Goal: Information Seeking & Learning: Learn about a topic

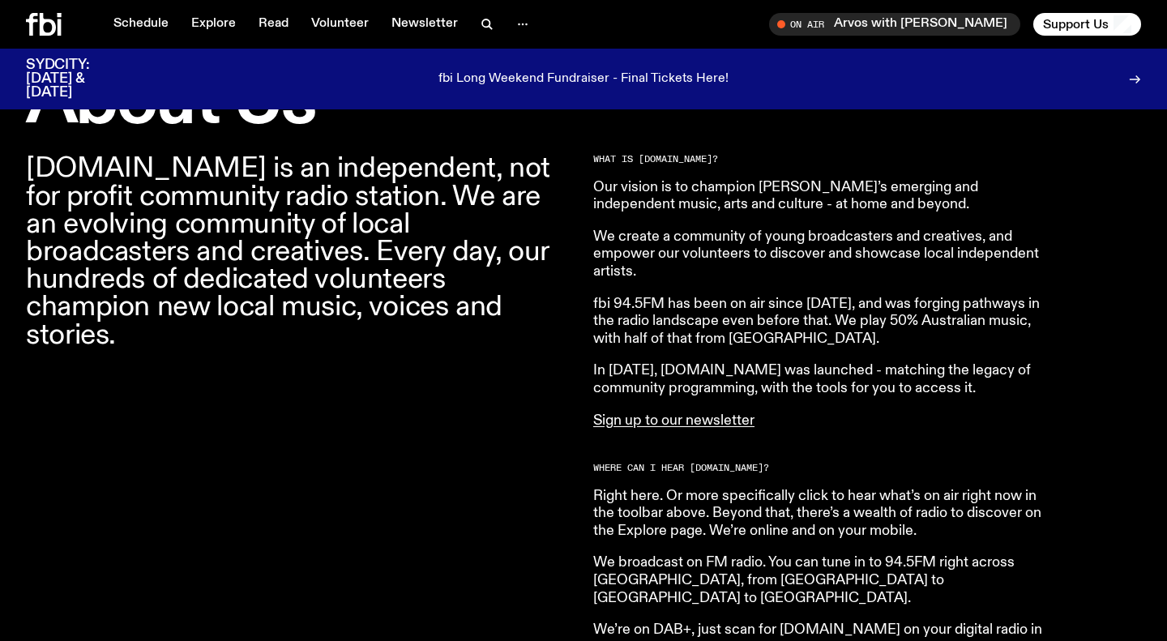
scroll to position [525, 0]
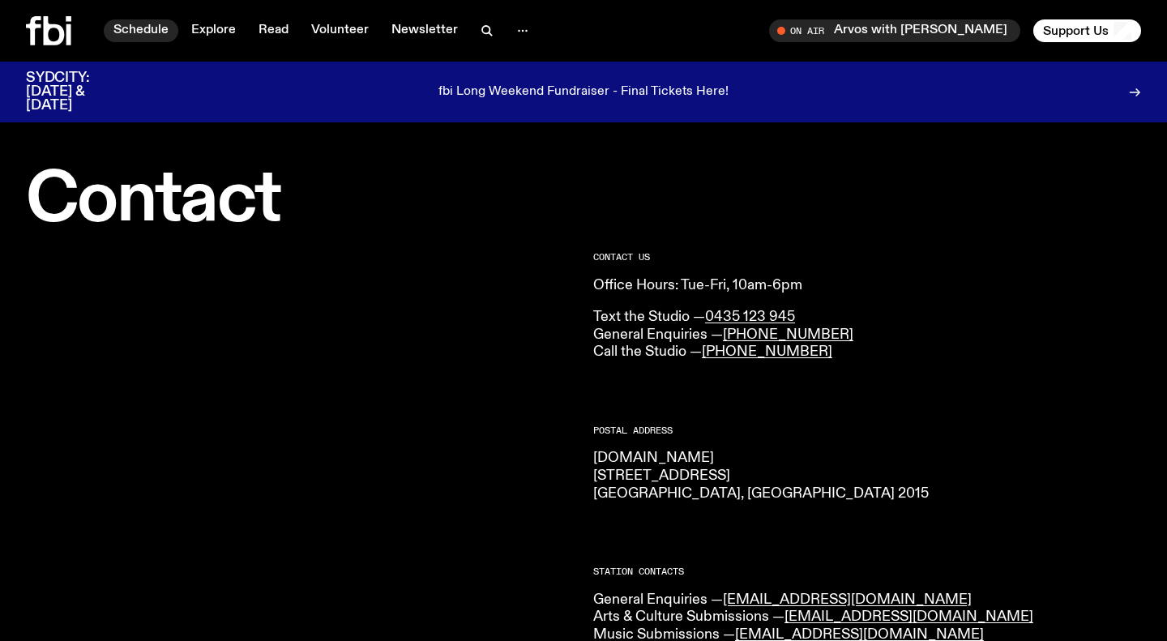
click at [161, 30] on link "Schedule" at bounding box center [141, 30] width 75 height 23
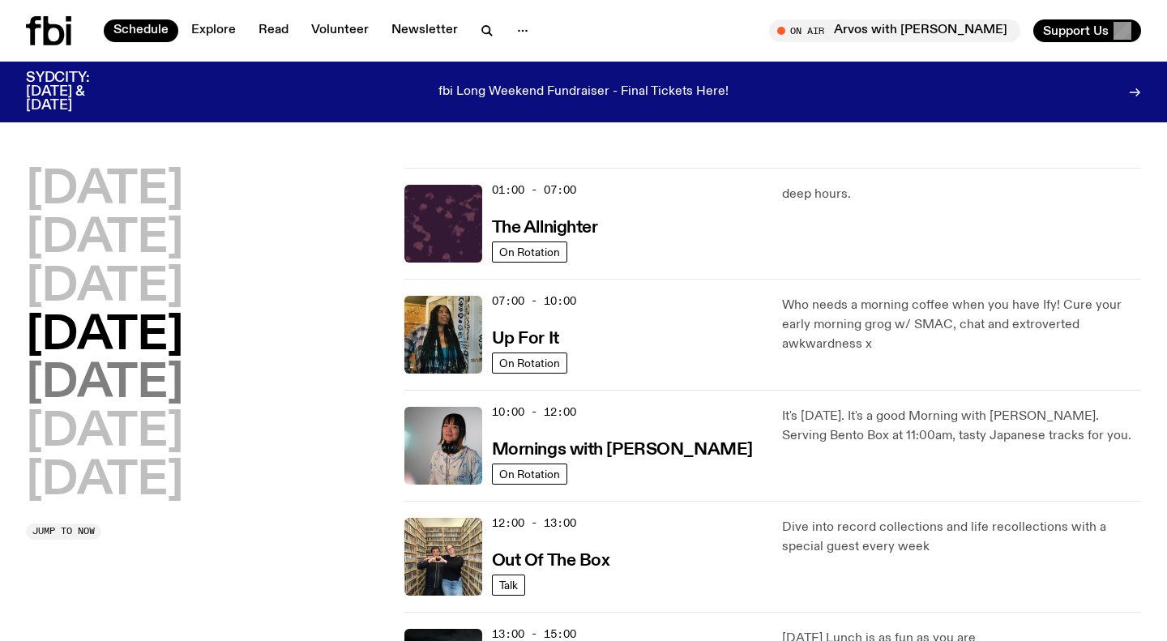
click at [84, 385] on h2 "Friday" at bounding box center [104, 384] width 157 height 45
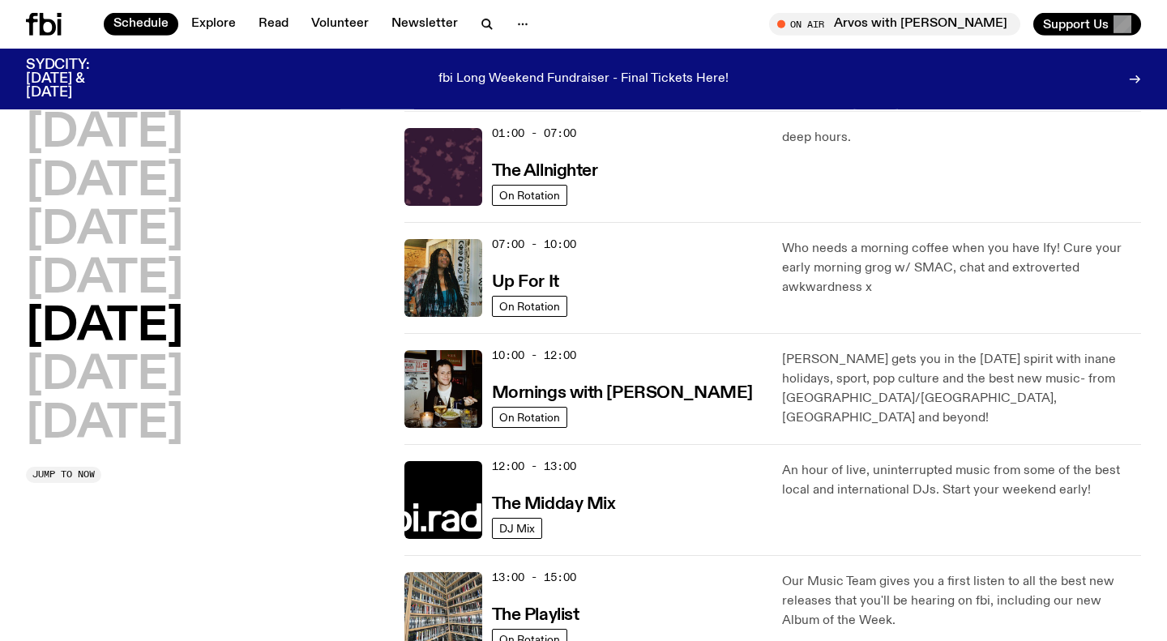
scroll to position [45, 0]
drag, startPoint x: 596, startPoint y: 398, endPoint x: 607, endPoint y: 142, distance: 256.4
click at [596, 398] on h3 "Mornings with Sam Lane" at bounding box center [622, 392] width 261 height 17
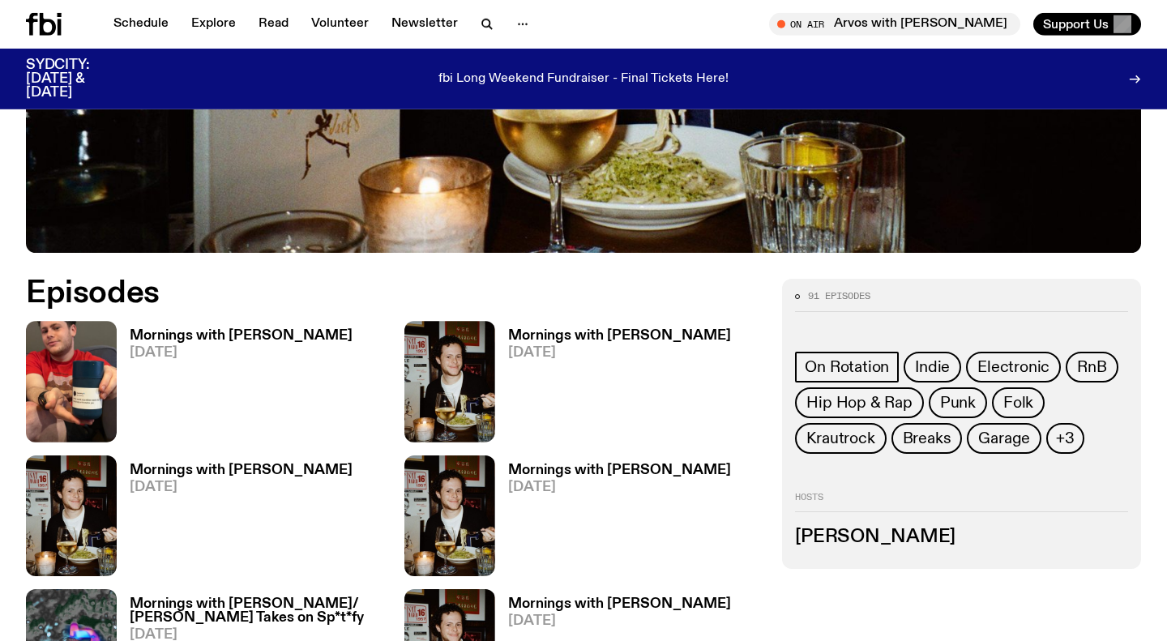
scroll to position [700, 0]
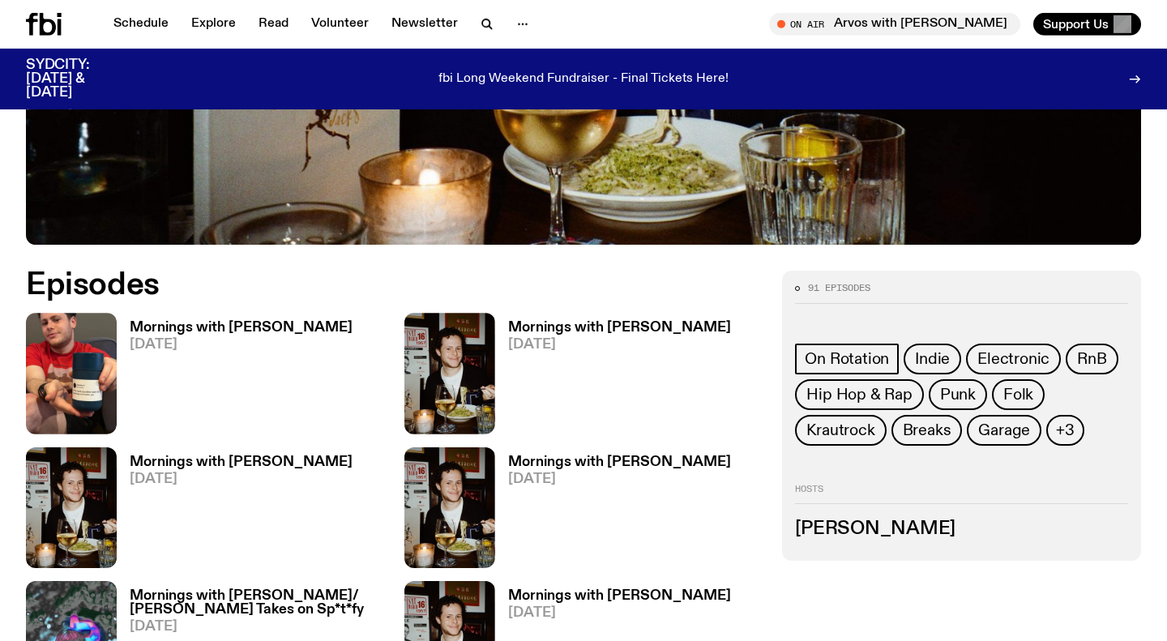
click at [828, 520] on h3 "Sam Lane" at bounding box center [961, 529] width 333 height 18
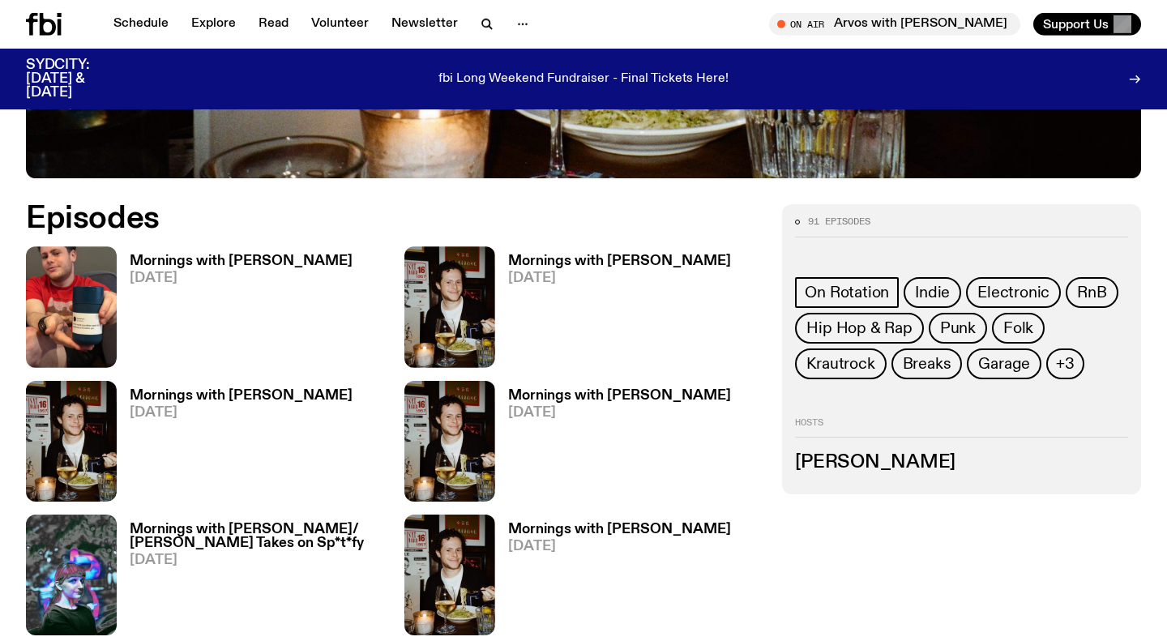
scroll to position [811, 0]
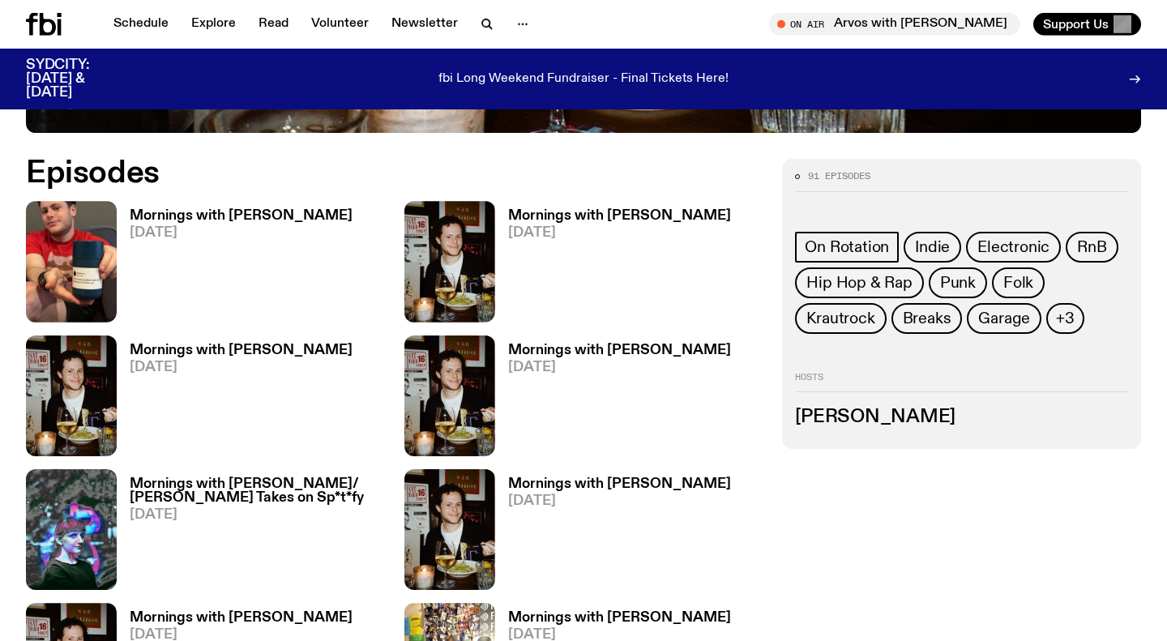
click at [823, 409] on h3 "Sam Lane" at bounding box center [961, 418] width 333 height 18
click at [867, 409] on h3 "Sam Lane" at bounding box center [961, 418] width 333 height 18
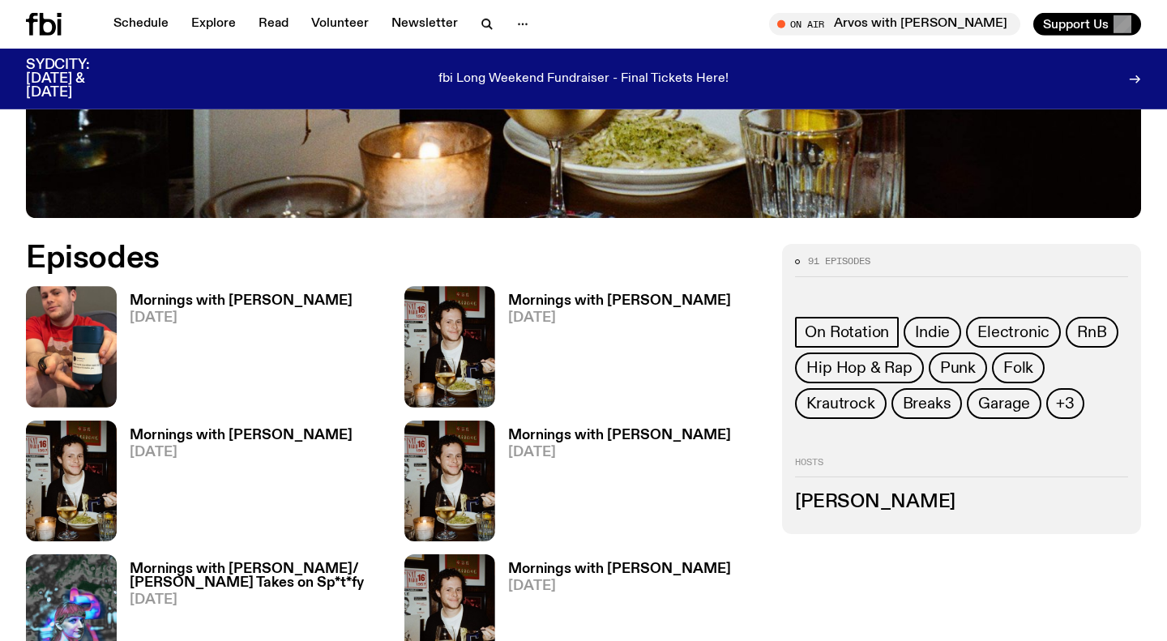
scroll to position [727, 0]
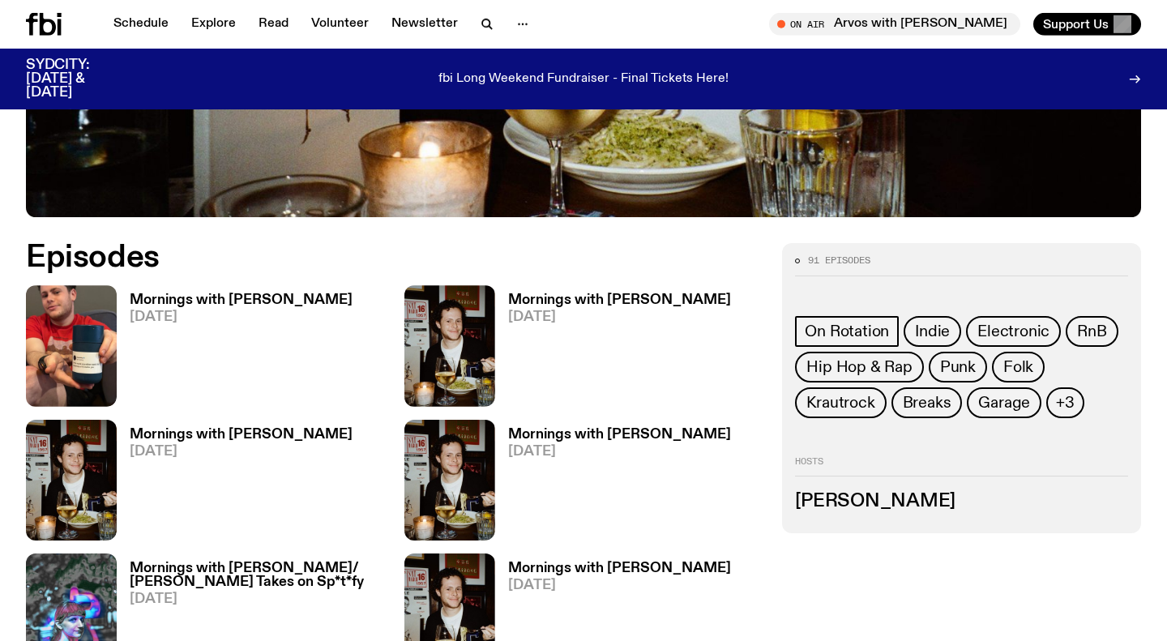
click at [216, 293] on h3 "Mornings with [PERSON_NAME]" at bounding box center [241, 300] width 223 height 14
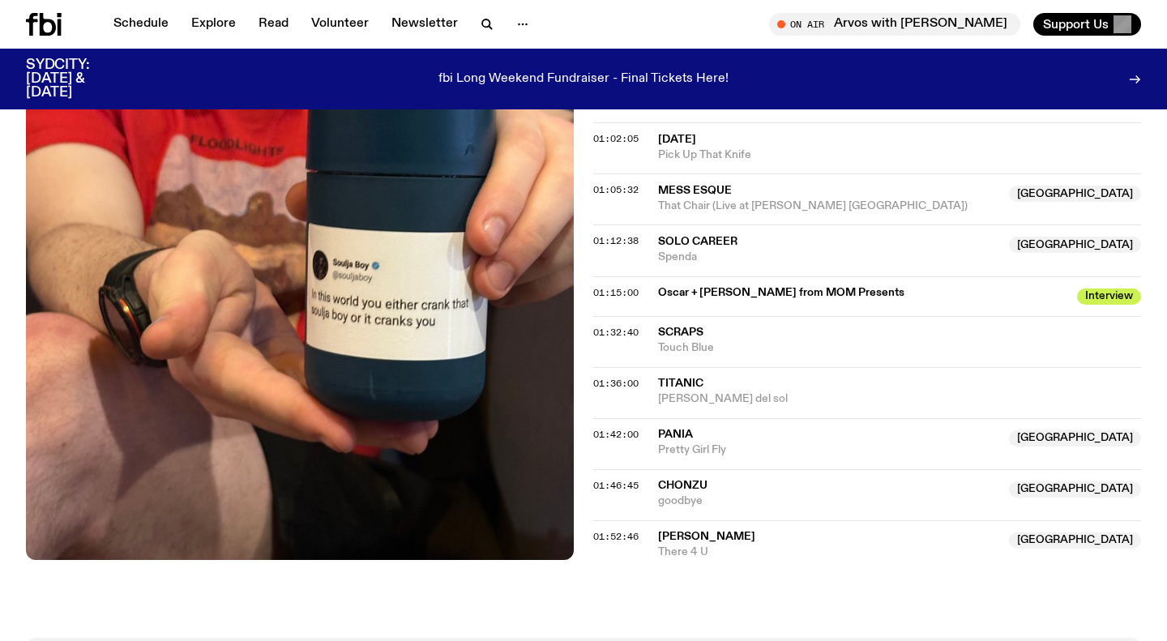
scroll to position [1251, 0]
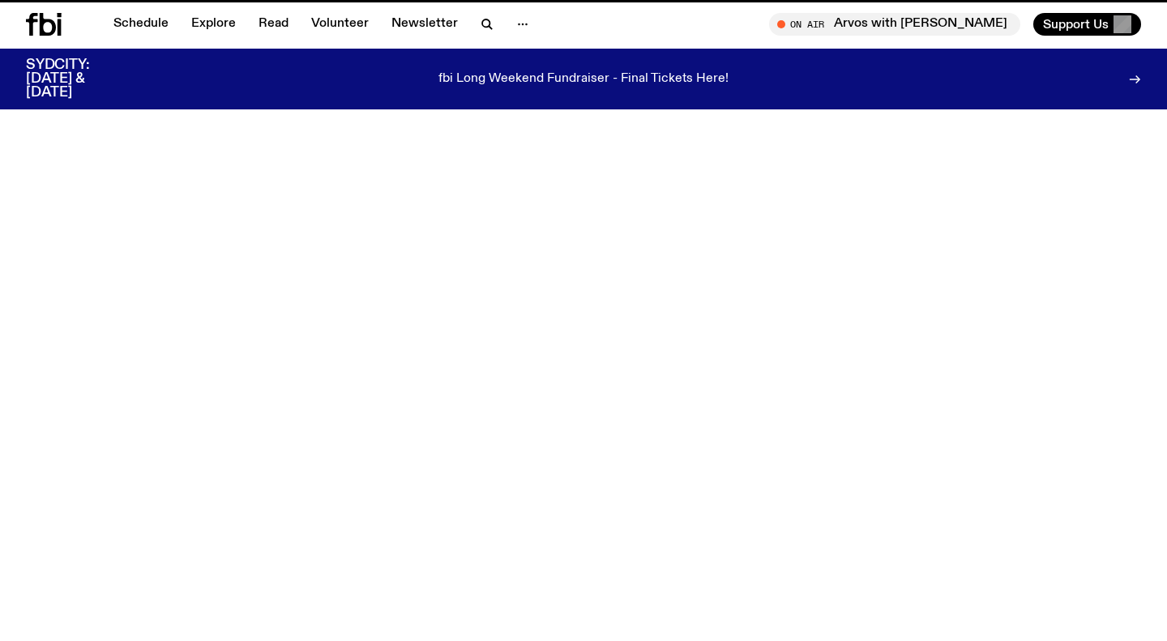
scroll to position [725, 0]
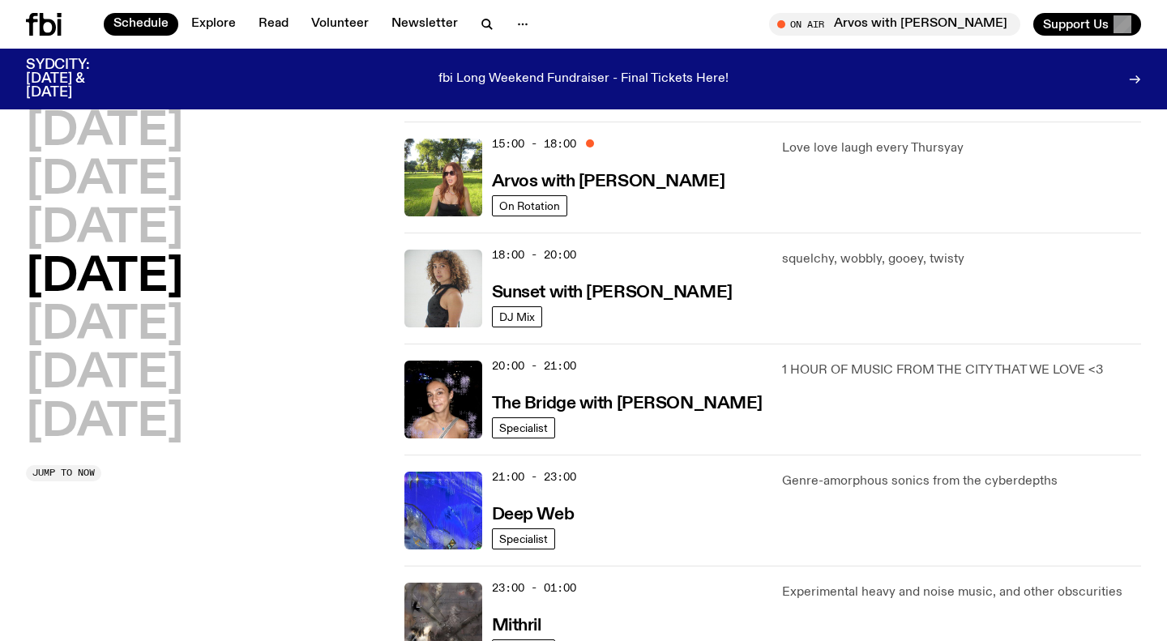
scroll to position [589, 0]
click at [93, 330] on h2 "Friday" at bounding box center [104, 325] width 157 height 45
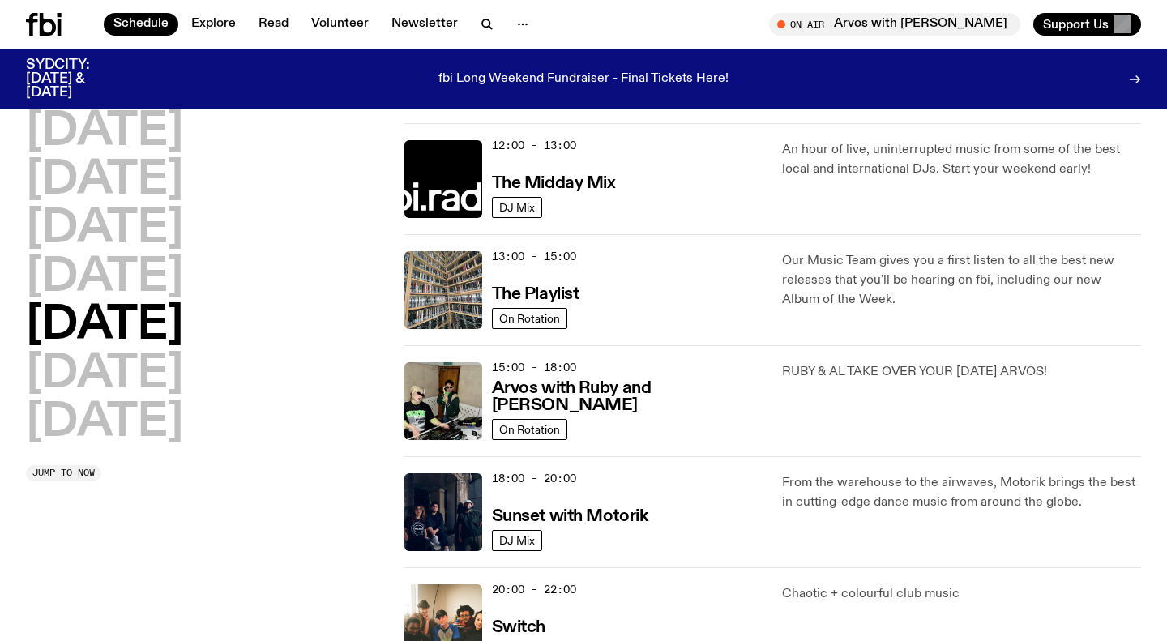
scroll to position [308, 0]
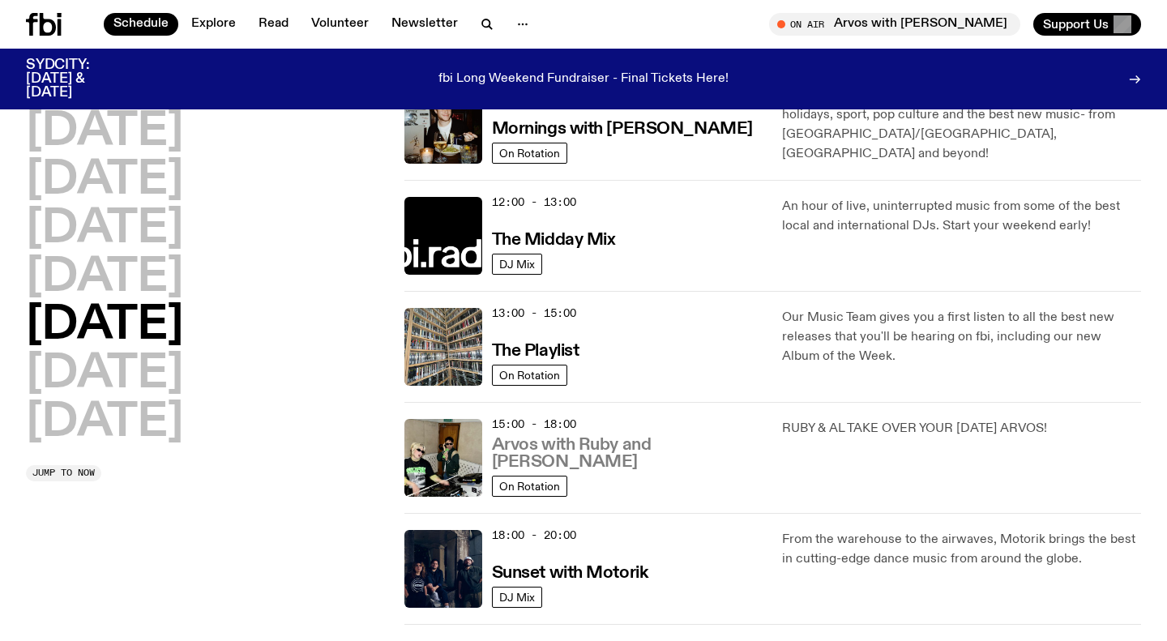
click at [564, 469] on h3 "Arvos with Ruby and Al" at bounding box center [628, 454] width 272 height 34
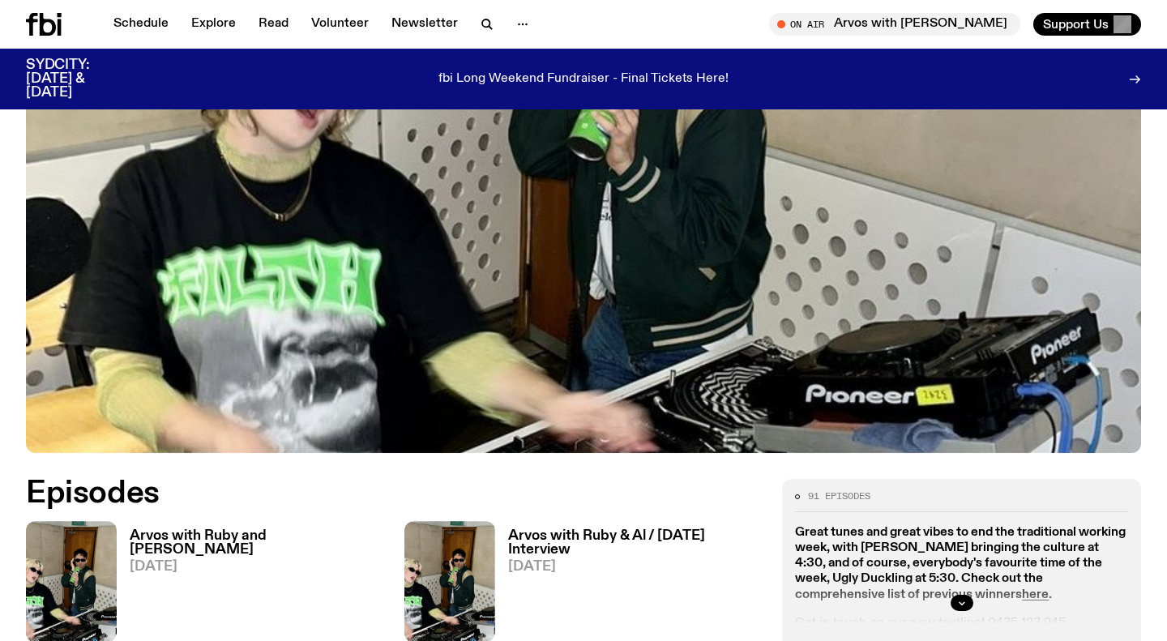
scroll to position [492, 0]
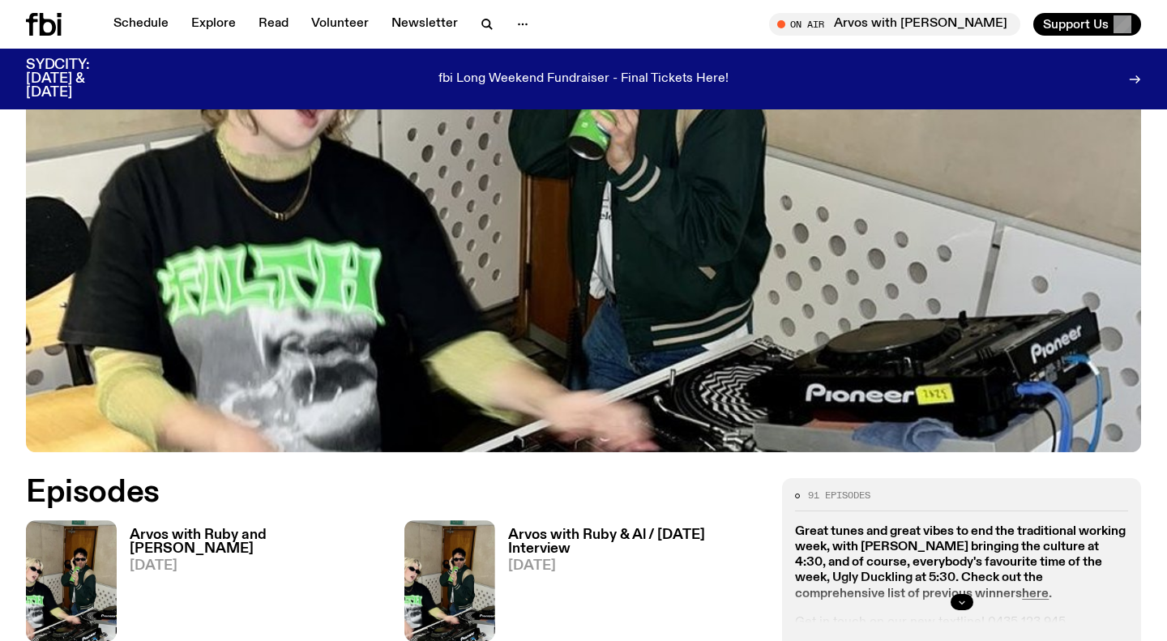
click at [965, 597] on icon "button" at bounding box center [962, 602] width 10 height 10
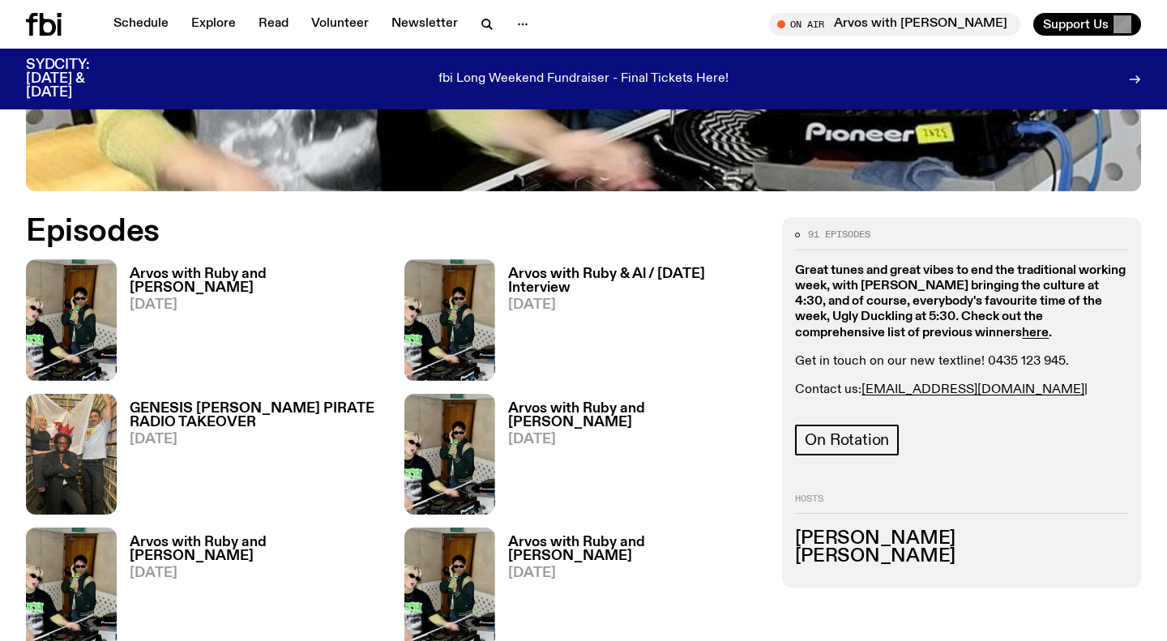
scroll to position [758, 0]
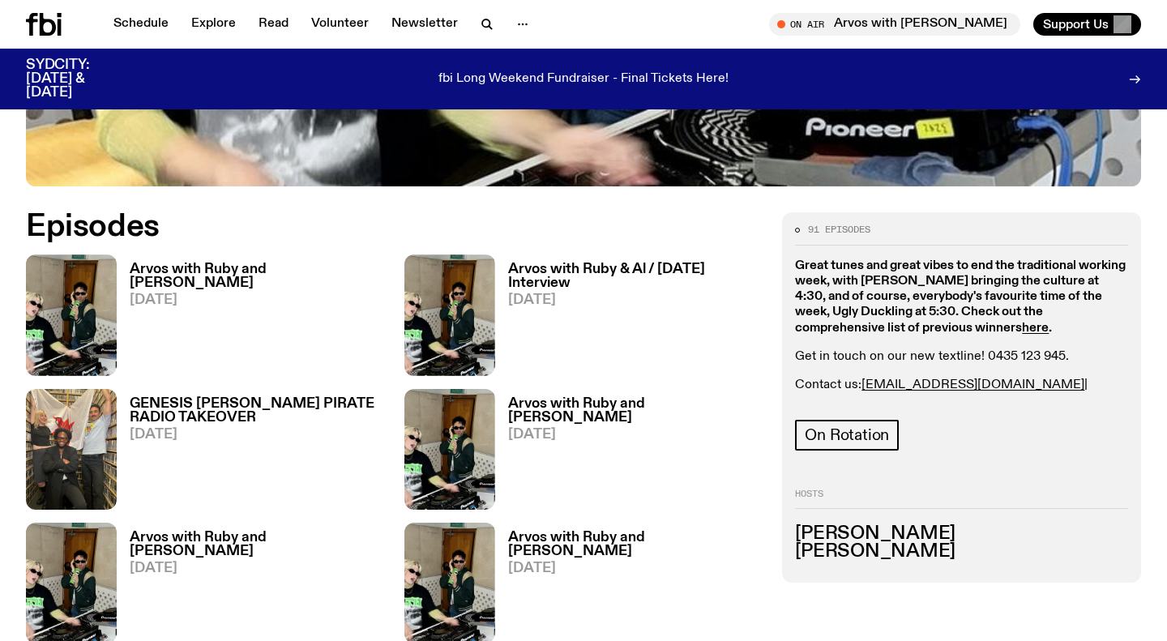
click at [162, 263] on h3 "Arvos with Ruby and Al" at bounding box center [257, 277] width 255 height 28
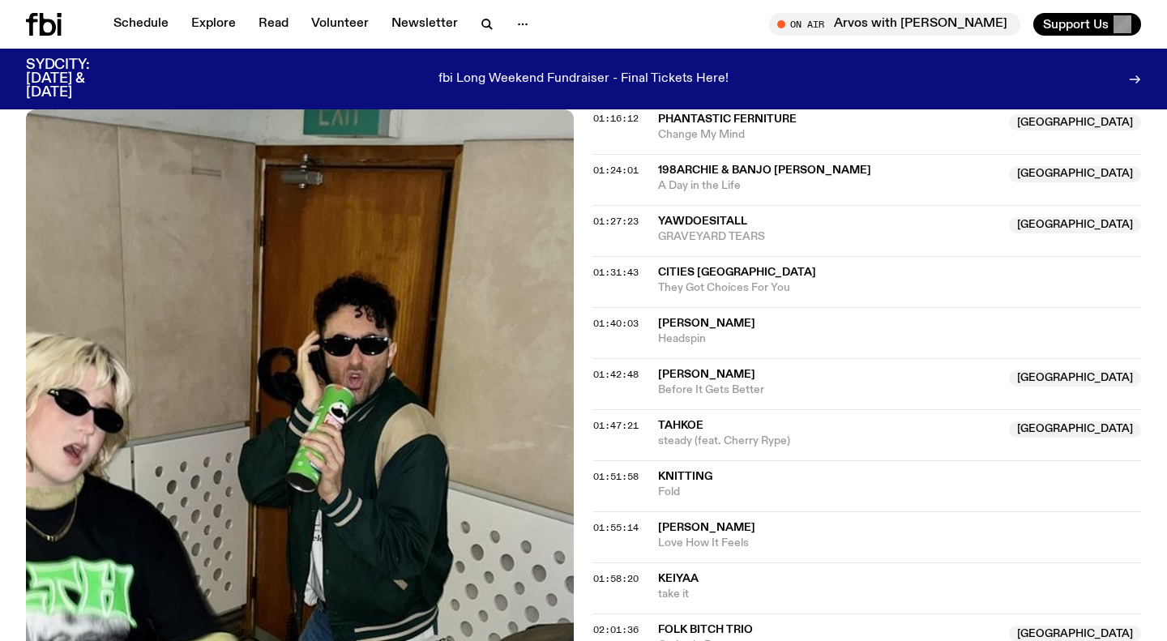
scroll to position [1411, 0]
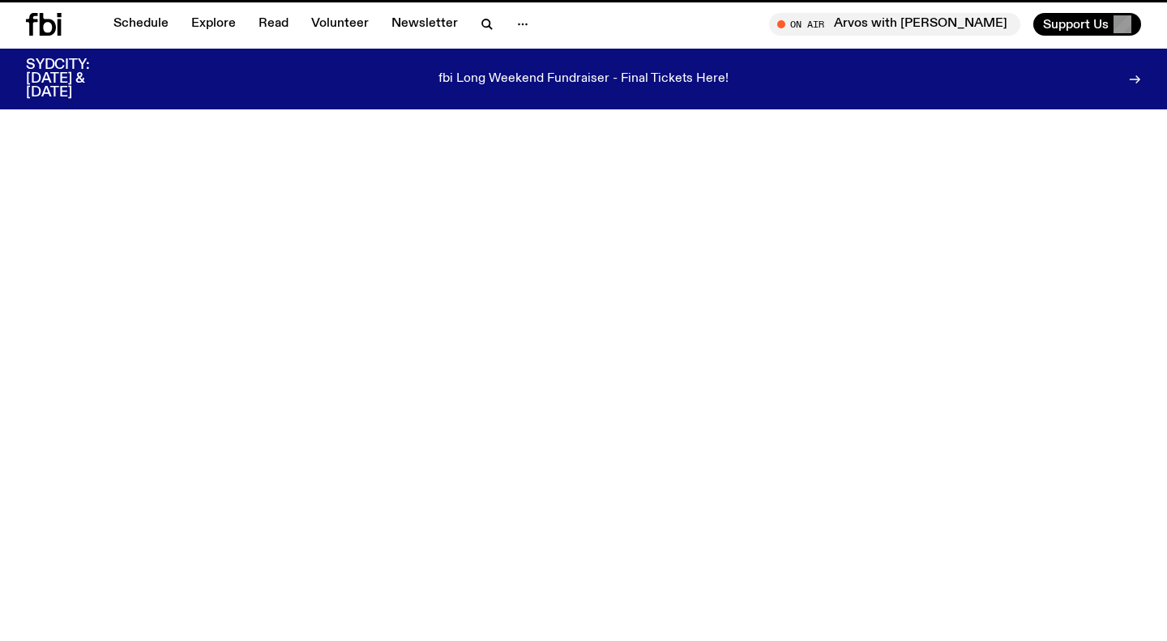
scroll to position [758, 0]
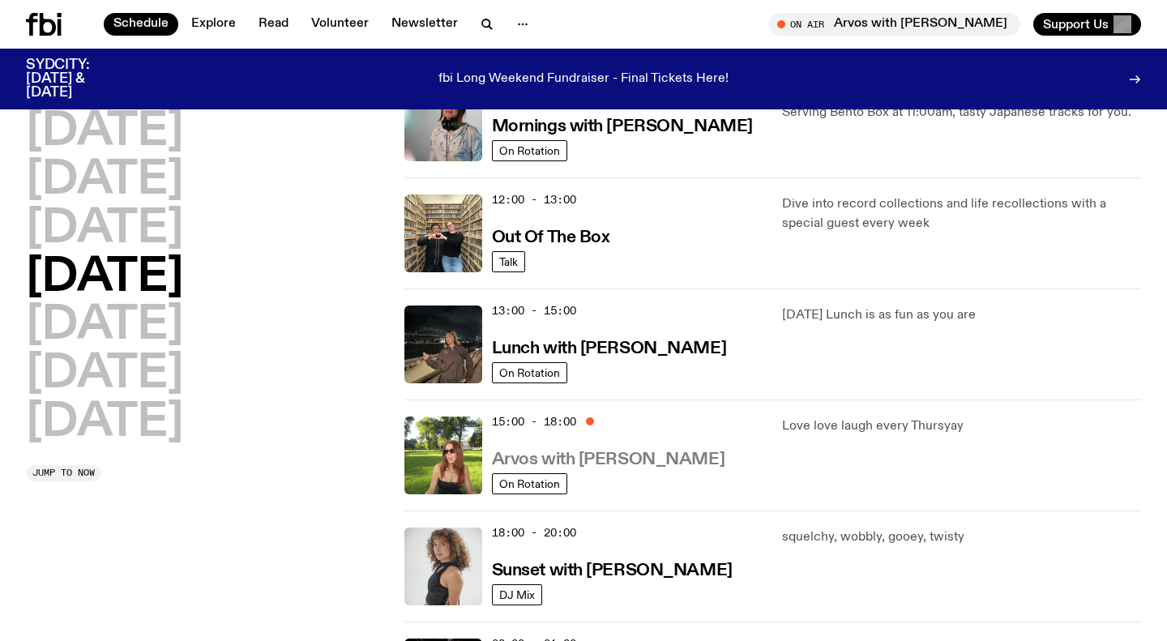
scroll to position [311, 0]
click at [607, 462] on h3 "Arvos with [PERSON_NAME]" at bounding box center [608, 459] width 233 height 17
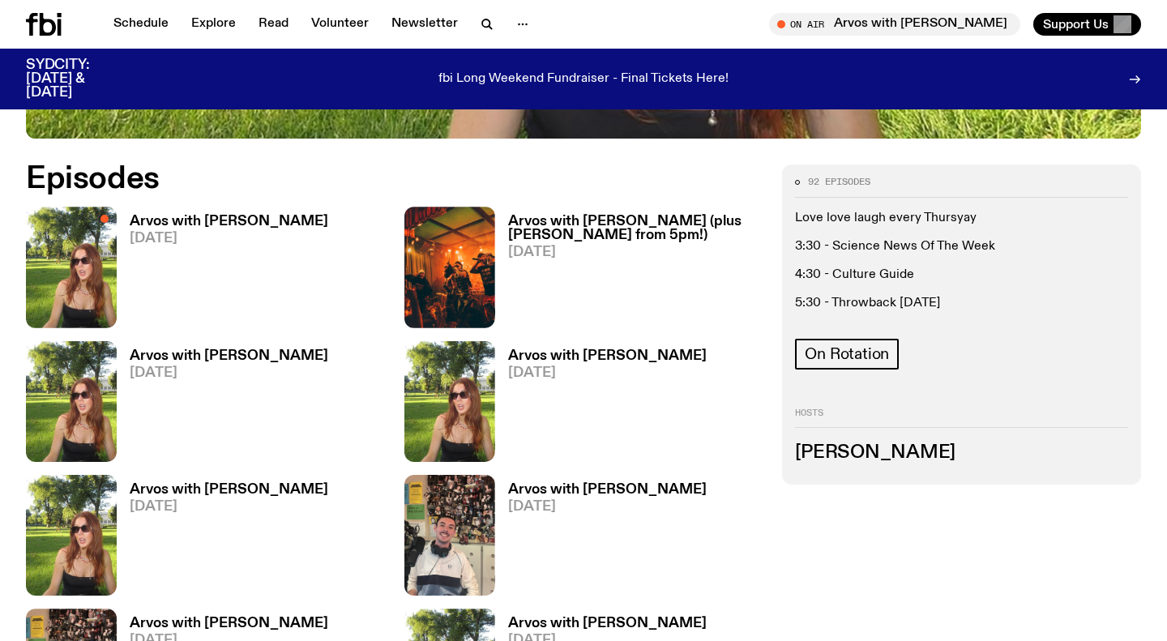
scroll to position [768, 0]
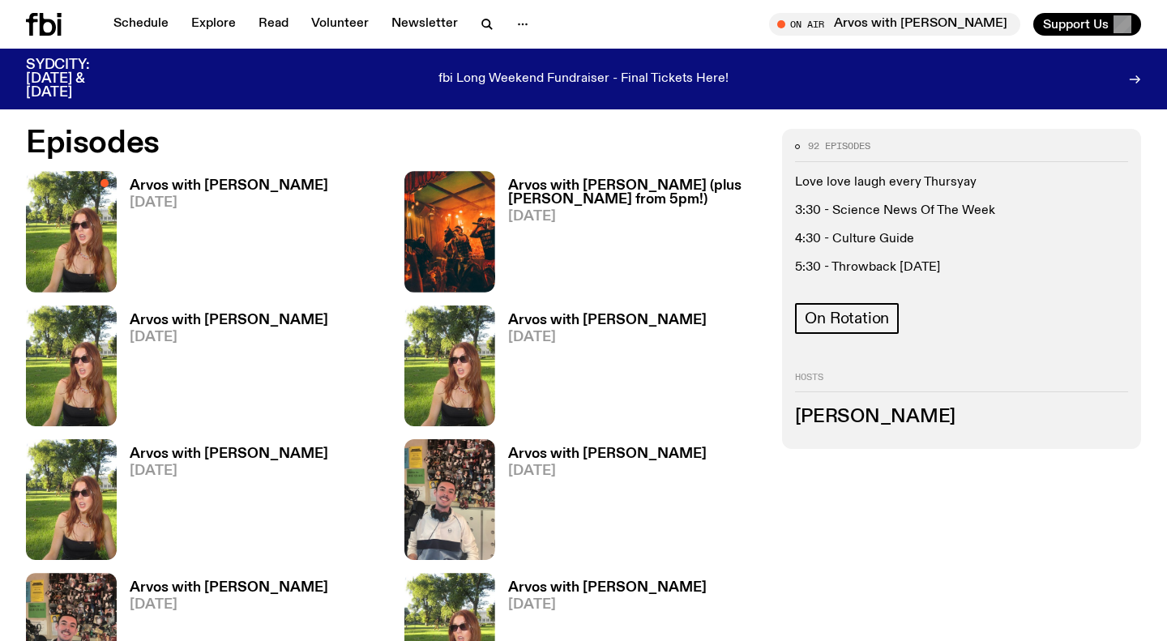
click at [852, 421] on h3 "Lizzie Bowles" at bounding box center [961, 418] width 333 height 18
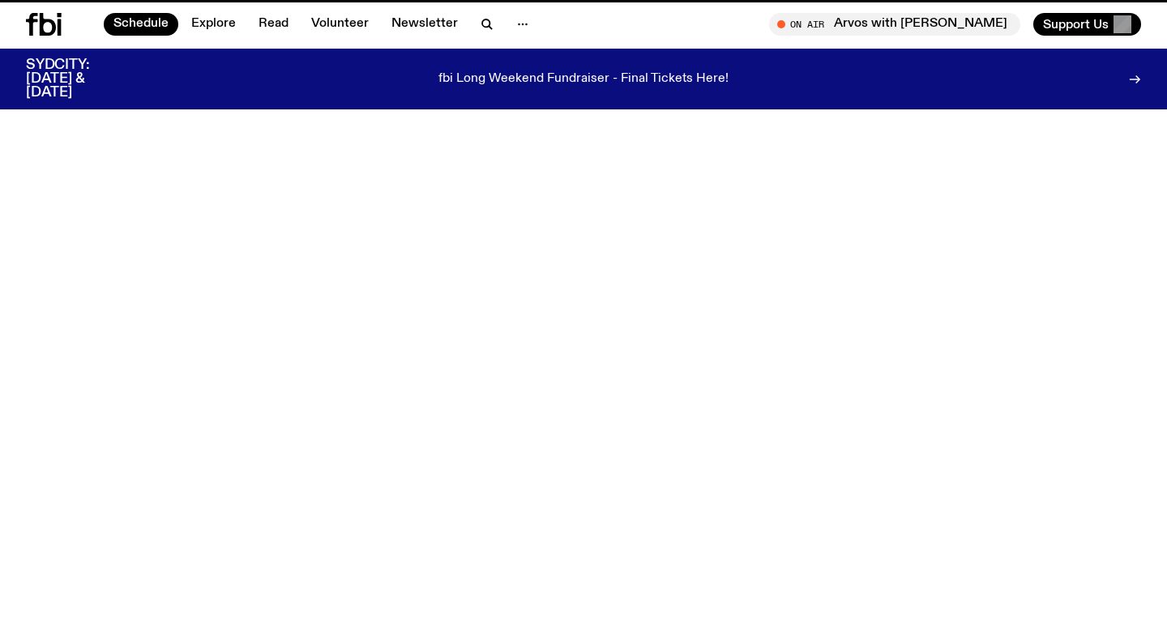
scroll to position [311, 0]
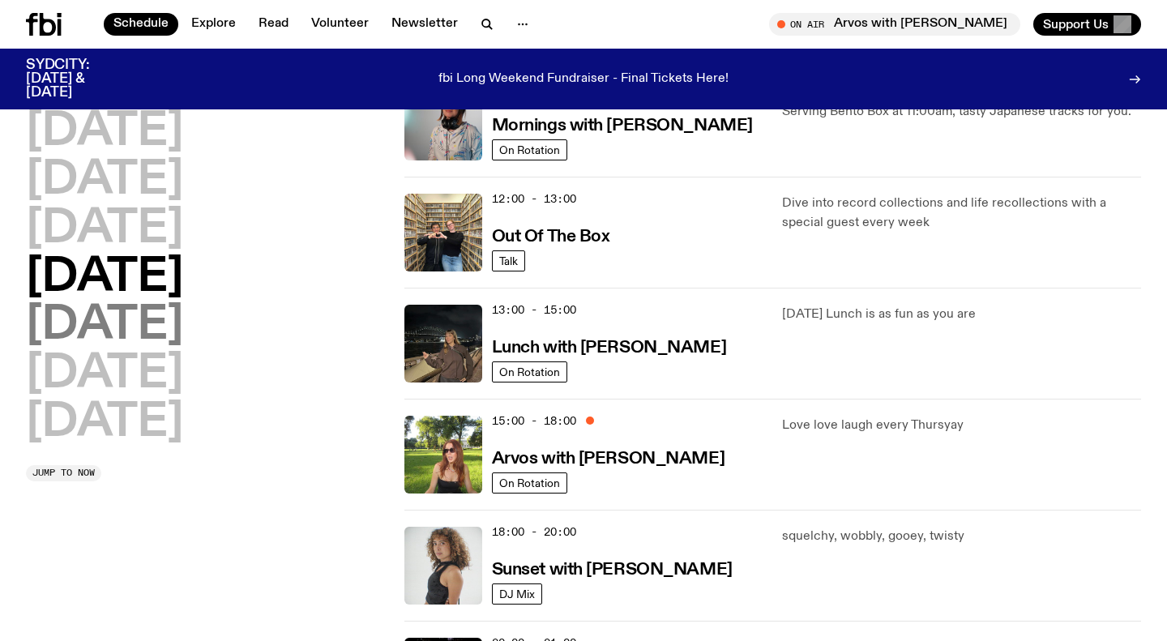
click at [108, 327] on h2 "Friday" at bounding box center [104, 325] width 157 height 45
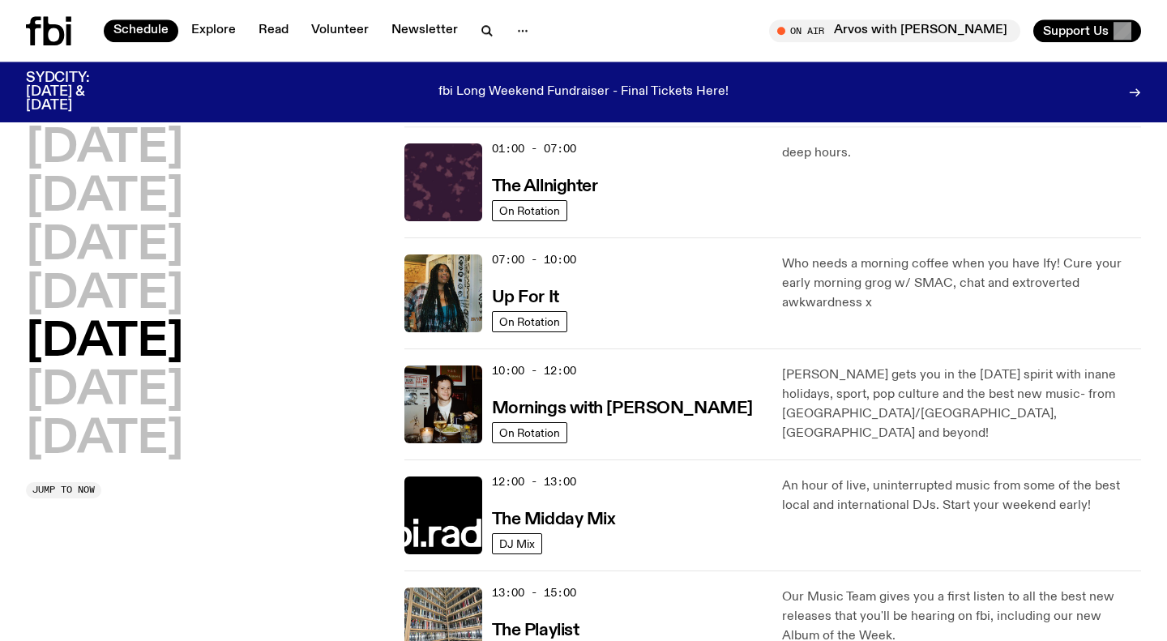
scroll to position [0, 0]
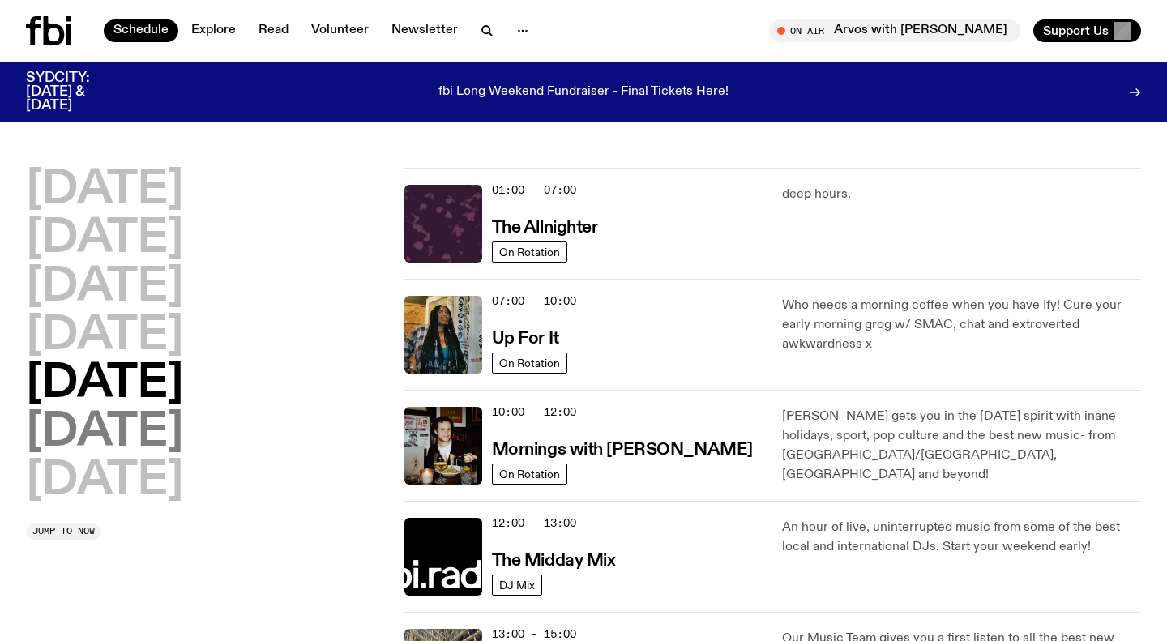
click at [107, 439] on h2 "Saturday" at bounding box center [104, 432] width 157 height 45
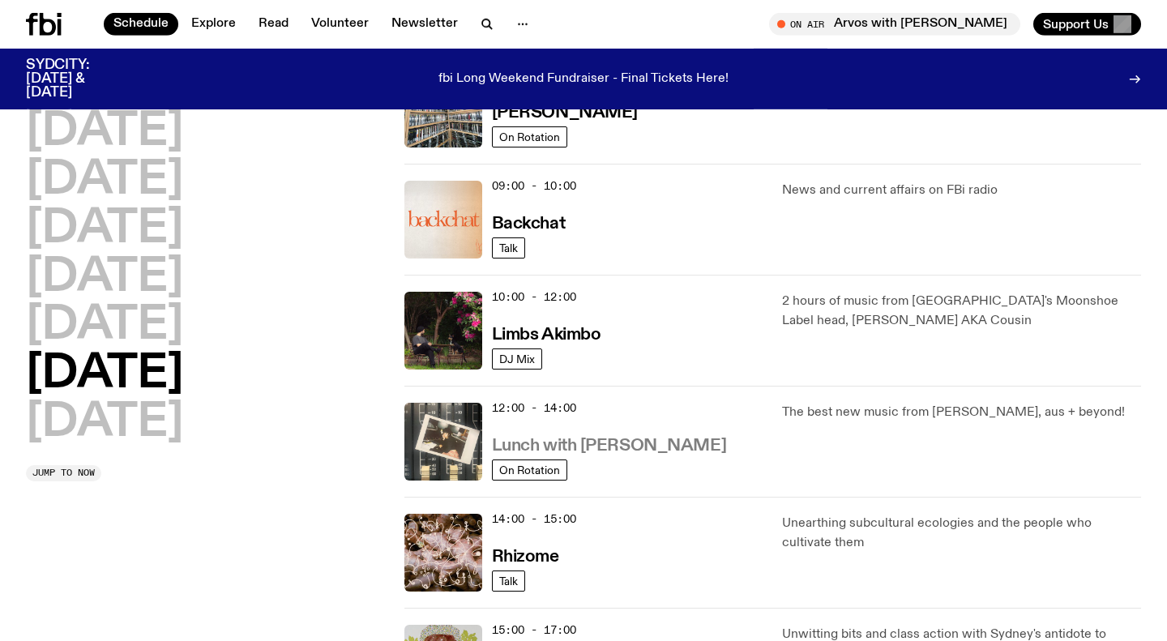
scroll to position [331, 0]
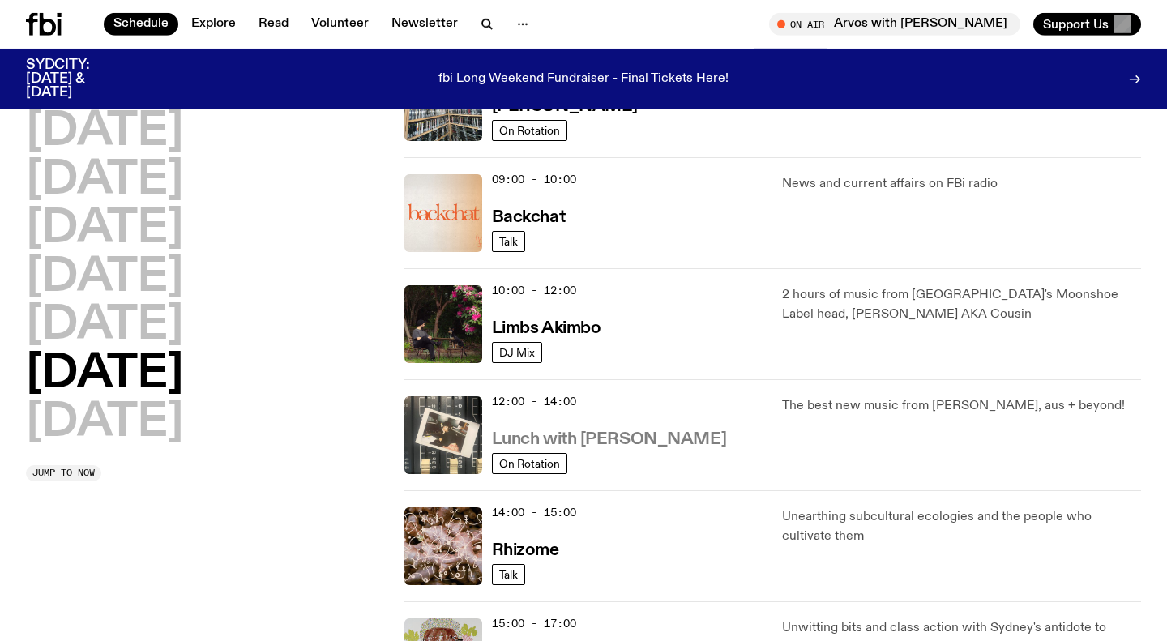
click at [550, 443] on h3 "Lunch with Ella Avni" at bounding box center [609, 439] width 234 height 17
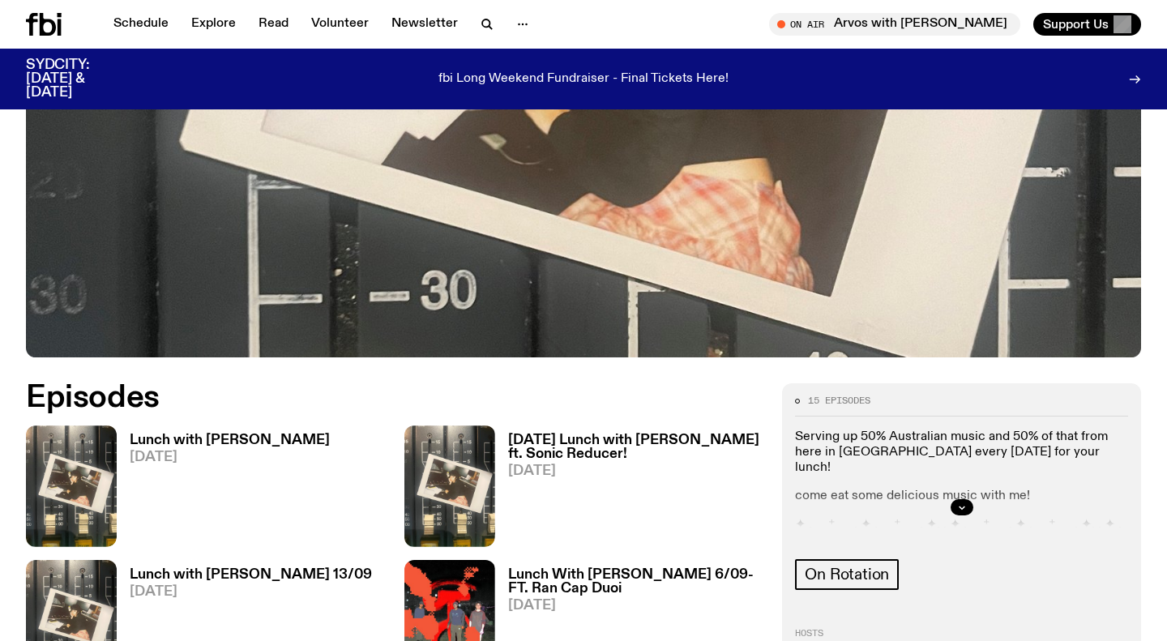
scroll to position [564, 0]
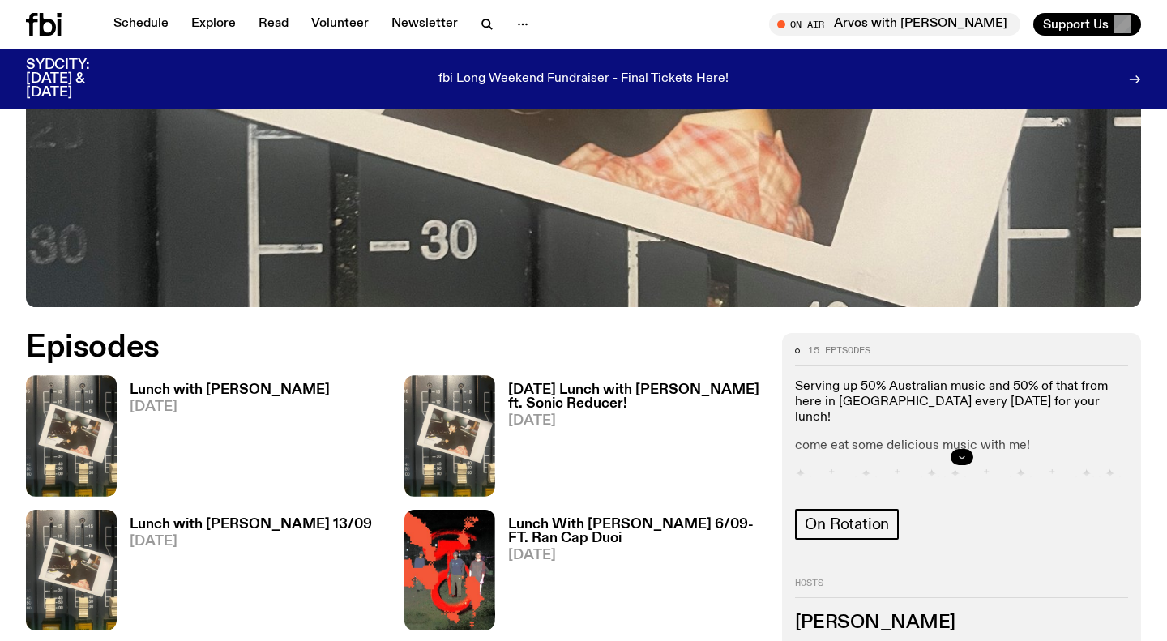
click at [961, 455] on icon "button" at bounding box center [962, 457] width 10 height 10
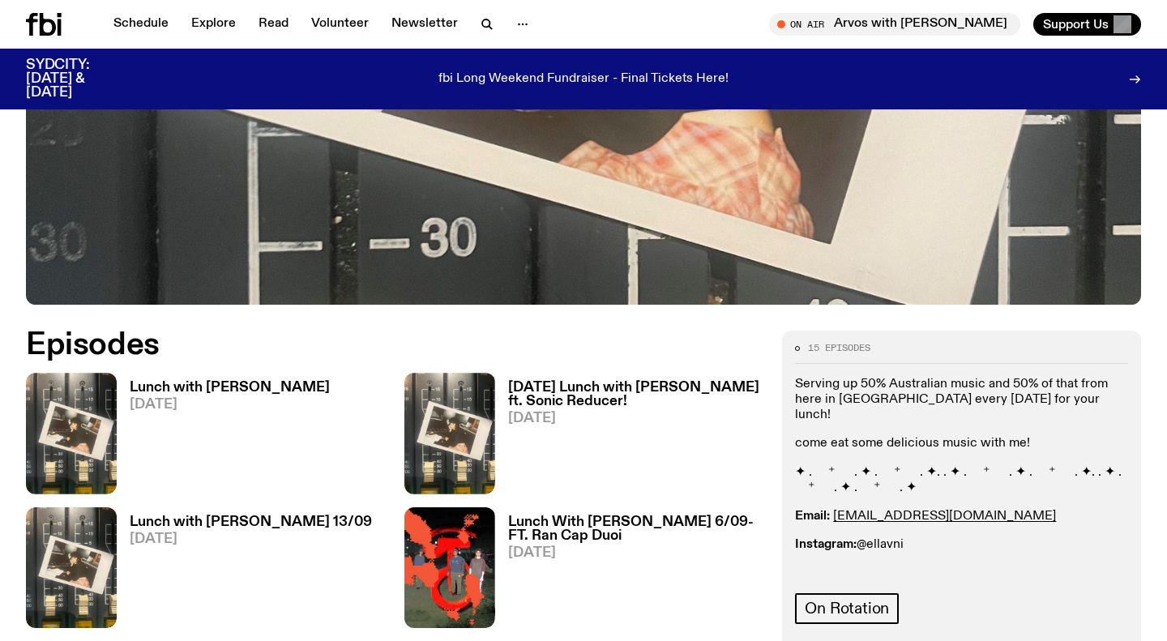
scroll to position [562, 0]
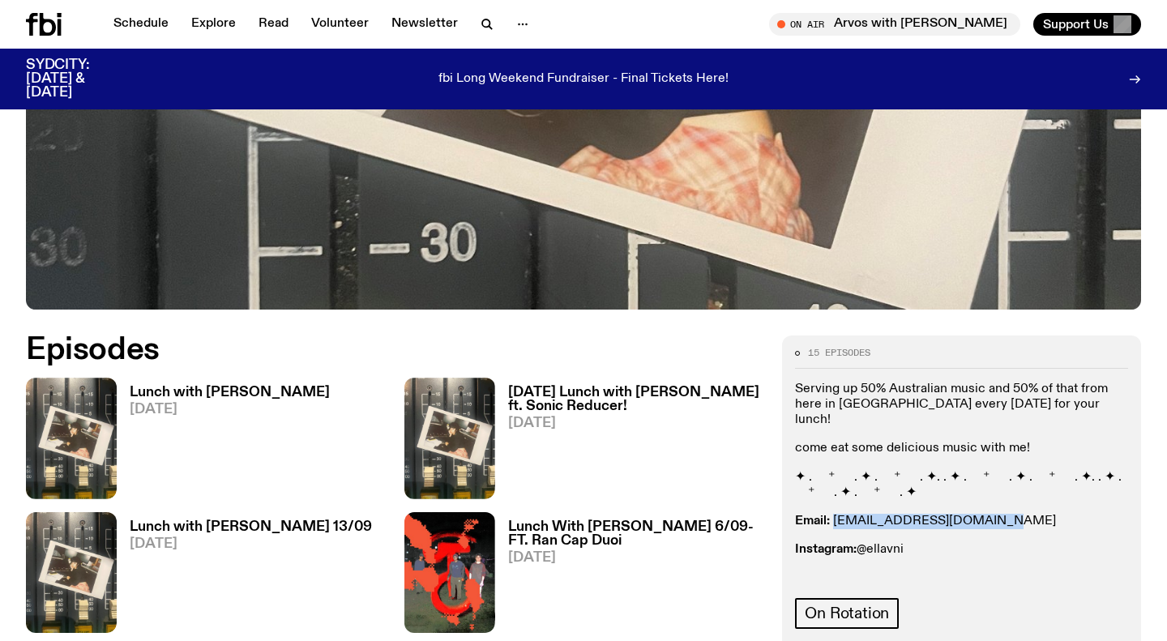
drag, startPoint x: 992, startPoint y: 499, endPoint x: 835, endPoint y: 507, distance: 157.5
click at [835, 514] on p "Email: ellalouiseavni@gmail.com" at bounding box center [961, 521] width 333 height 15
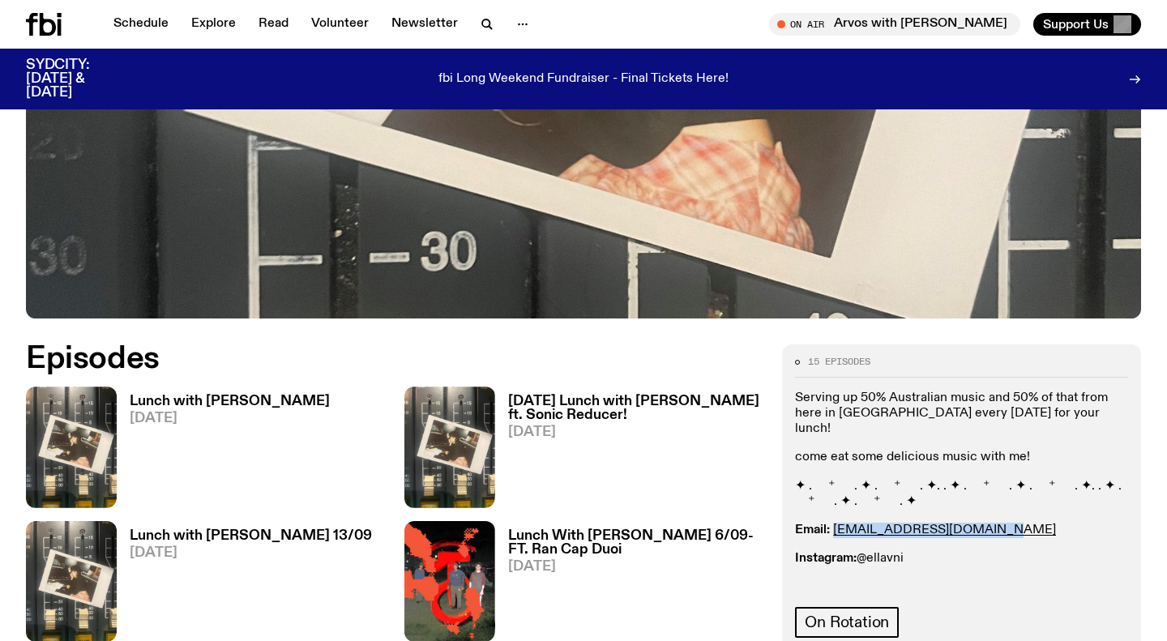
copy link "ellalouiseavni@gmail.com"
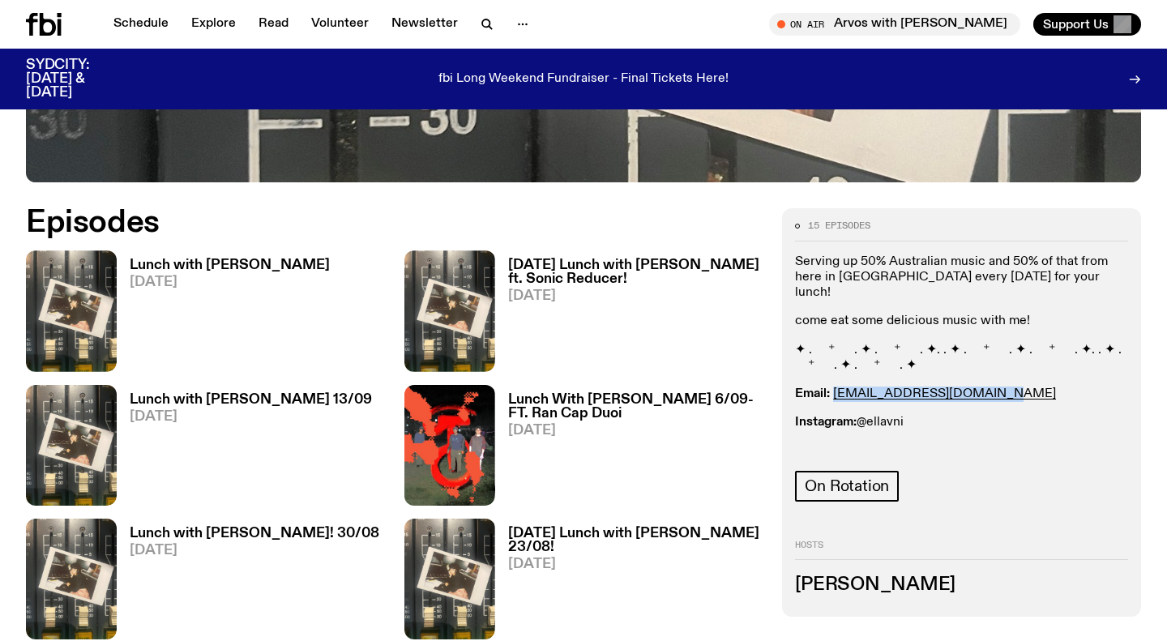
scroll to position [691, 0]
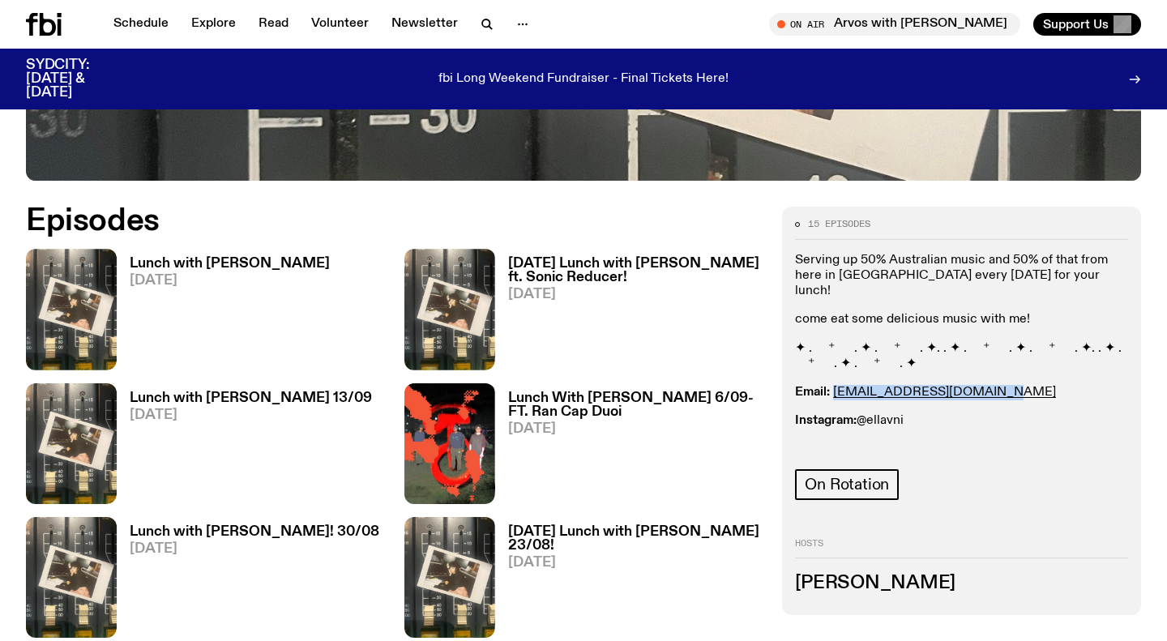
click at [209, 264] on h3 "Lunch with Ella Avni" at bounding box center [230, 264] width 200 height 14
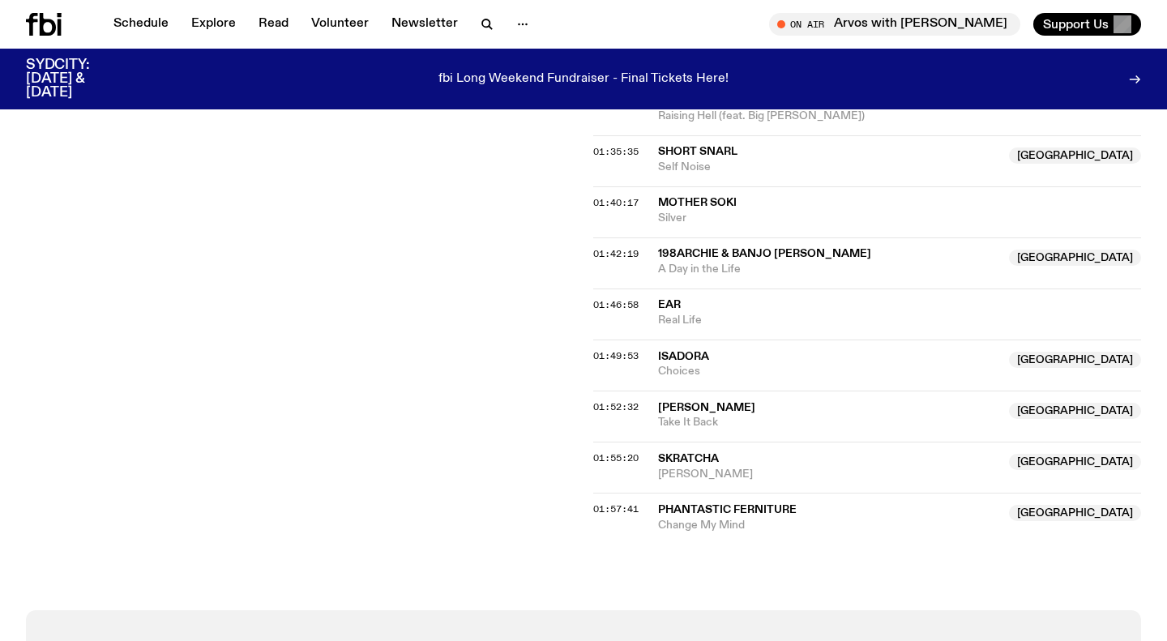
scroll to position [1705, 0]
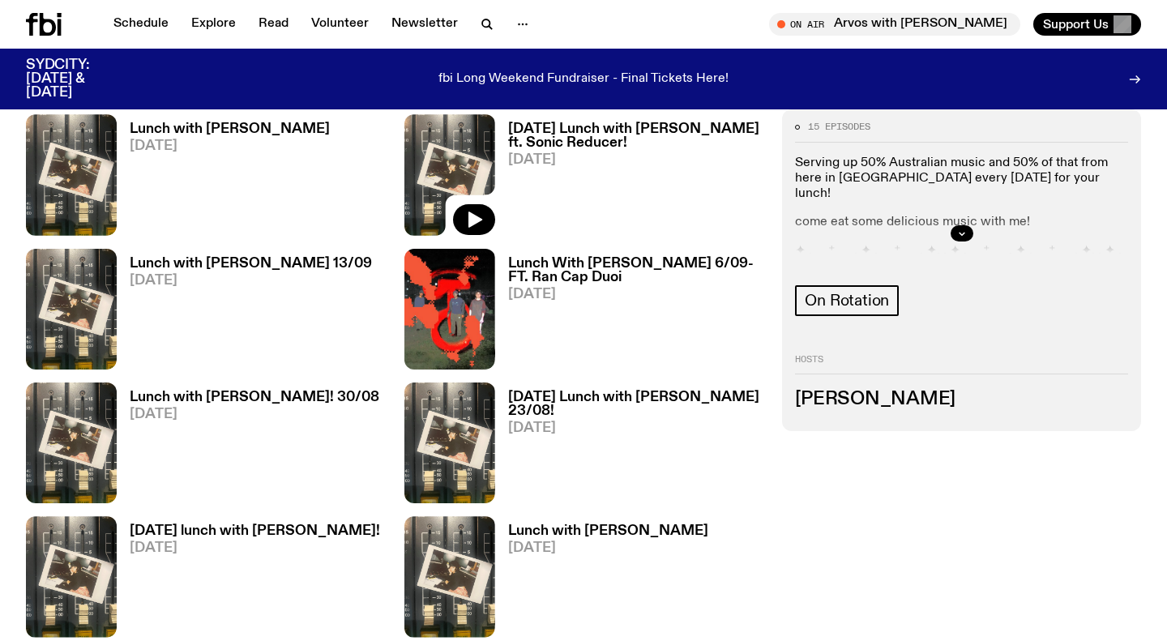
scroll to position [936, 0]
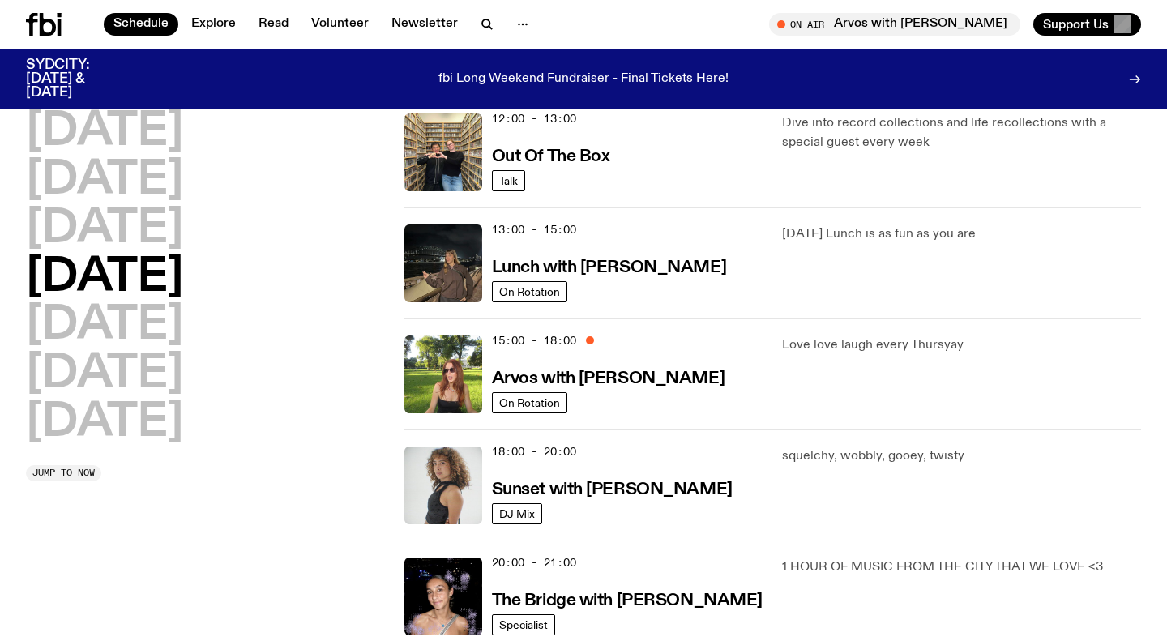
scroll to position [408, 0]
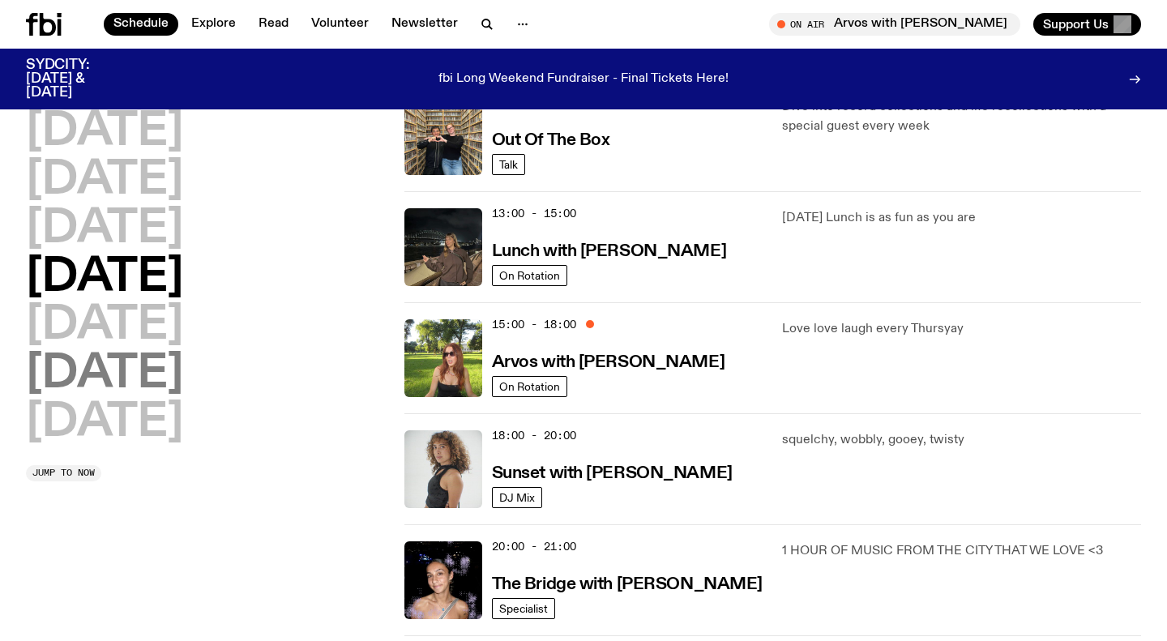
click at [150, 387] on h2 "Saturday" at bounding box center [104, 374] width 157 height 45
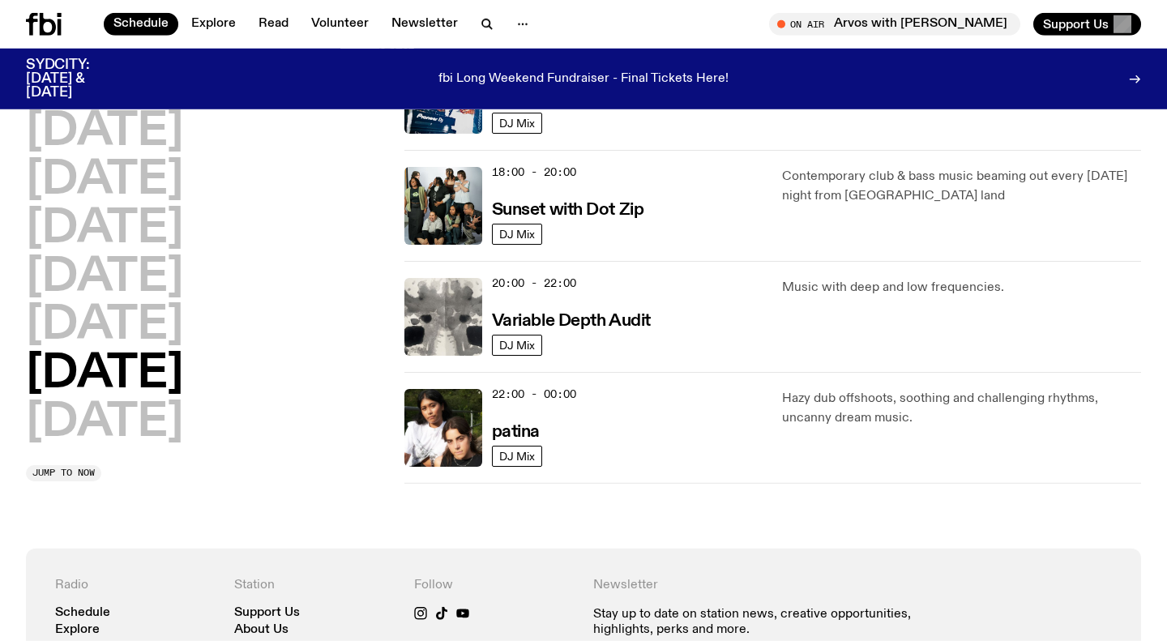
scroll to position [1048, 0]
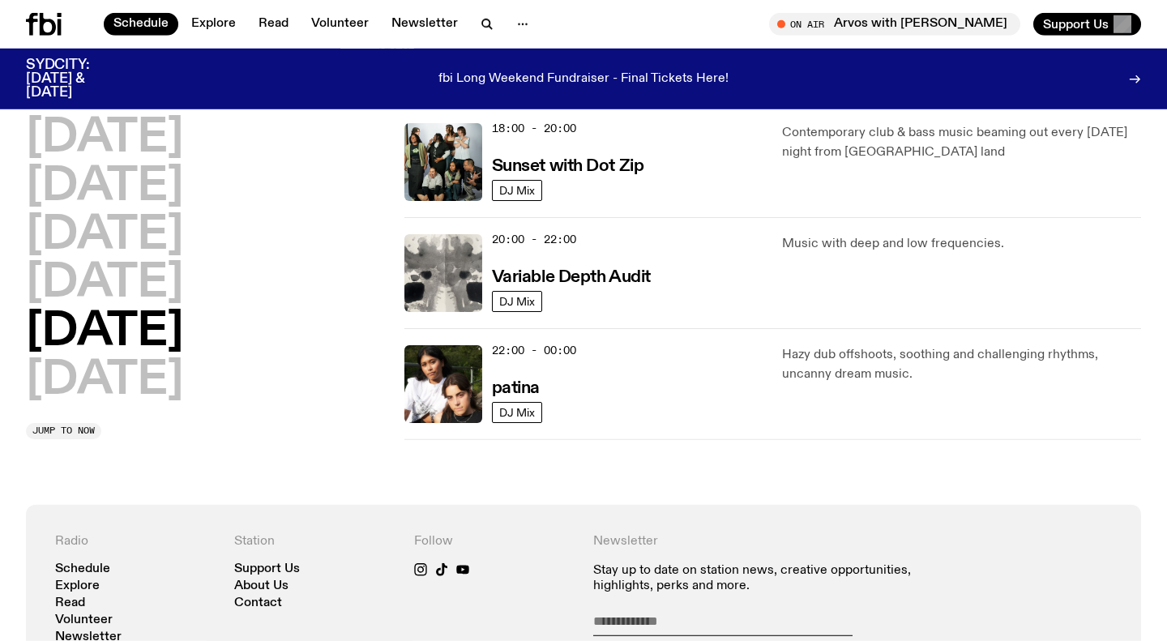
drag, startPoint x: 83, startPoint y: 383, endPoint x: 126, endPoint y: 386, distance: 43.0
click at [83, 383] on h2 "Sunday" at bounding box center [104, 380] width 157 height 45
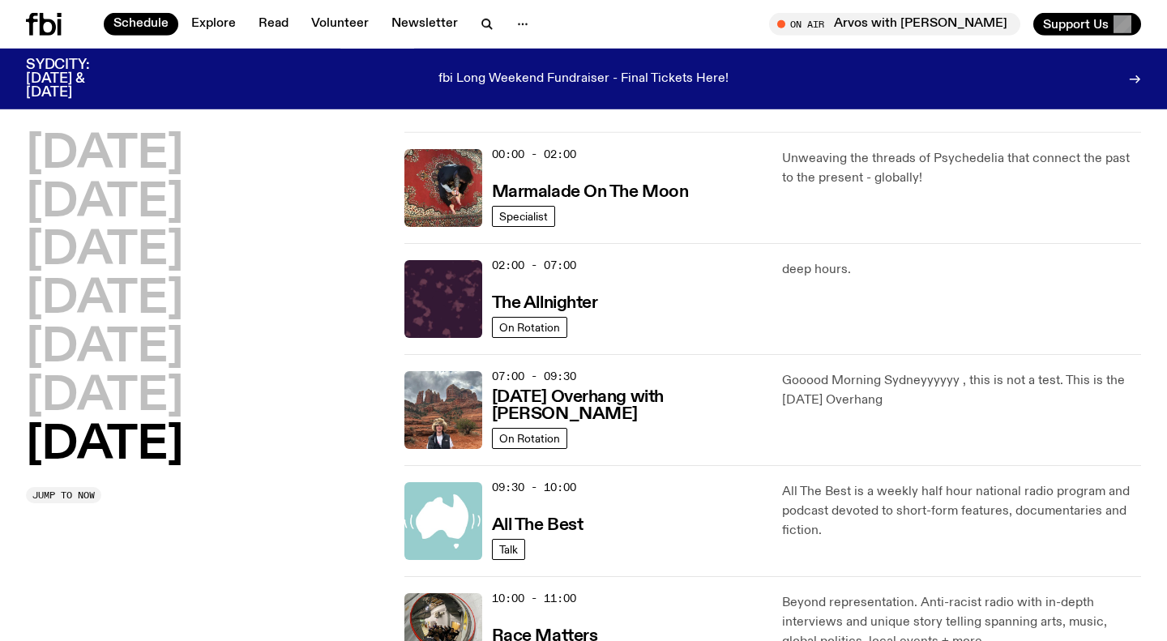
scroll to position [34, 0]
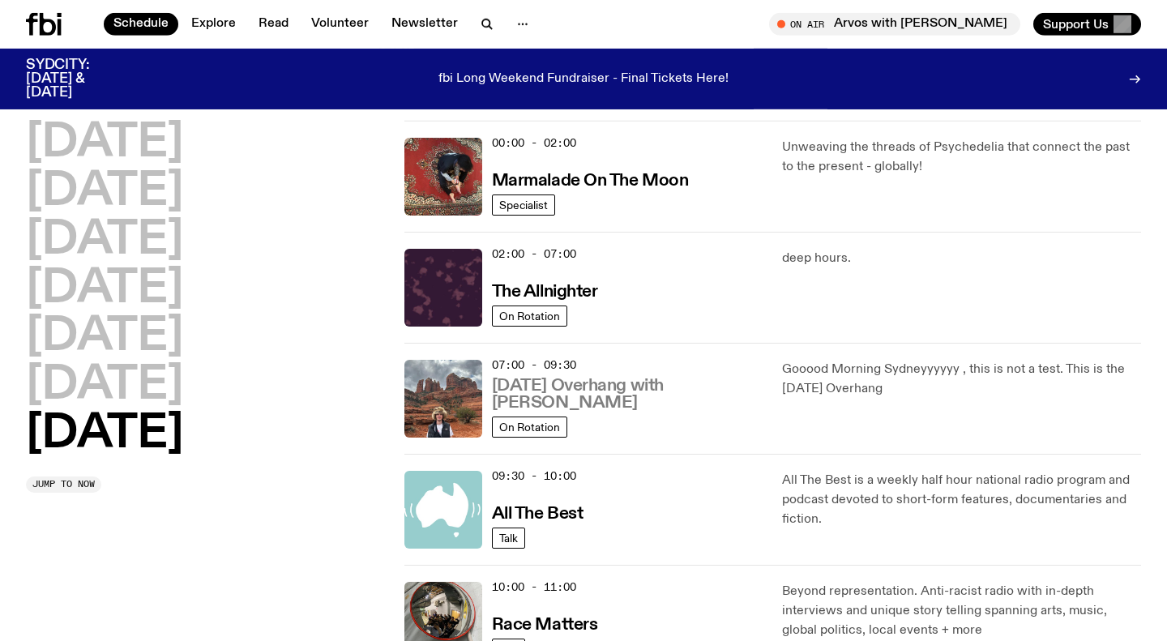
click at [627, 402] on h3 "Sunday Overhang with Pat Hilder" at bounding box center [628, 395] width 272 height 34
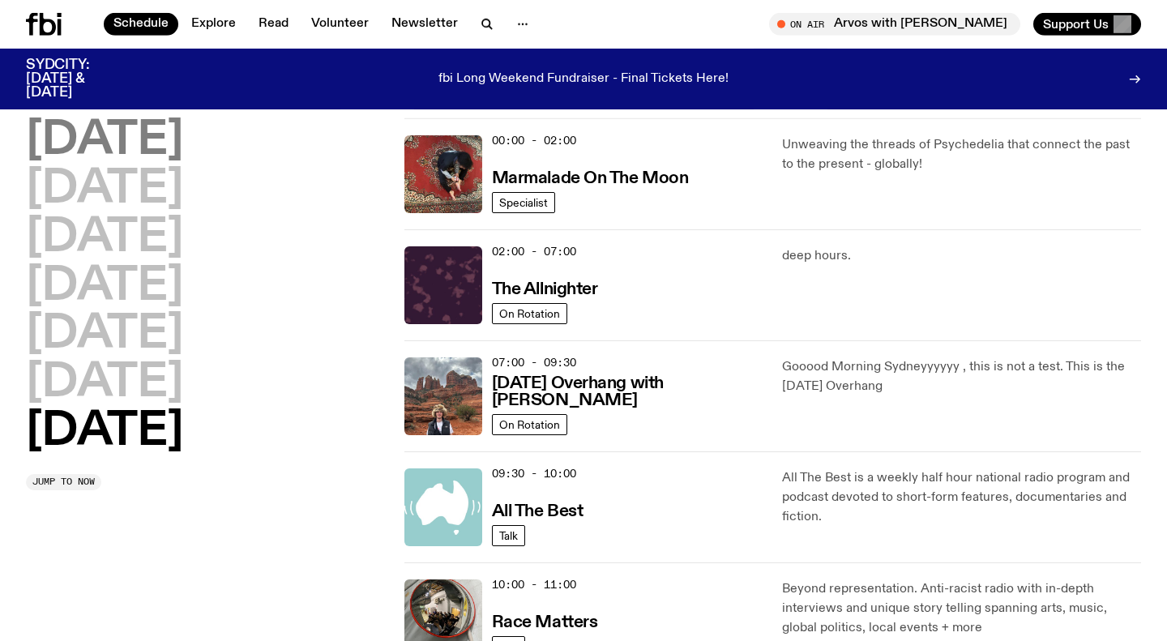
scroll to position [0, 0]
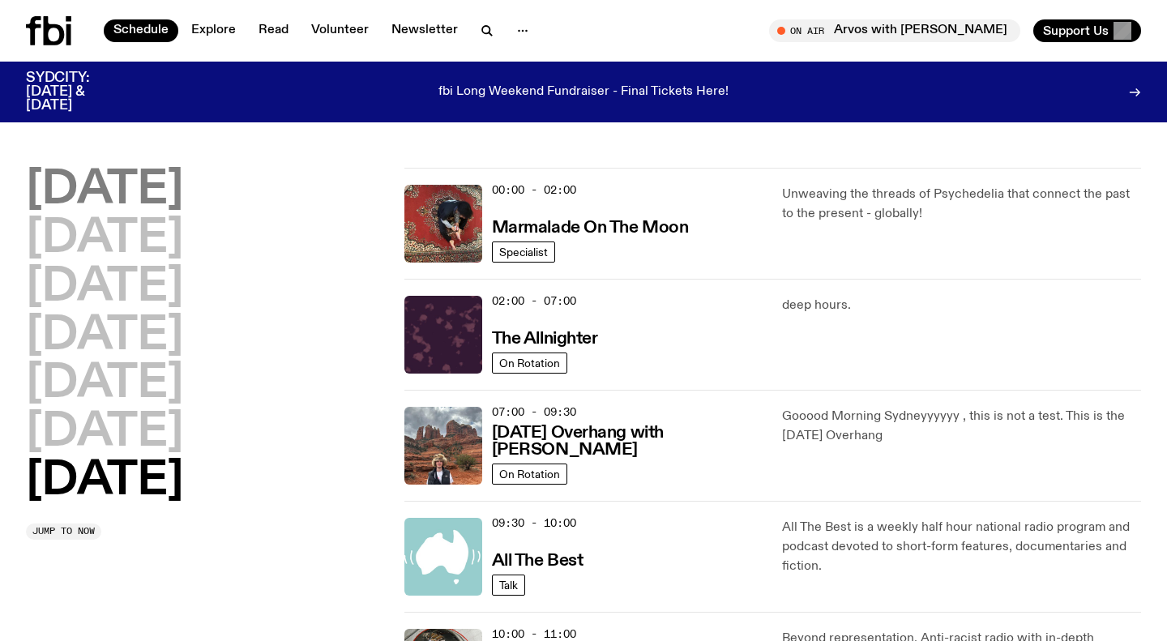
click at [96, 199] on h2 "Monday" at bounding box center [104, 190] width 157 height 45
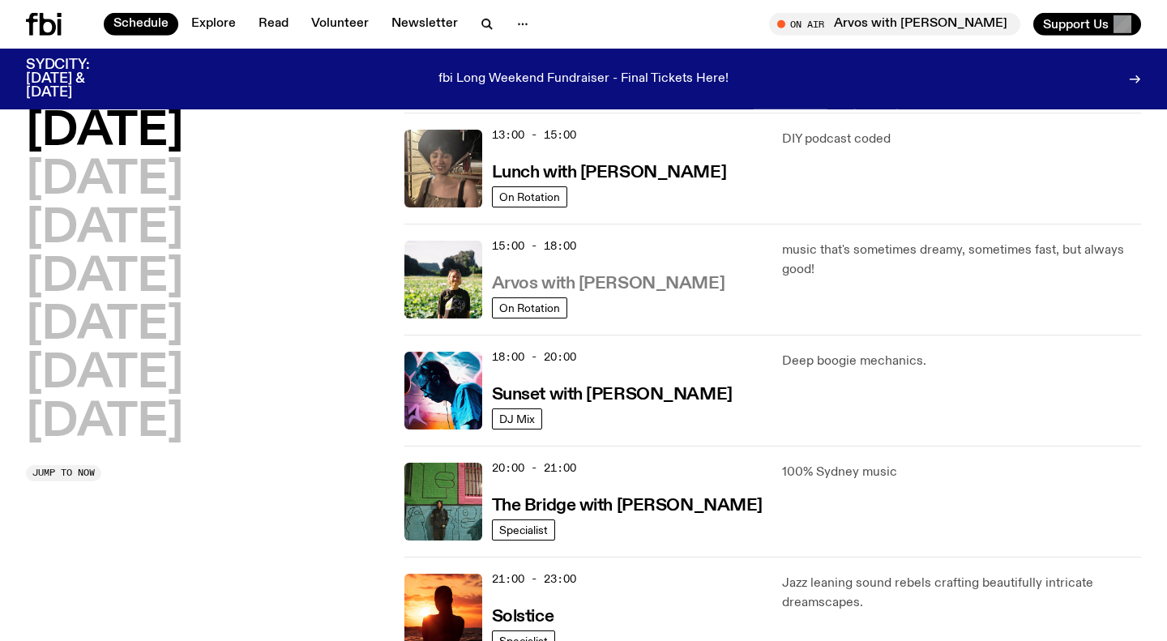
scroll to position [487, 0]
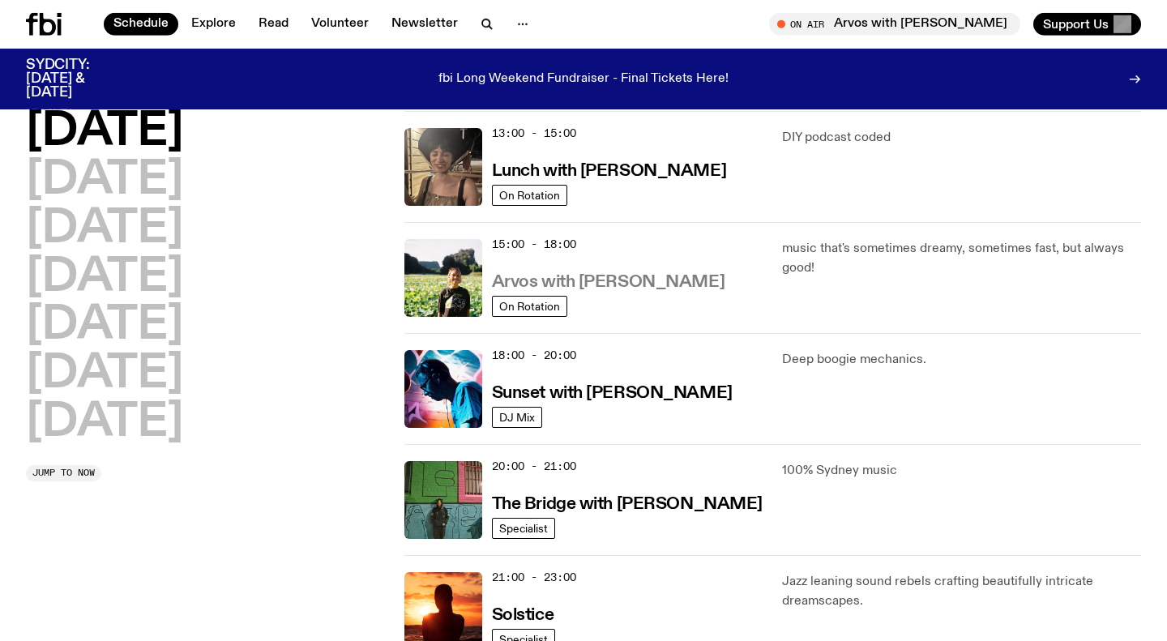
click at [634, 290] on h3 "Arvos with Bri Kennedy" at bounding box center [608, 282] width 233 height 17
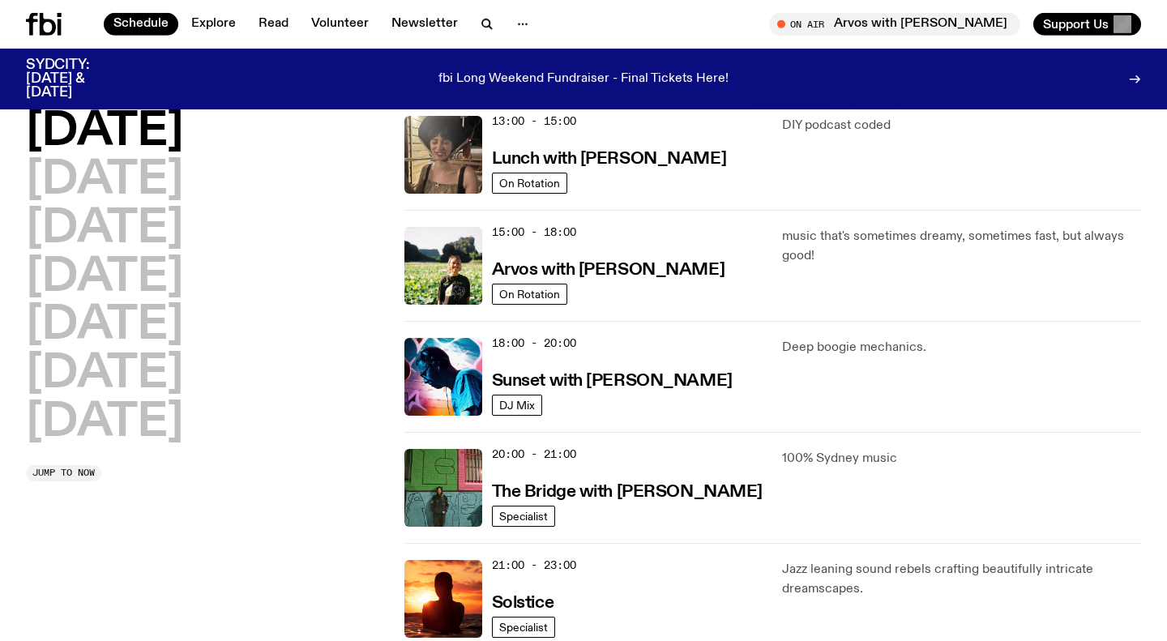
scroll to position [499, 0]
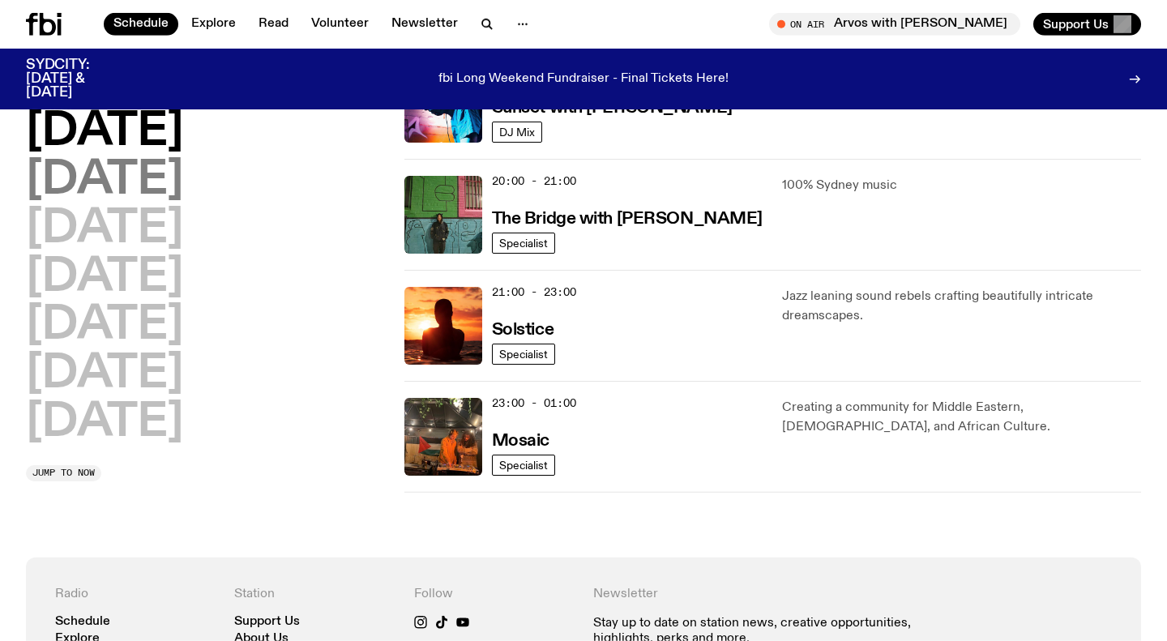
click at [131, 191] on h2 "Tuesday" at bounding box center [104, 180] width 157 height 45
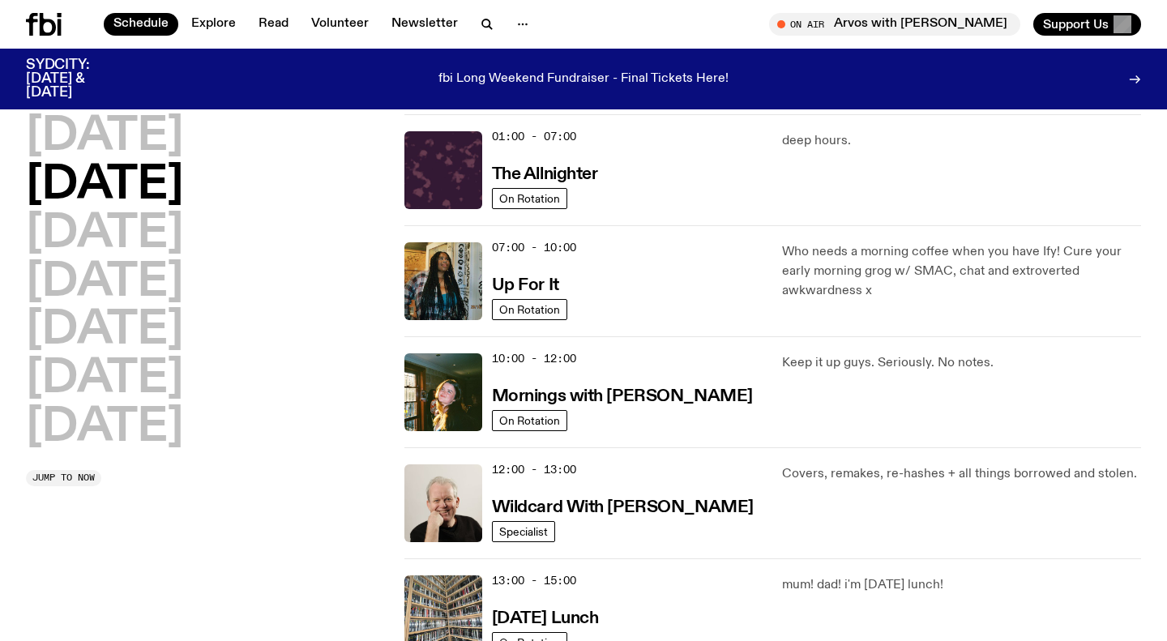
scroll to position [0, 0]
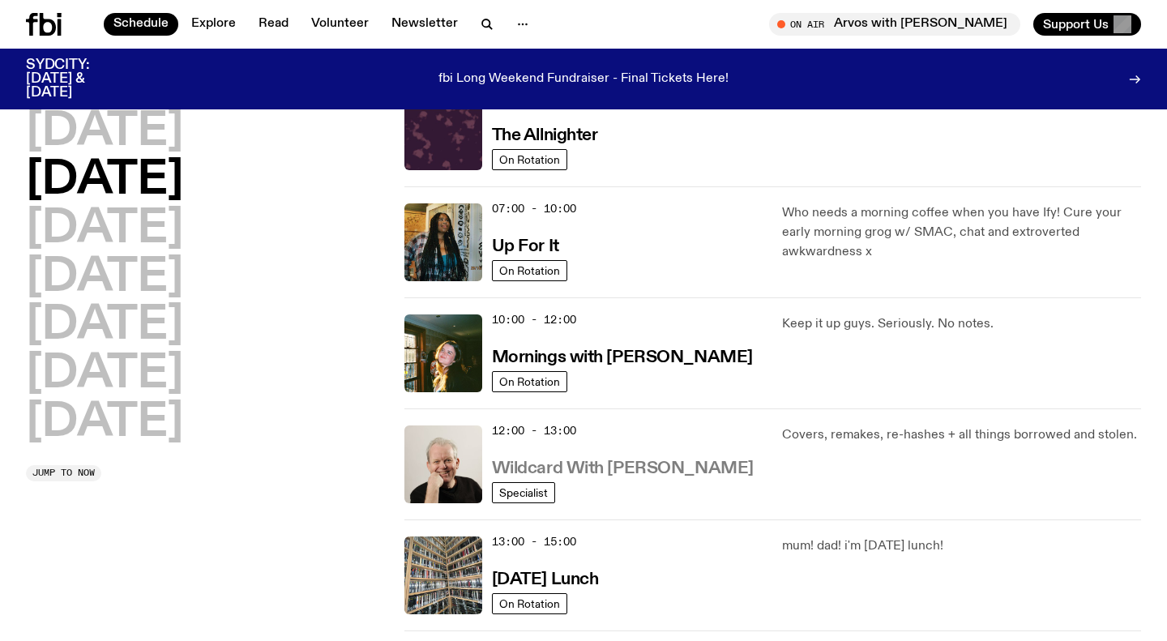
click at [656, 465] on h3 "Wildcard With Stuart Coupe" at bounding box center [623, 468] width 262 height 17
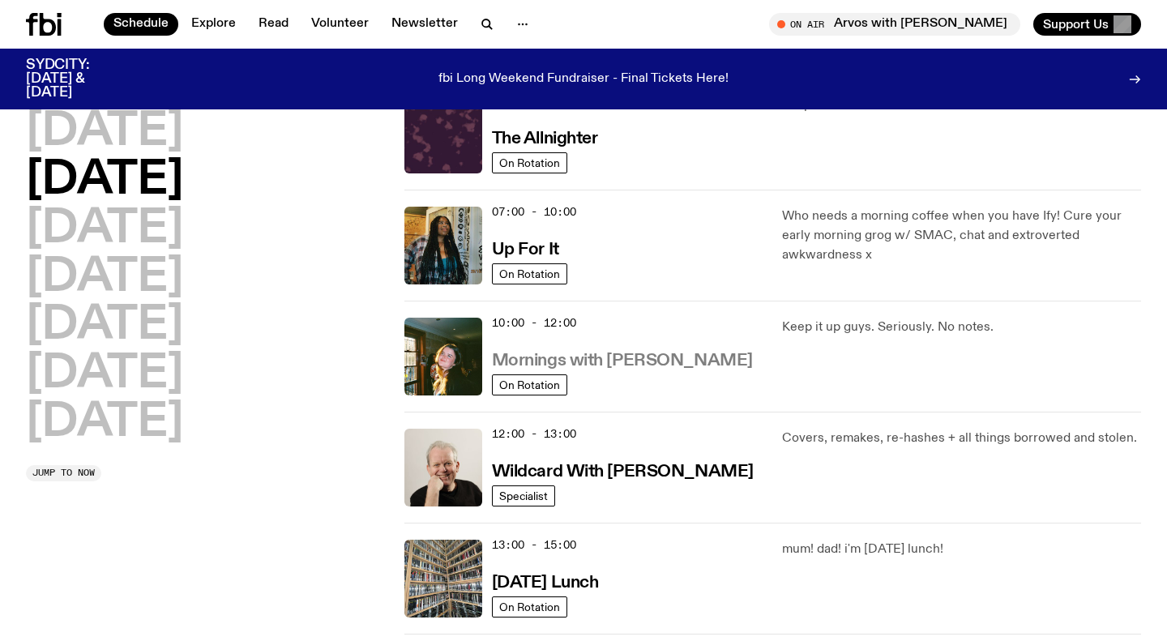
click at [631, 359] on h3 "Mornings with Freya Shields" at bounding box center [622, 361] width 261 height 17
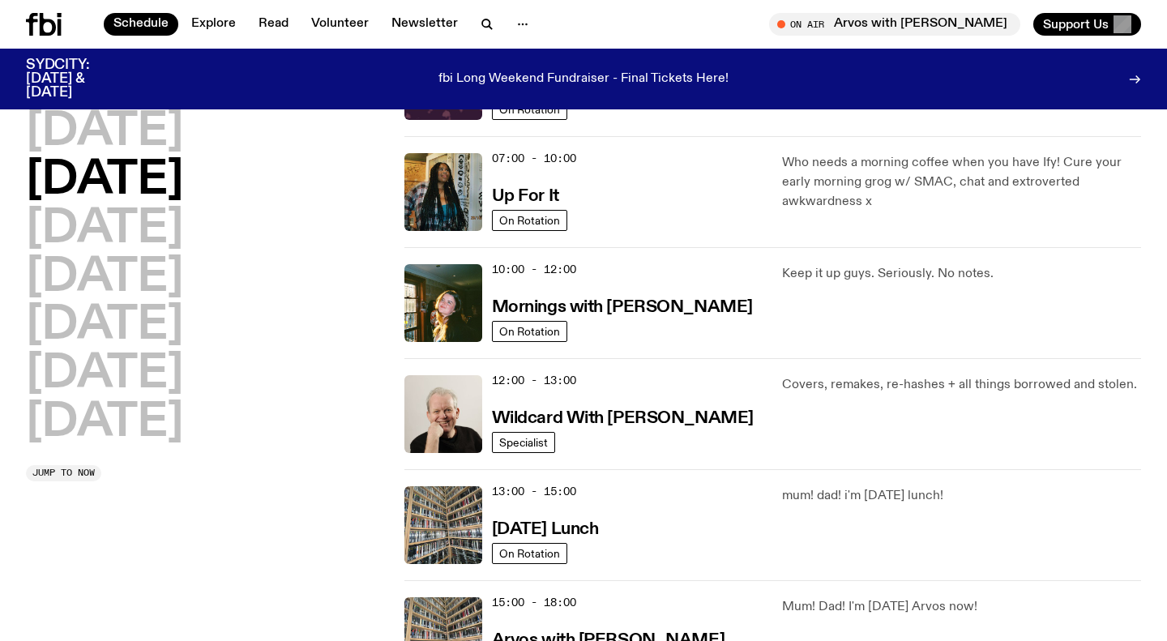
scroll to position [233, 0]
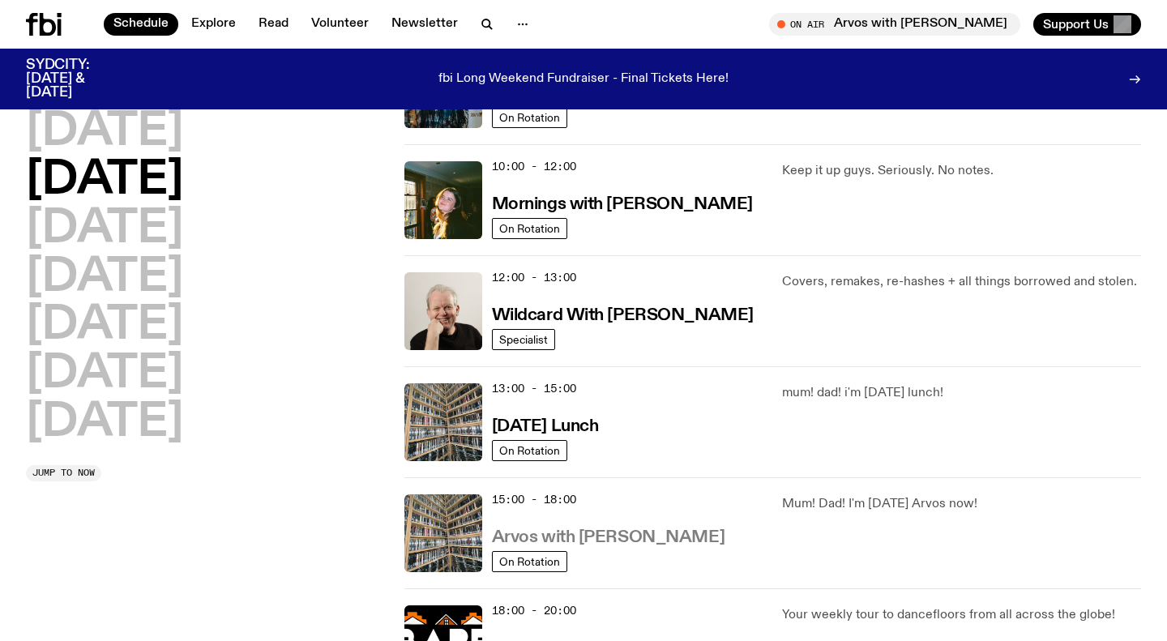
click at [637, 541] on h3 "Arvos with [PERSON_NAME]" at bounding box center [608, 537] width 233 height 17
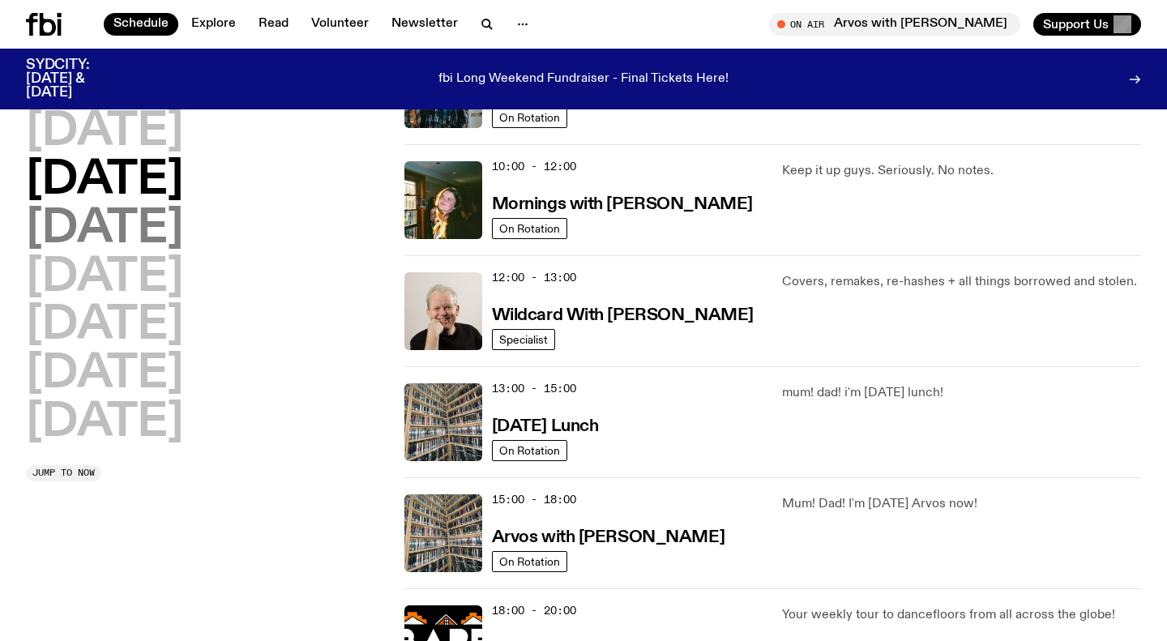
click at [183, 233] on h2 "[DATE]" at bounding box center [104, 229] width 157 height 45
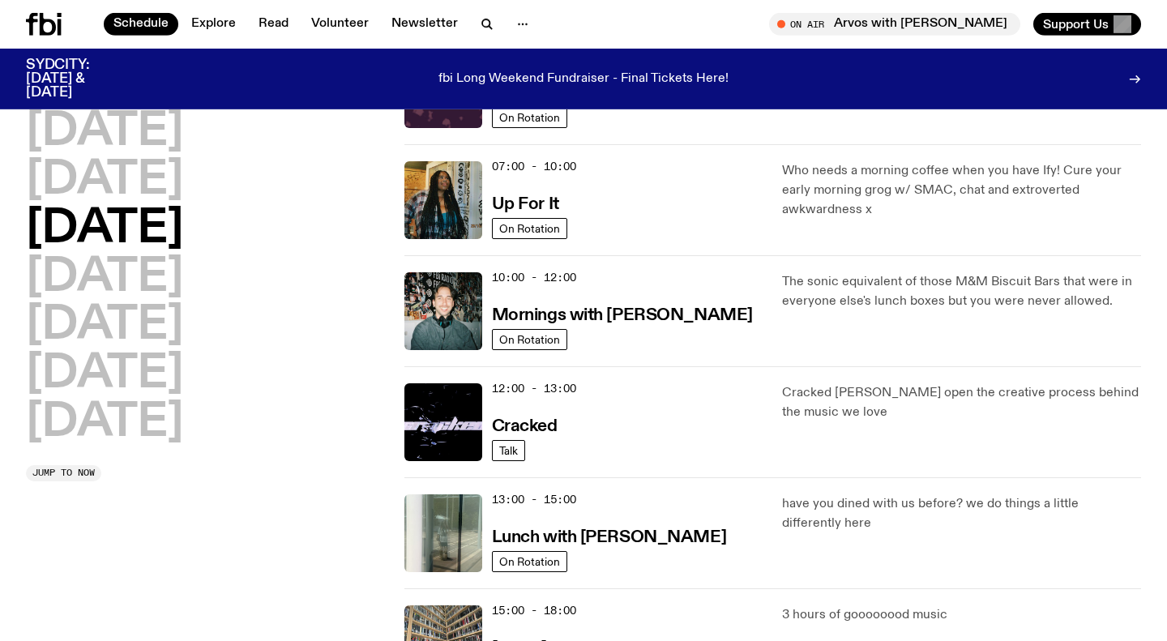
scroll to position [112, 0]
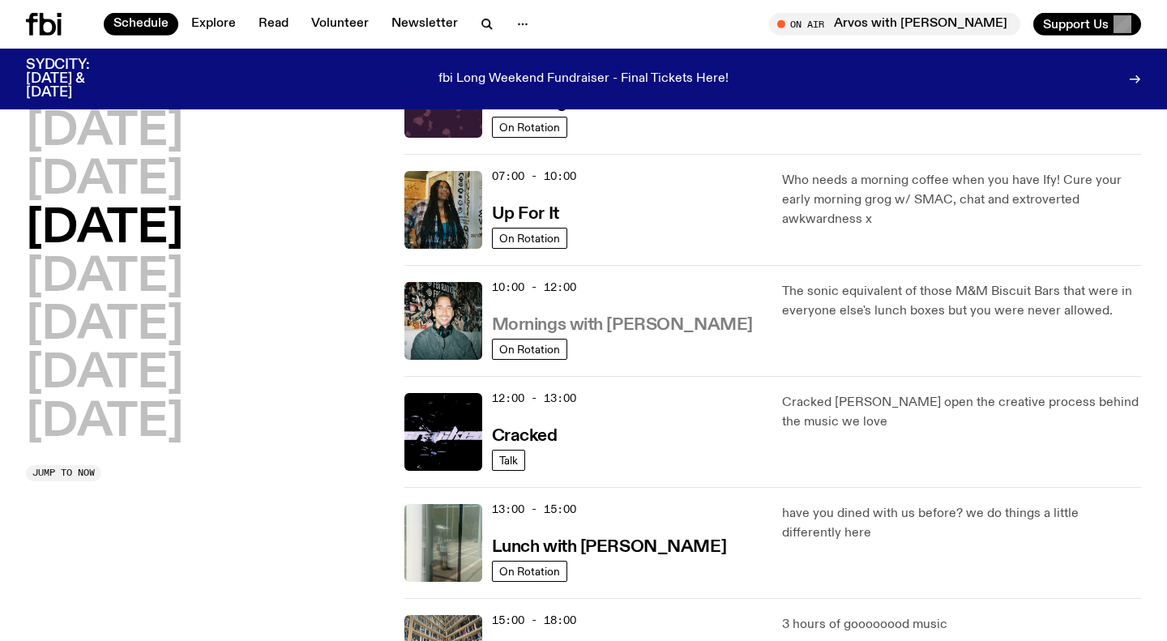
click at [597, 325] on h3 "Mornings with Ben Hansen" at bounding box center [622, 325] width 261 height 17
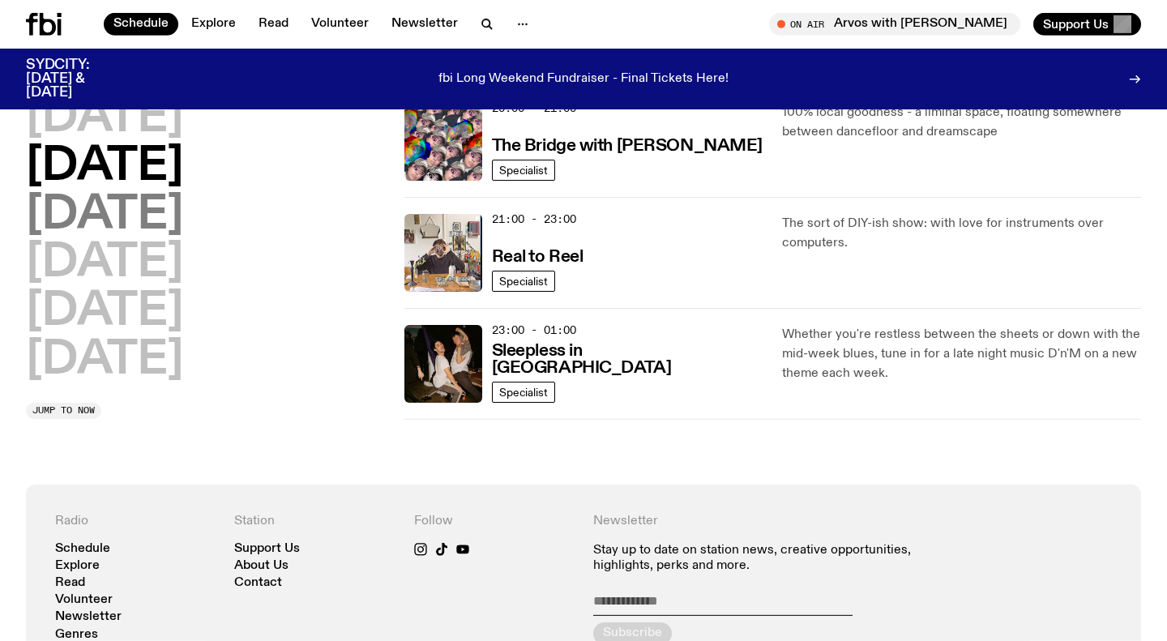
scroll to position [850, 0]
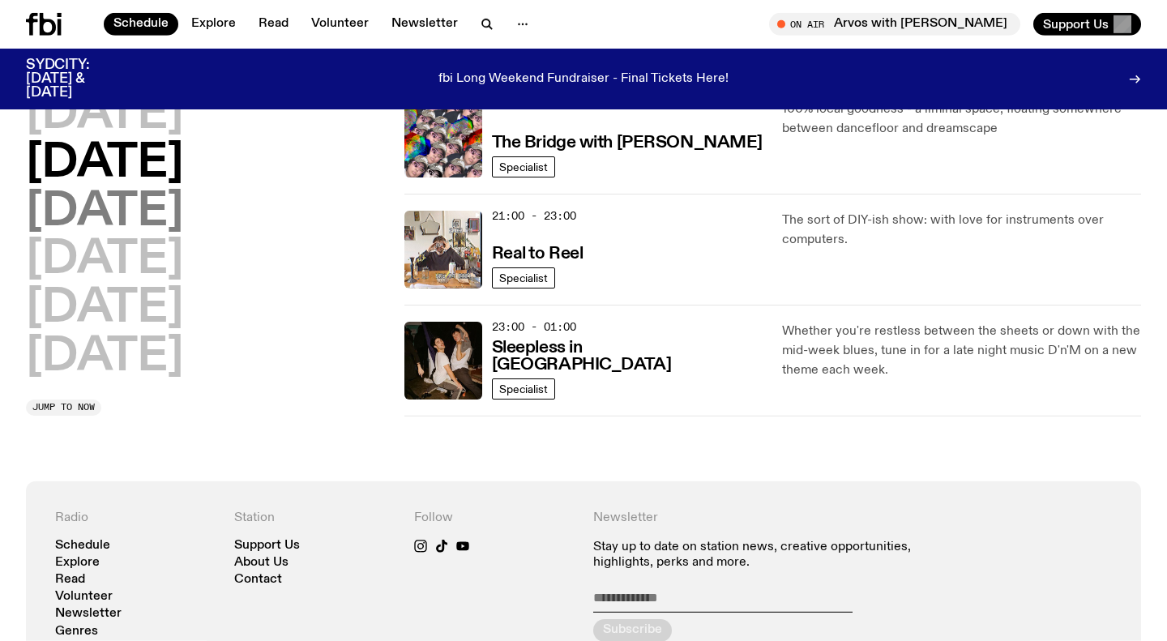
click at [137, 210] on h2 "Thursday" at bounding box center [104, 212] width 157 height 45
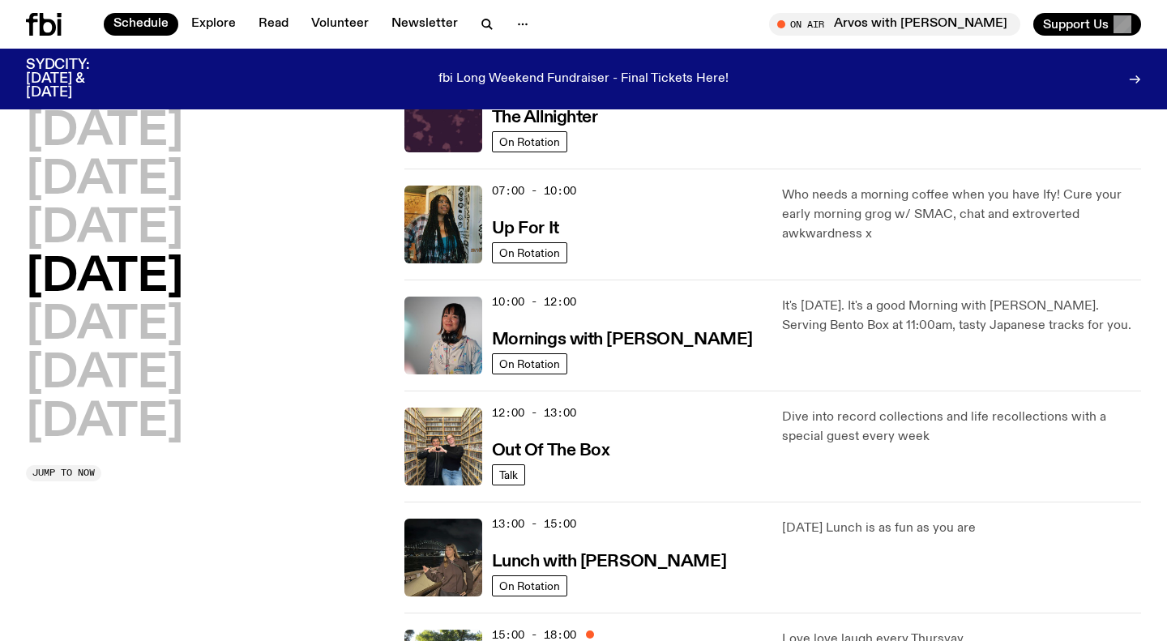
scroll to position [0, 0]
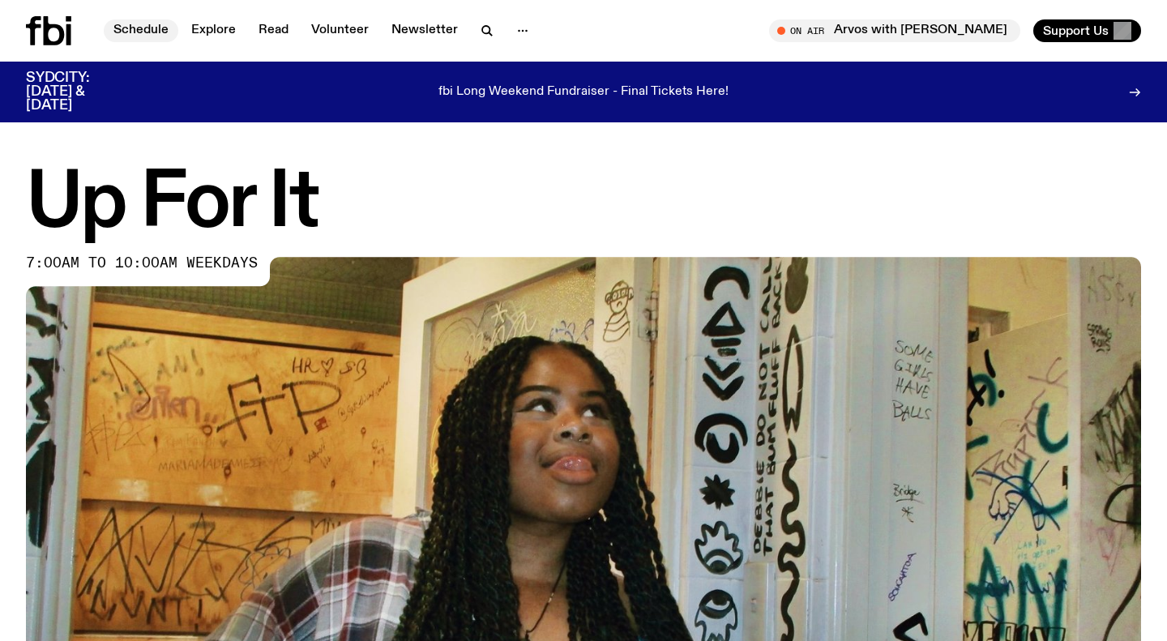
click at [137, 28] on link "Schedule" at bounding box center [141, 30] width 75 height 23
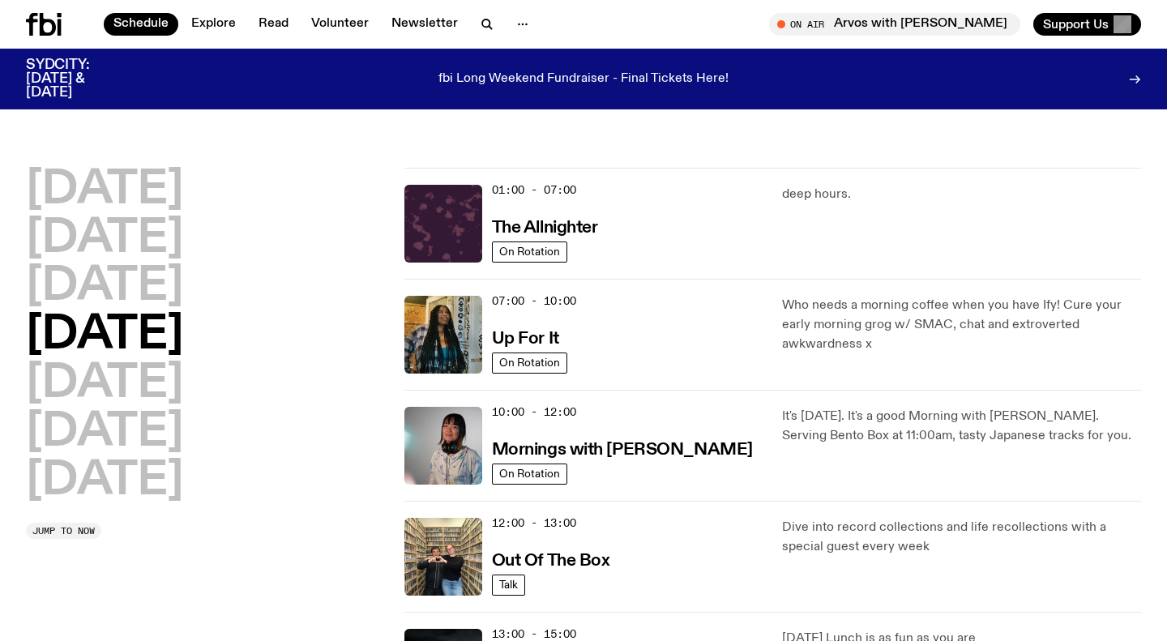
scroll to position [91, 0]
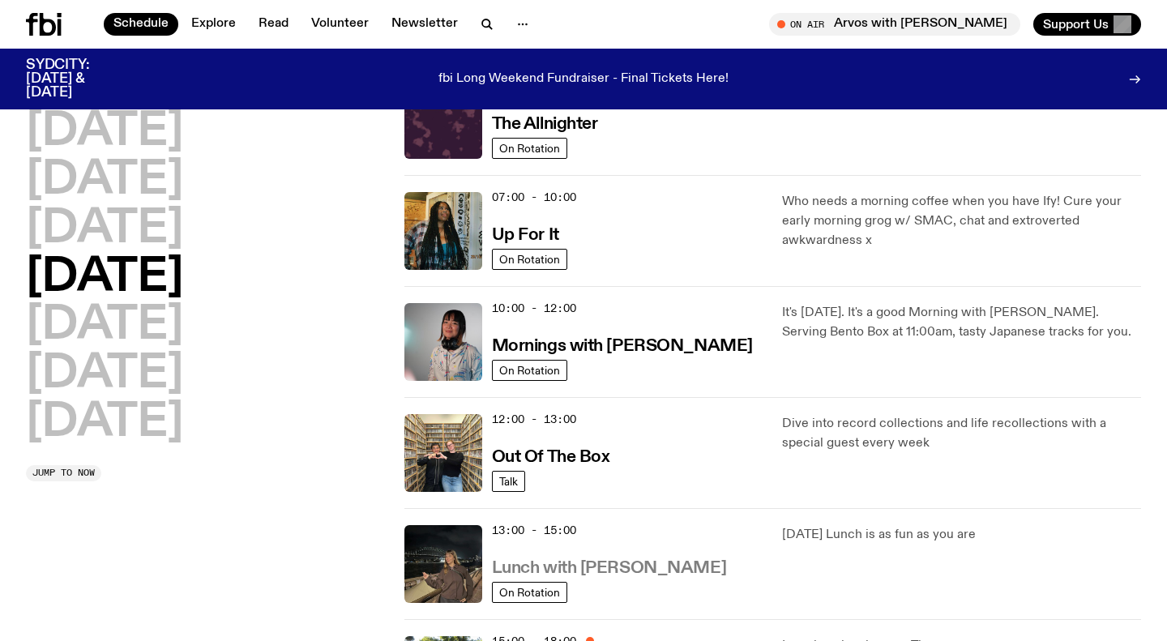
click at [541, 566] on h3 "Lunch with Izzy Page" at bounding box center [609, 568] width 234 height 17
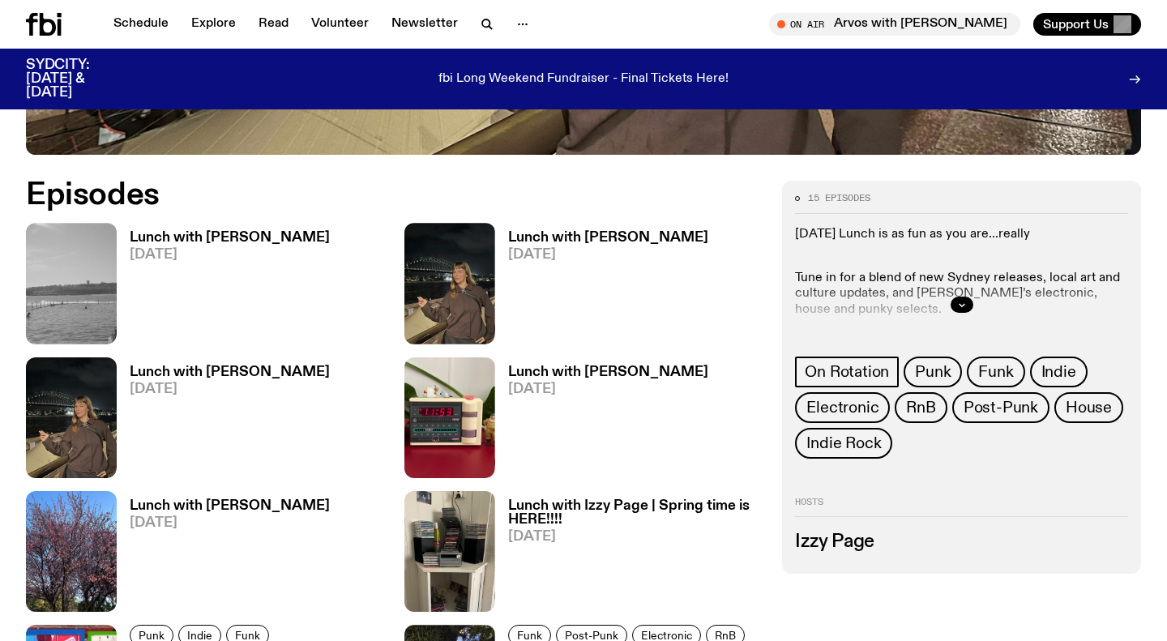
scroll to position [721, 0]
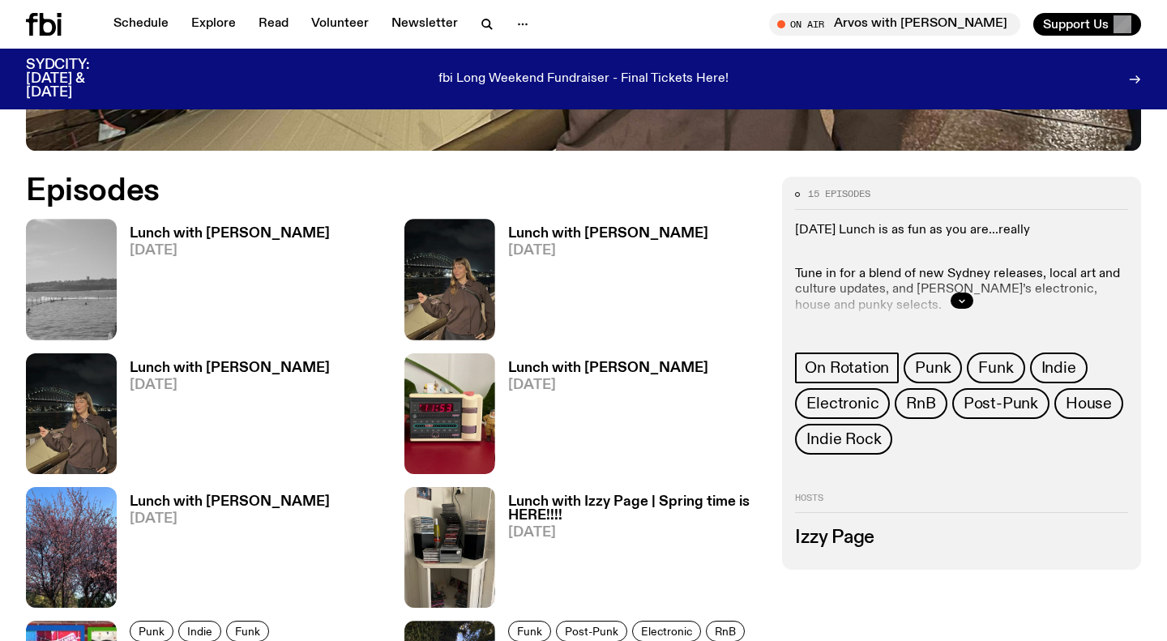
click at [834, 541] on h3 "Izzy Page" at bounding box center [961, 538] width 333 height 18
click at [962, 303] on icon "button" at bounding box center [962, 301] width 10 height 10
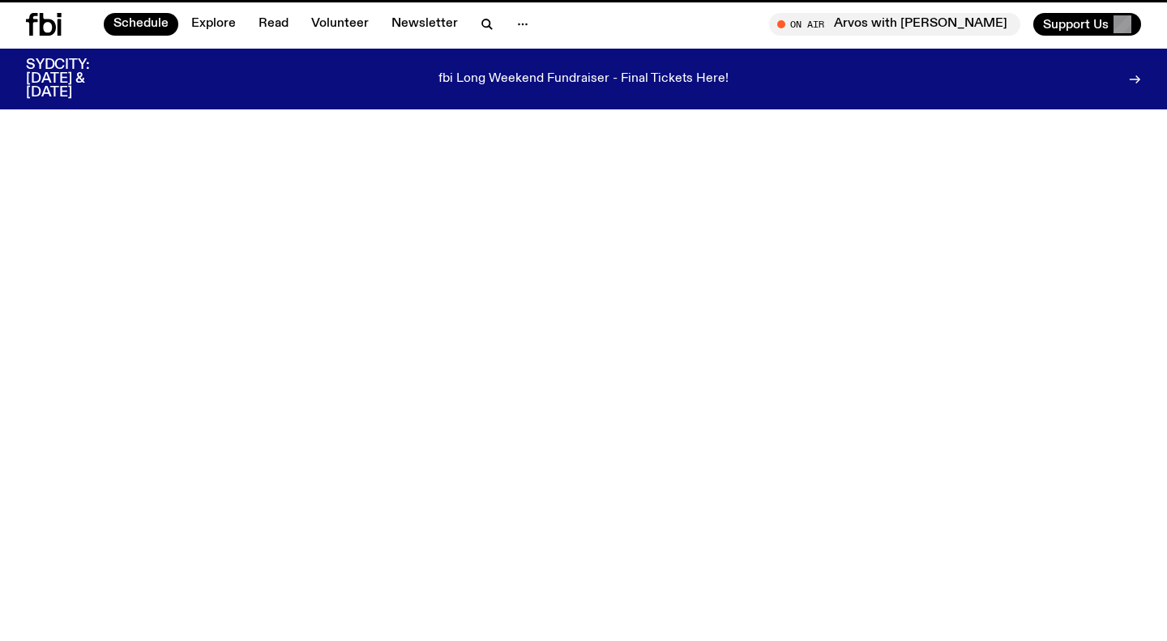
scroll to position [91, 0]
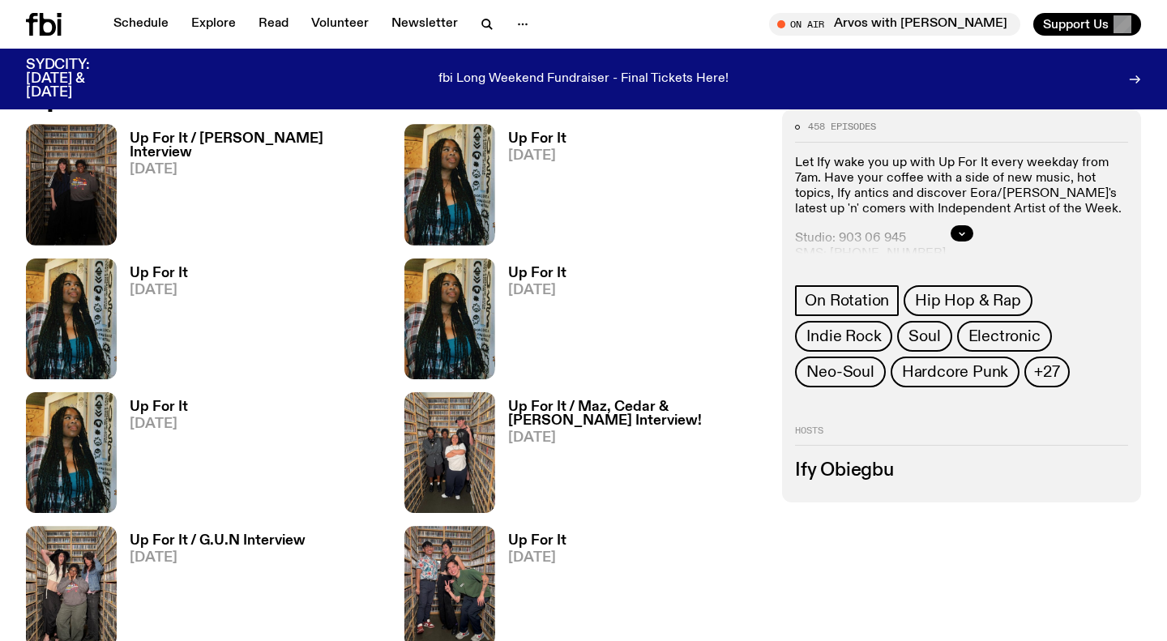
scroll to position [813, 0]
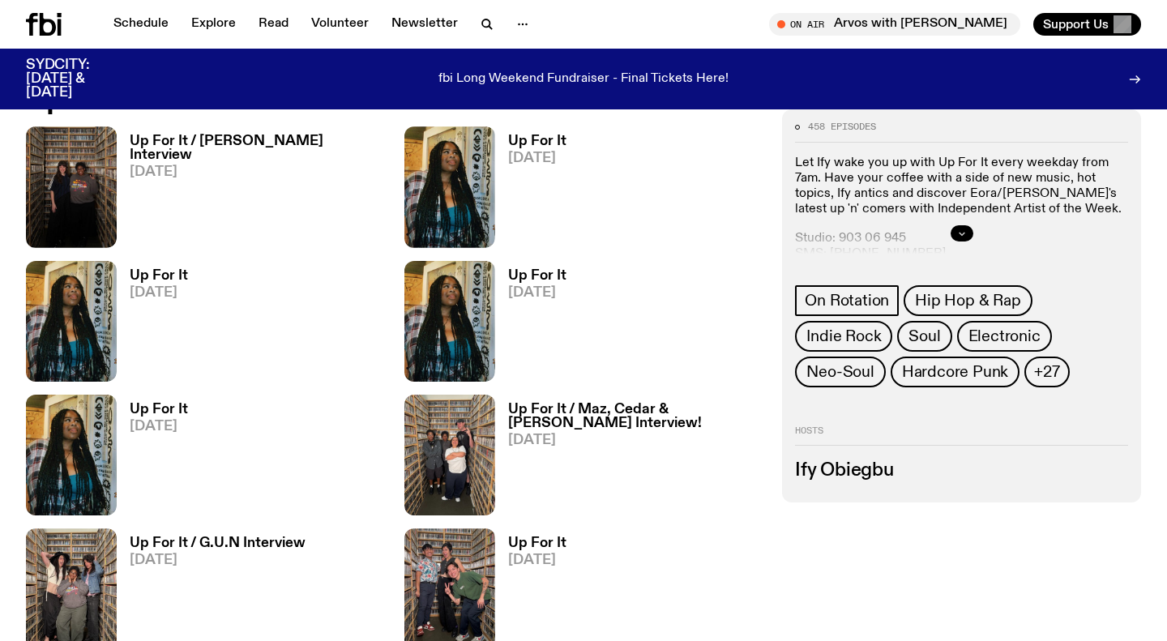
click at [965, 229] on icon "button" at bounding box center [962, 234] width 10 height 10
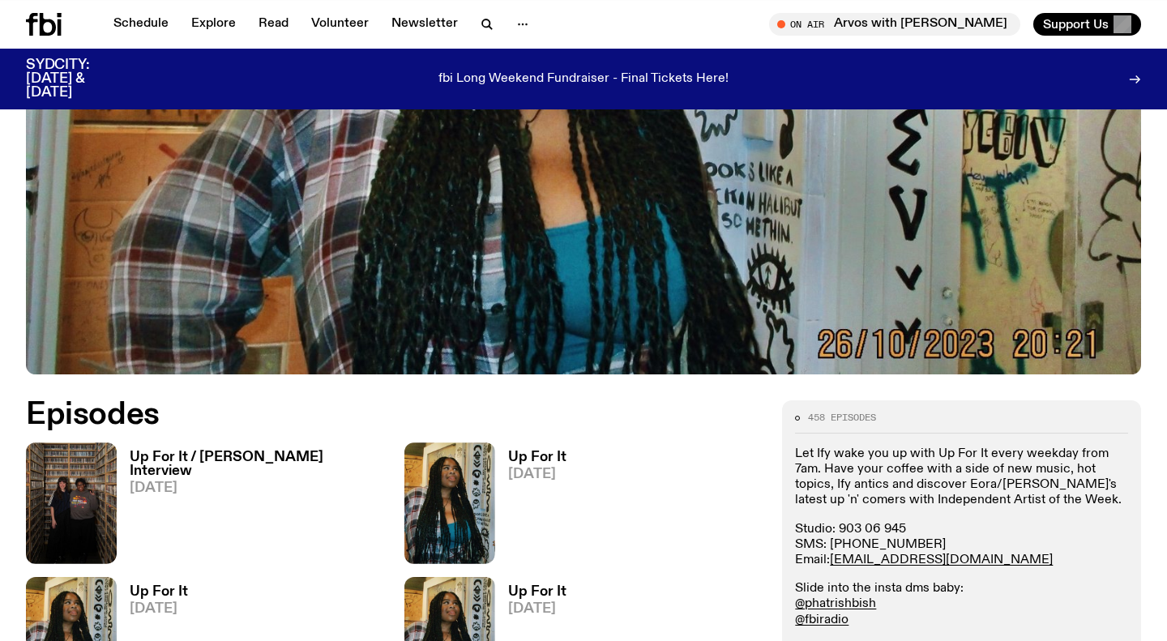
scroll to position [571, 0]
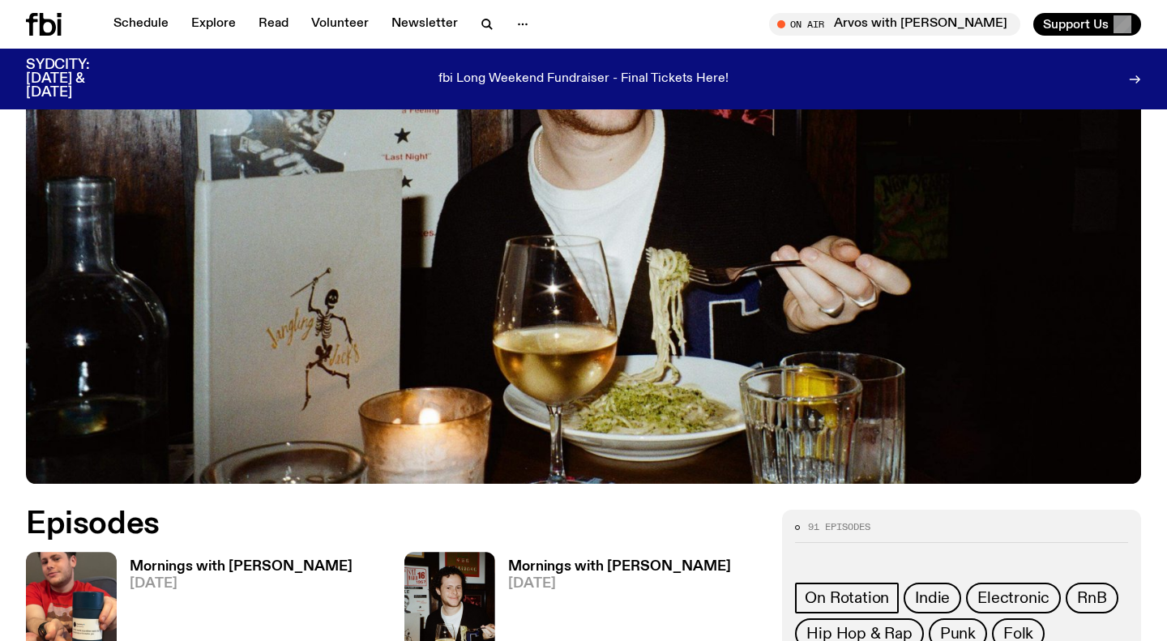
scroll to position [600, 0]
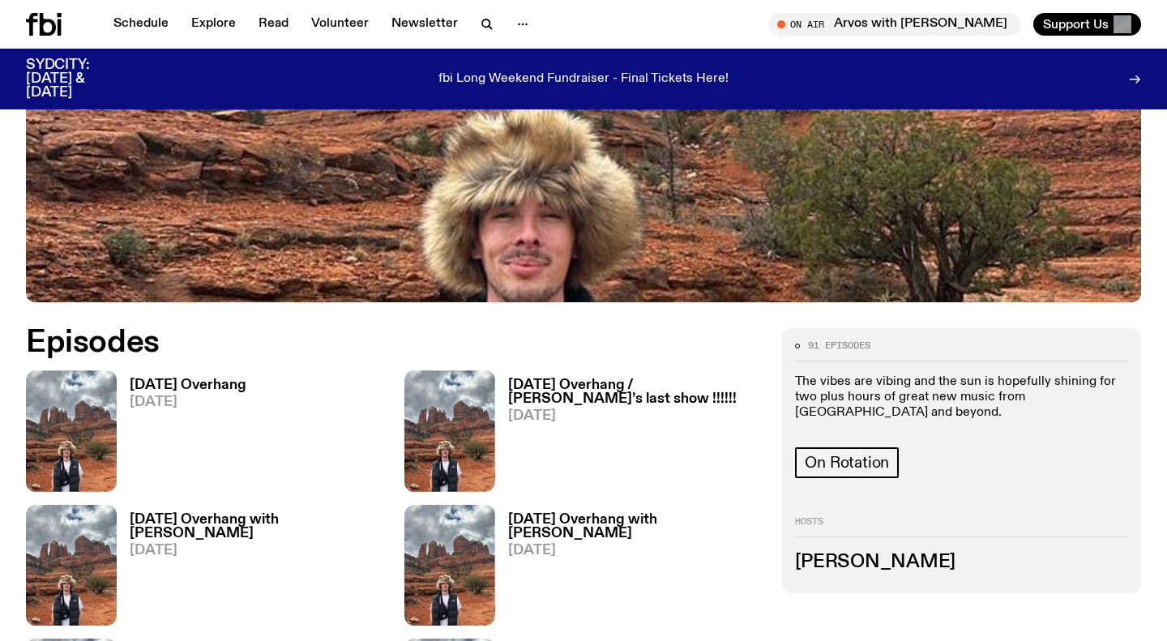
scroll to position [644, 0]
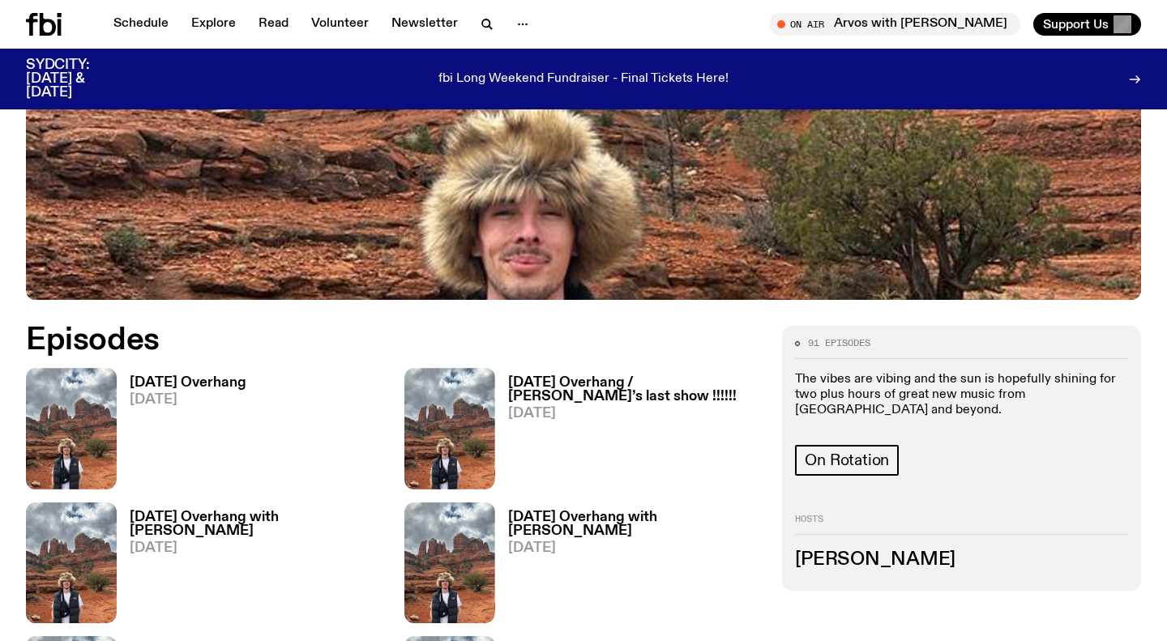
click at [154, 382] on h3 "[DATE] Overhang" at bounding box center [188, 383] width 117 height 14
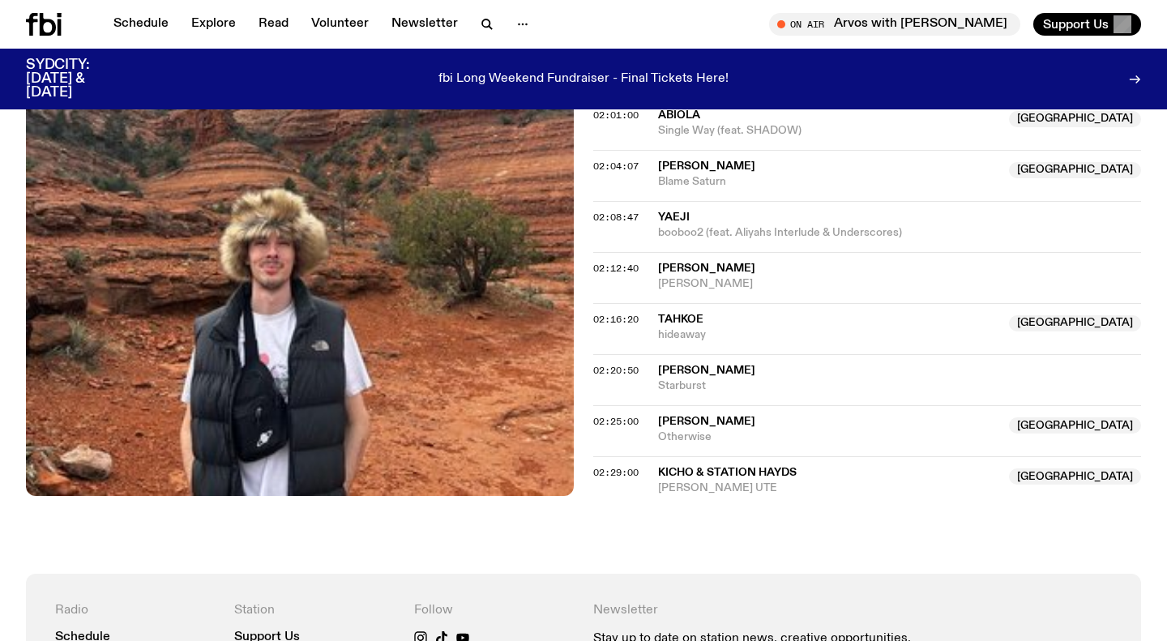
scroll to position [2093, 0]
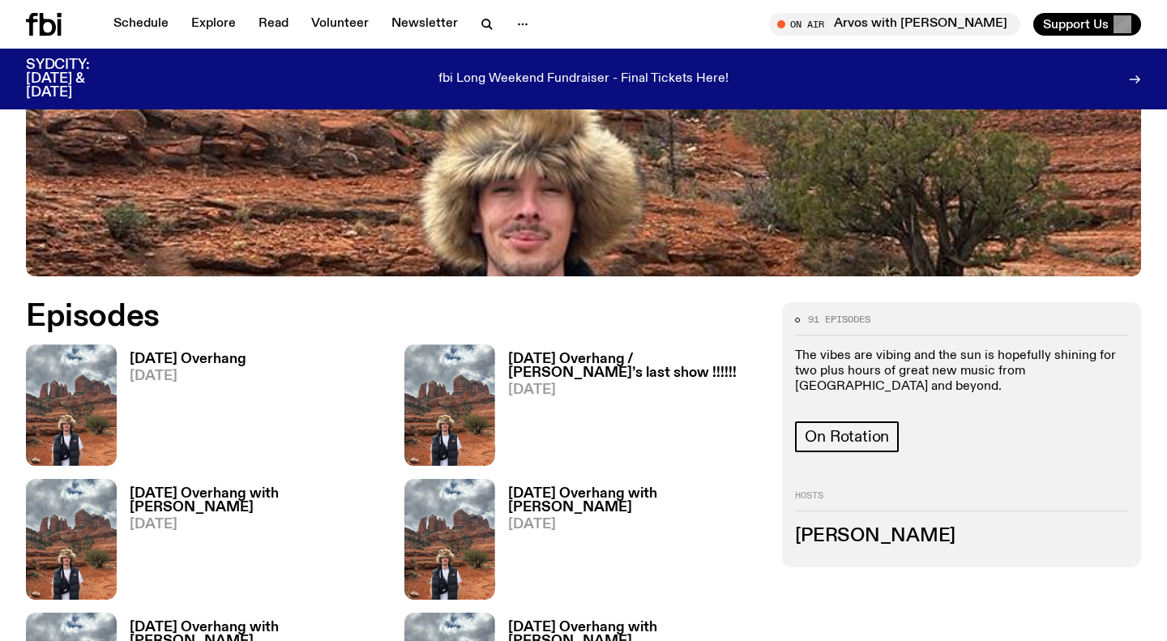
scroll to position [669, 0]
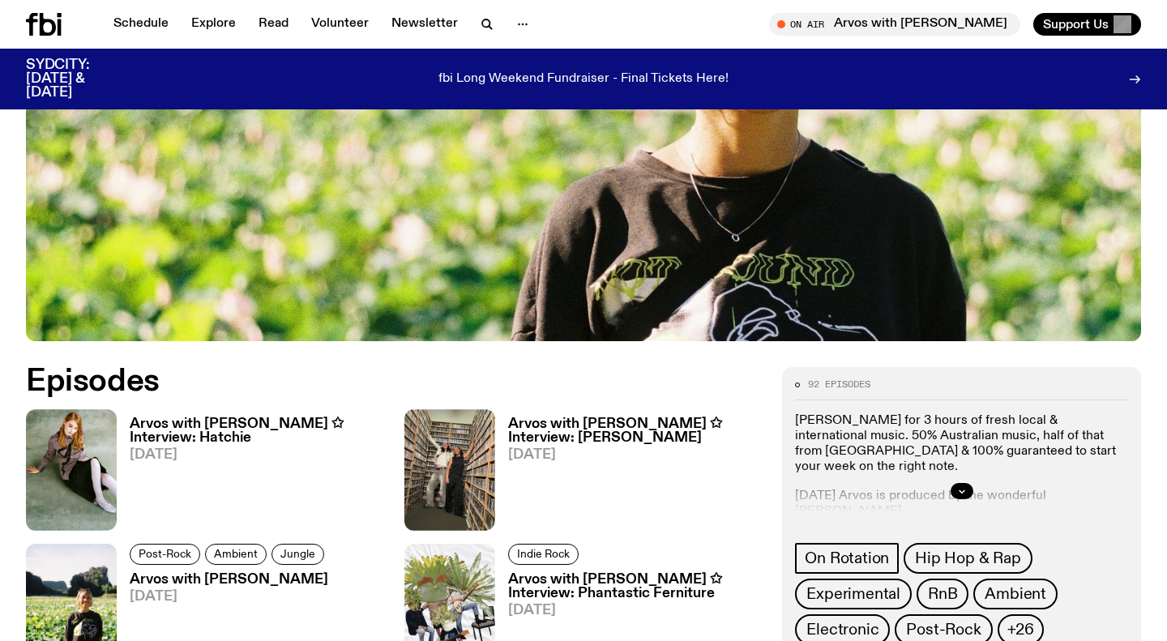
scroll to position [529, 0]
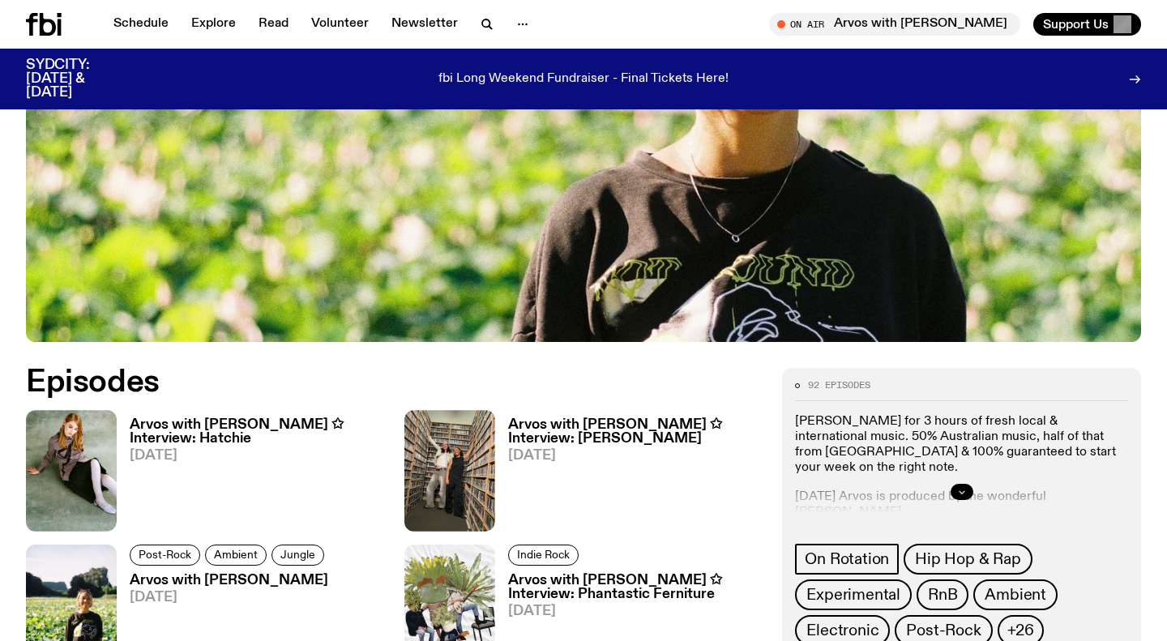
click at [960, 492] on icon "button" at bounding box center [962, 492] width 10 height 10
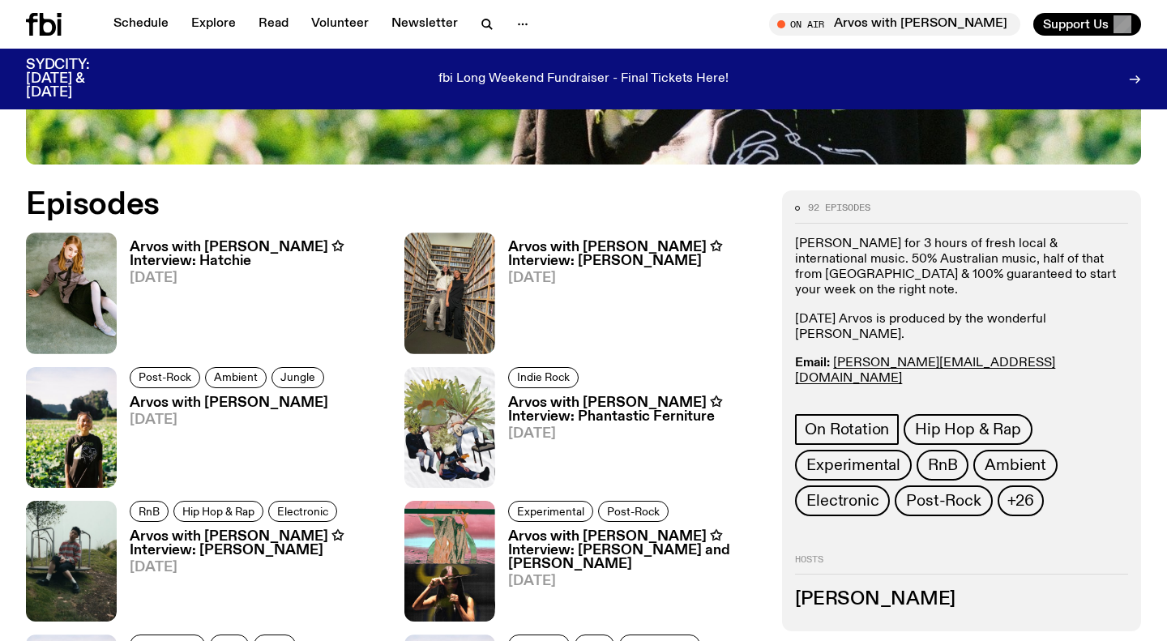
scroll to position [708, 0]
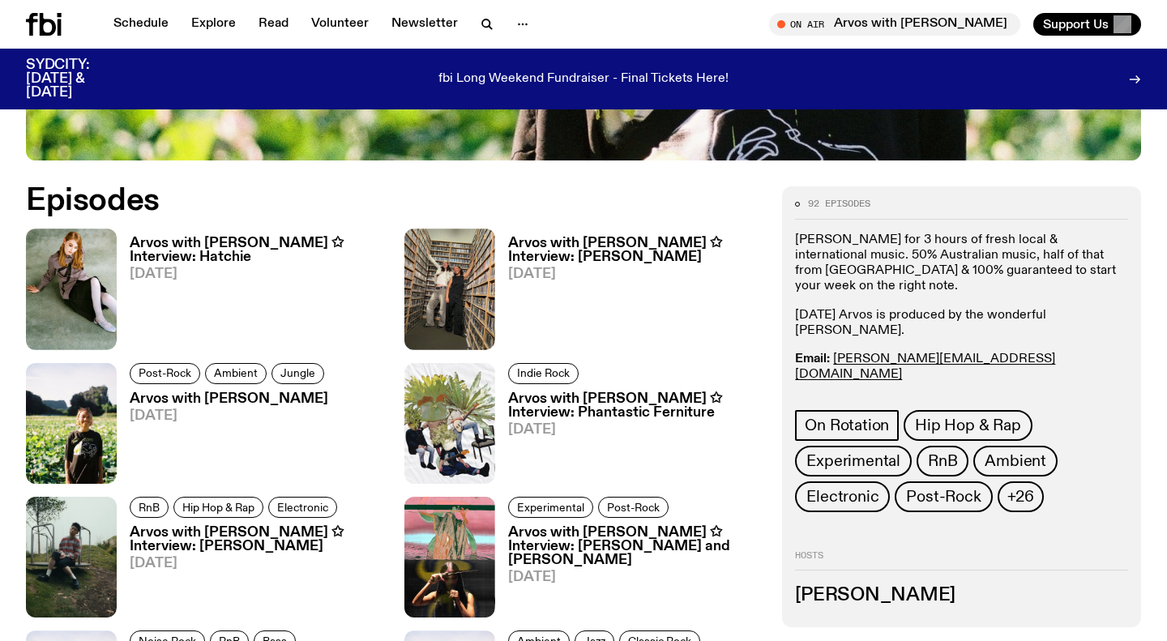
click at [280, 248] on h3 "Arvos with [PERSON_NAME] ✩ Interview: Hatchie" at bounding box center [257, 251] width 255 height 28
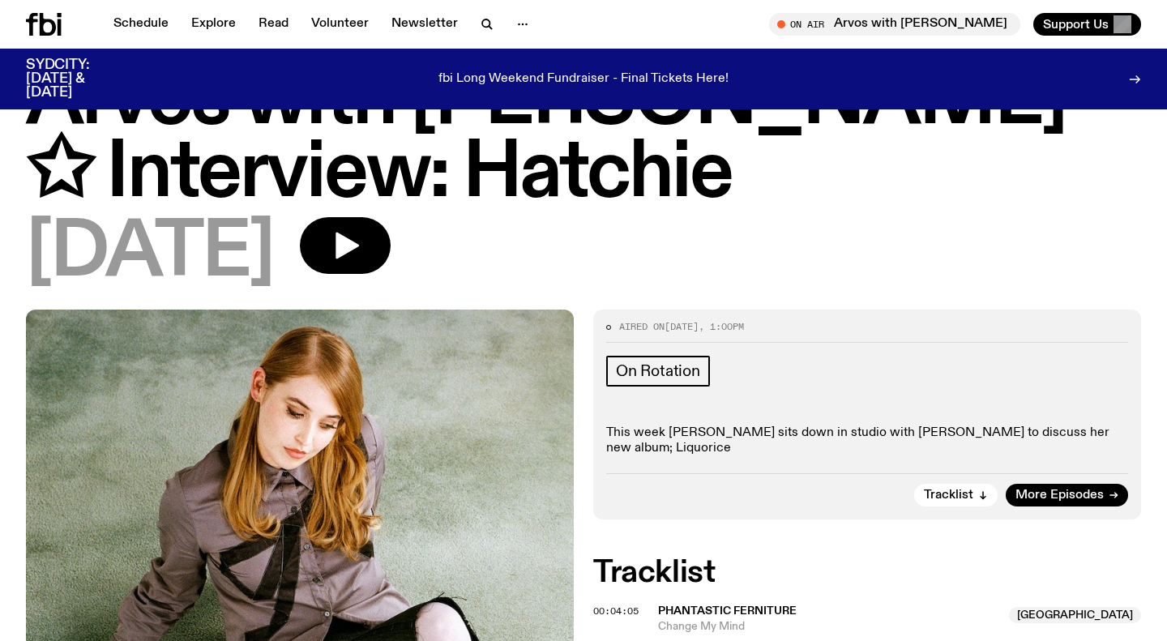
scroll to position [92, 0]
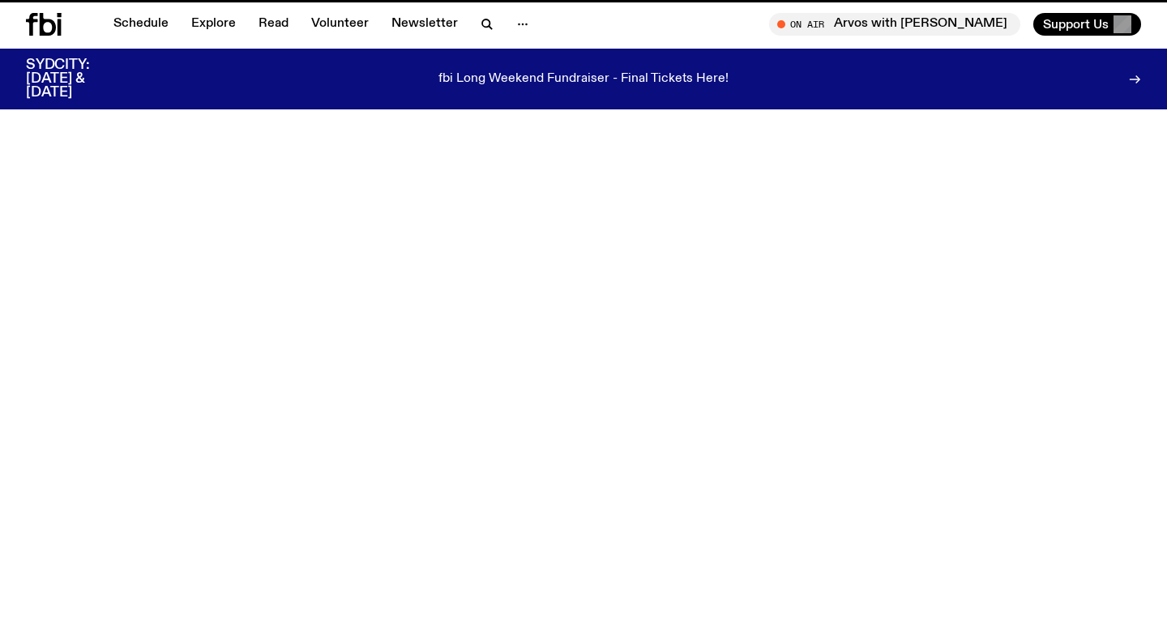
scroll to position [712, 0]
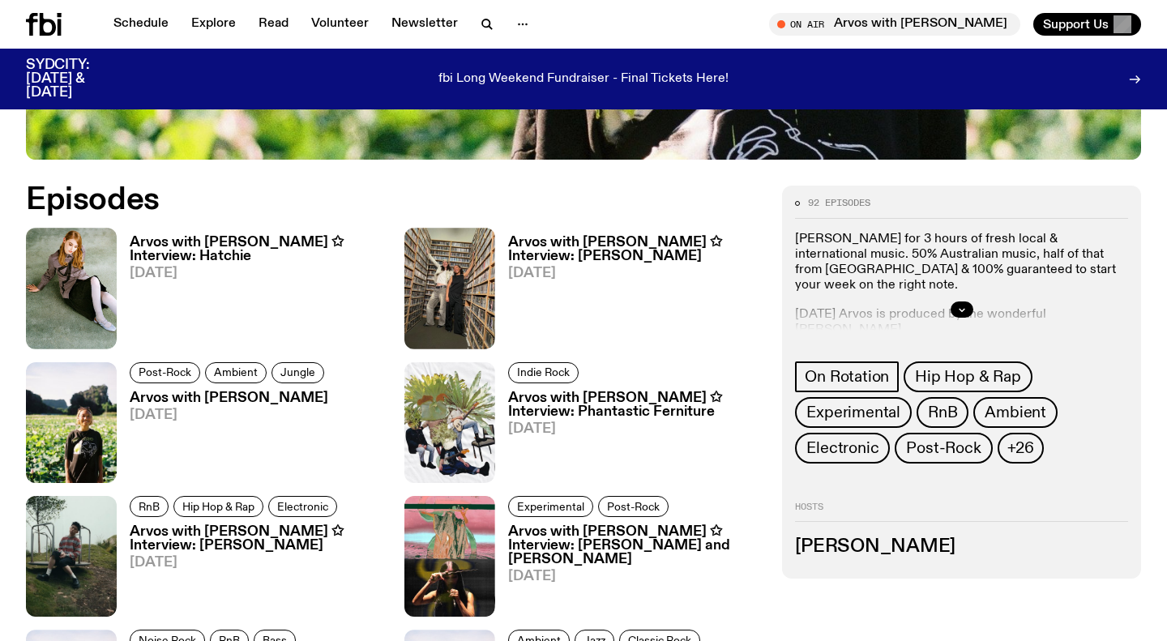
click at [944, 304] on div at bounding box center [961, 310] width 333 height 52
click at [956, 305] on button "button" at bounding box center [962, 310] width 23 height 16
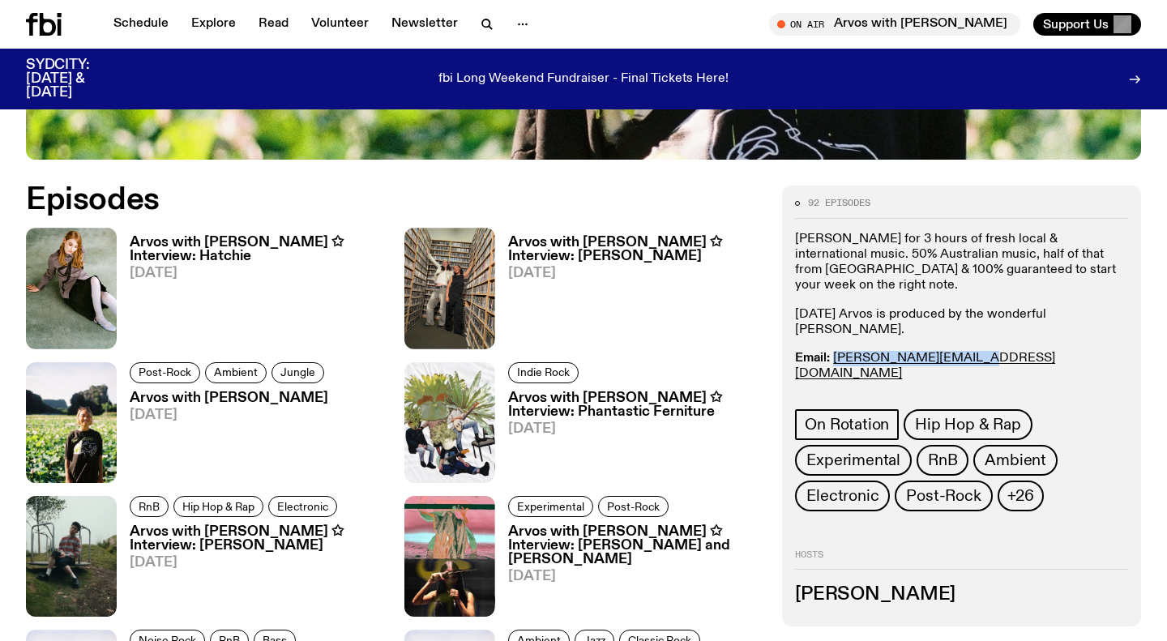
drag, startPoint x: 965, startPoint y: 342, endPoint x: 834, endPoint y: 349, distance: 131.5
click at [836, 351] on p "Email: [PERSON_NAME][EMAIL_ADDRESS][DOMAIN_NAME] Insta: bria.wav Text In: 0409 …" at bounding box center [961, 382] width 333 height 62
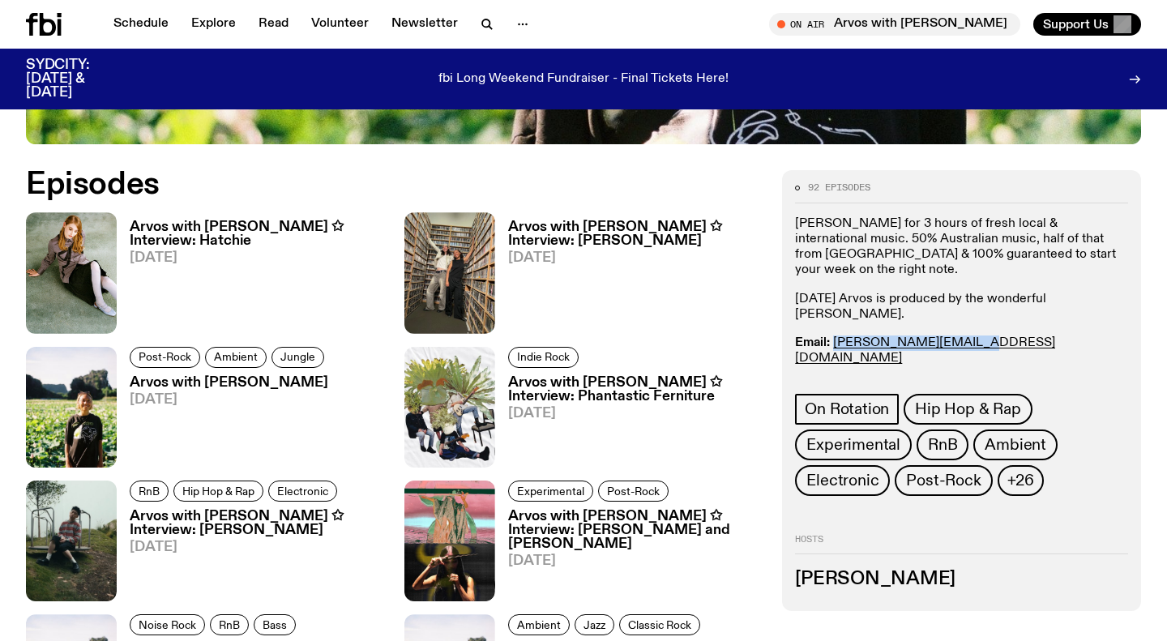
scroll to position [725, 0]
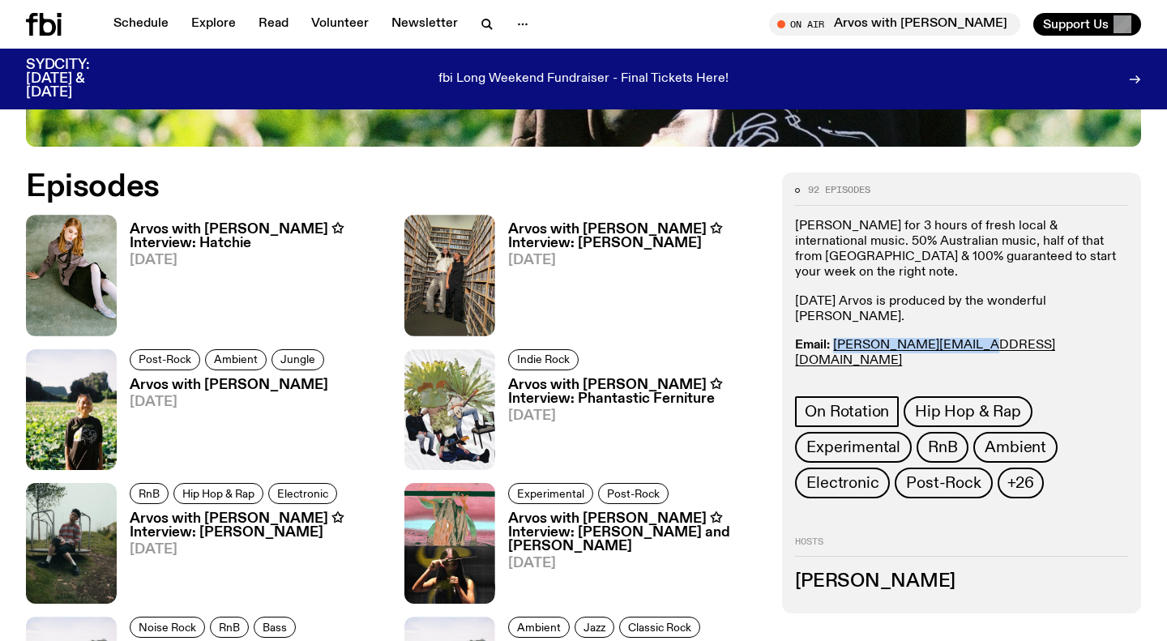
copy link "[PERSON_NAME][EMAIL_ADDRESS][DOMAIN_NAME]"
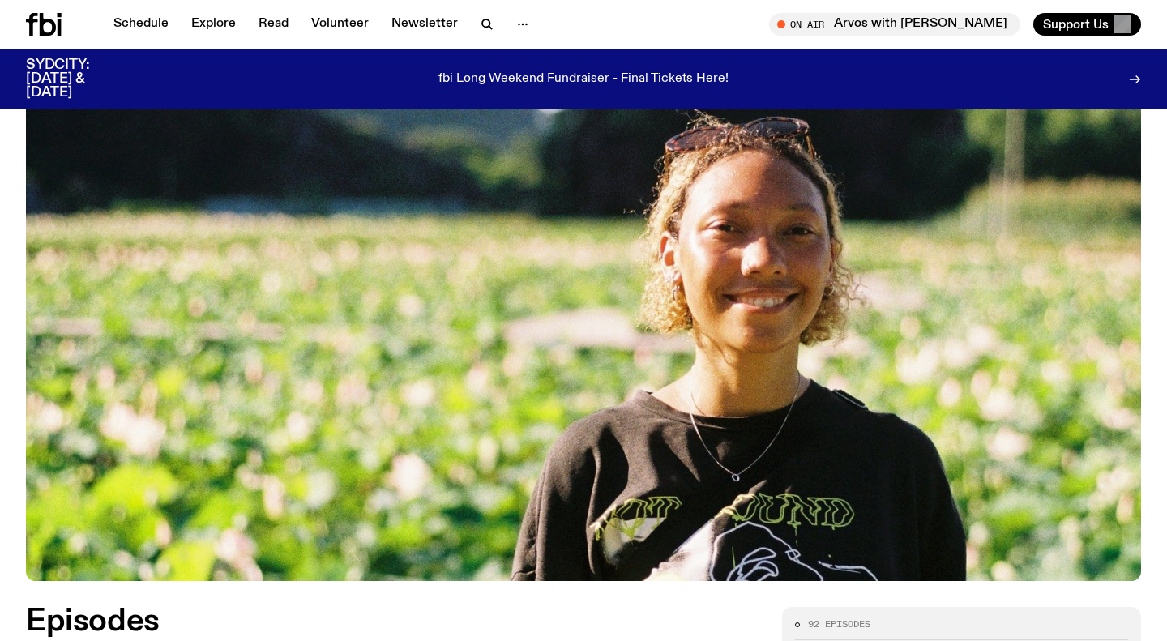
scroll to position [0, 0]
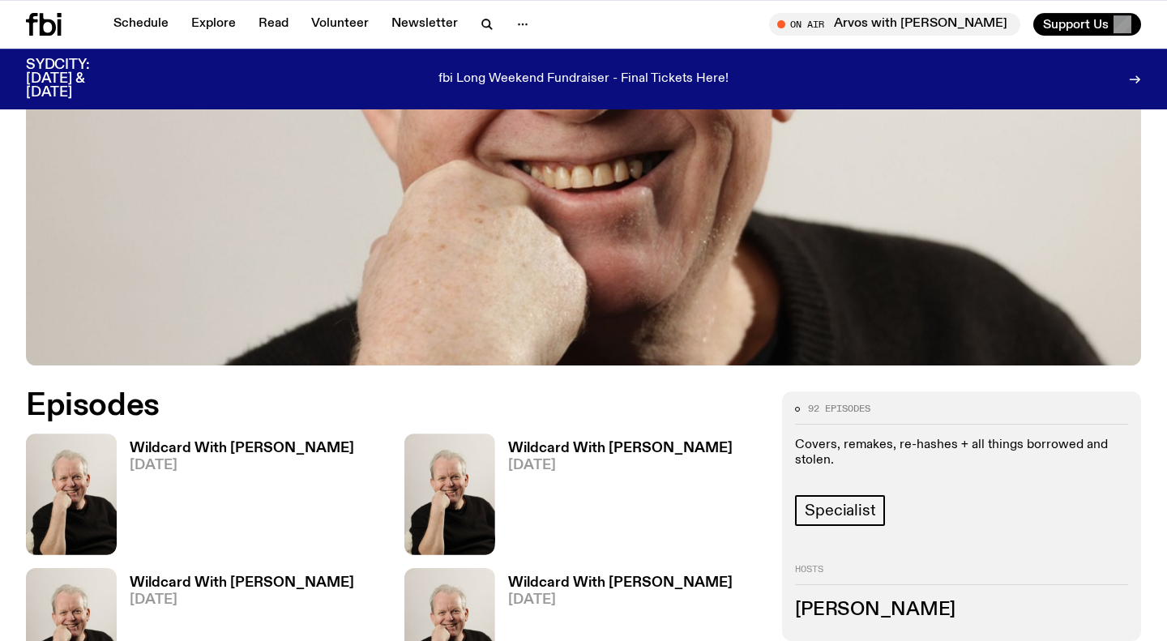
scroll to position [592, 0]
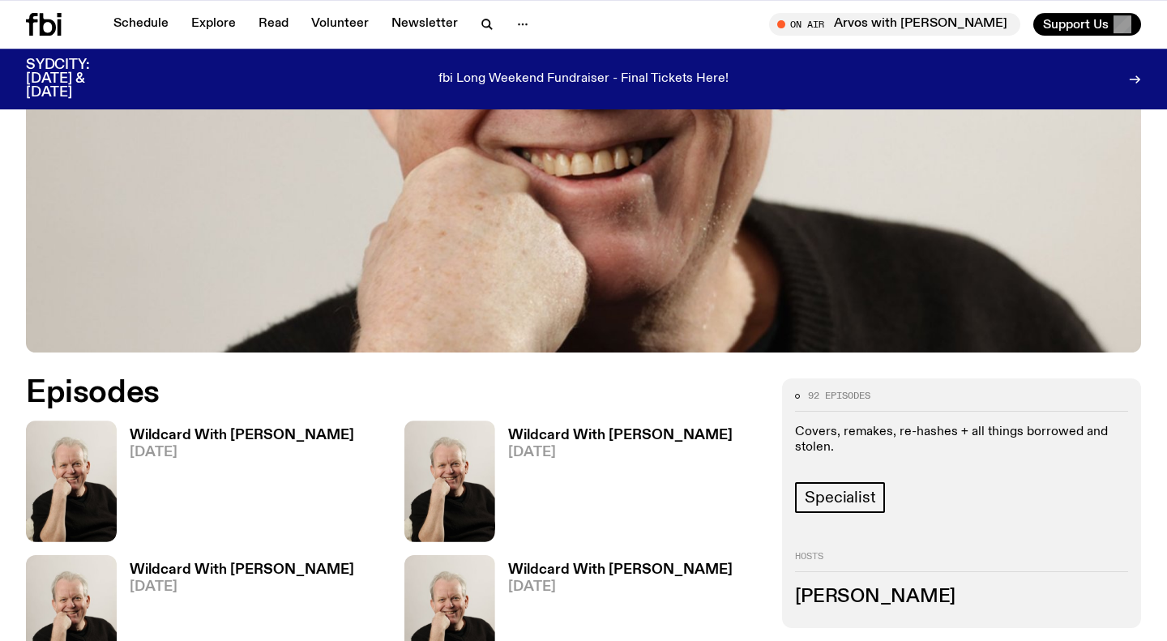
click at [271, 429] on h3 "Wildcard With Stuart Coupe" at bounding box center [242, 436] width 225 height 14
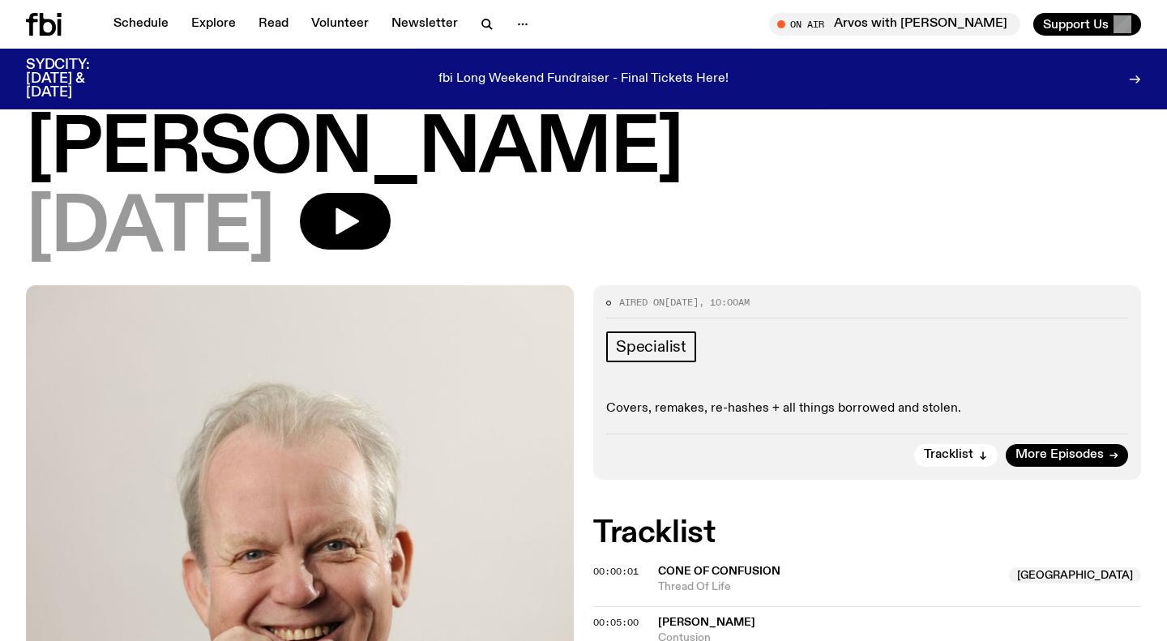
scroll to position [116, 0]
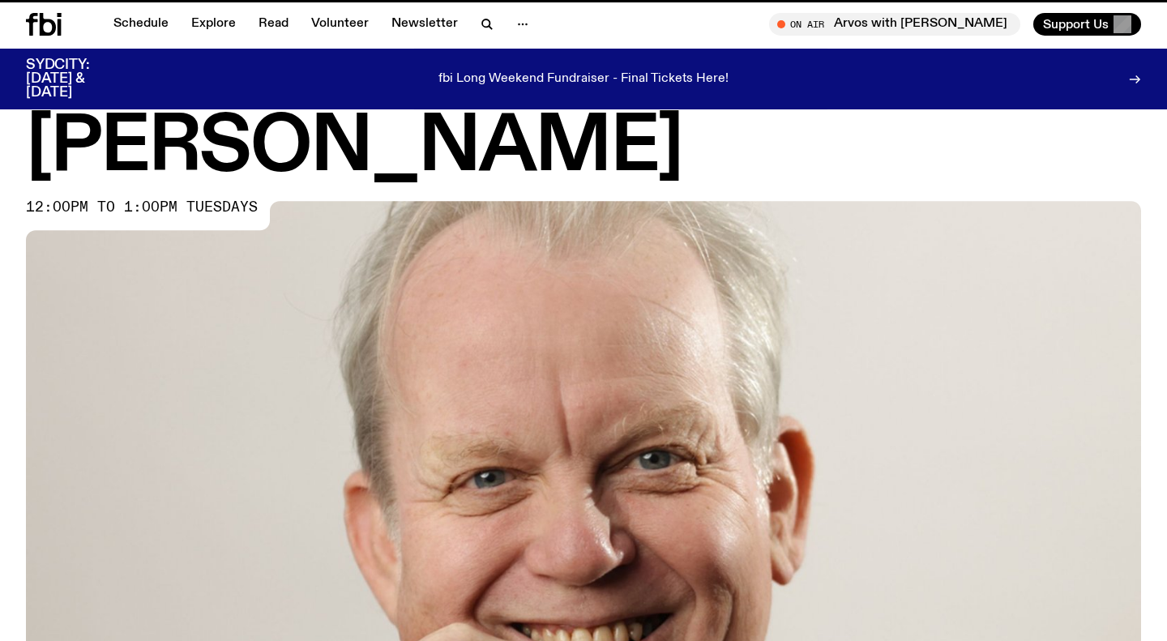
scroll to position [592, 0]
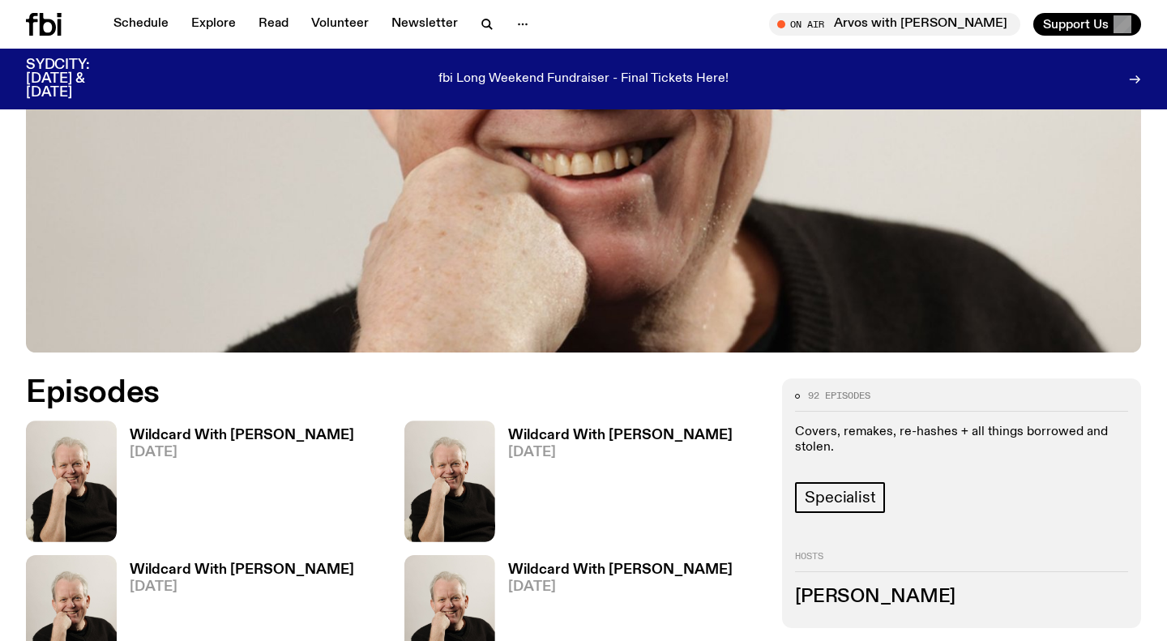
click at [591, 429] on h3 "Wildcard With Stuart Coupe" at bounding box center [620, 436] width 225 height 14
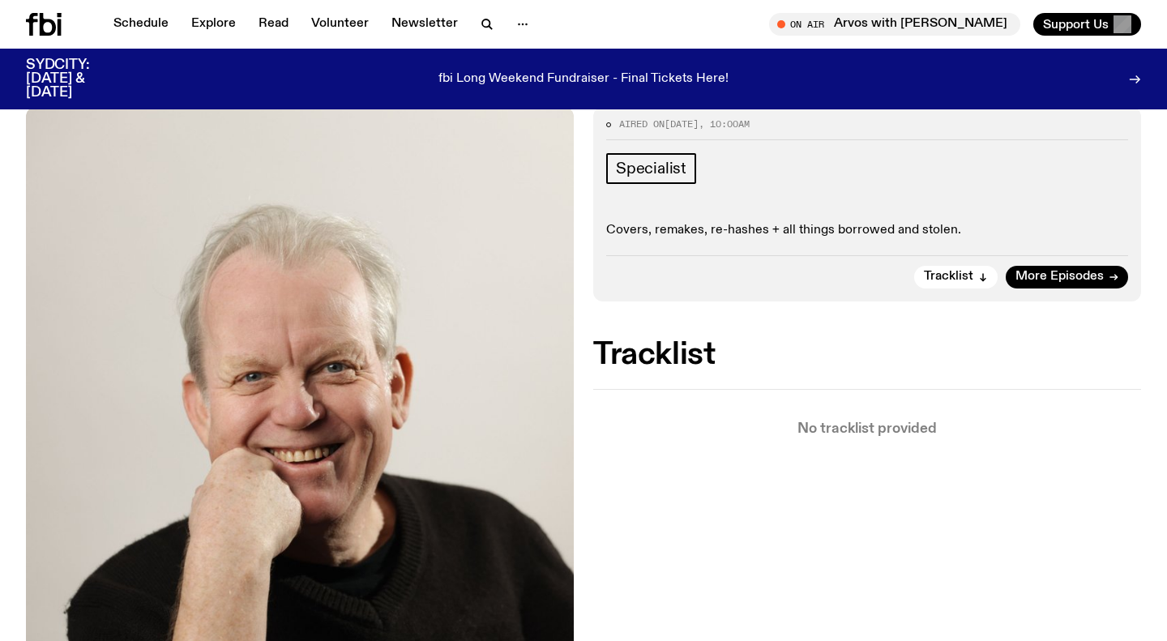
scroll to position [309, 0]
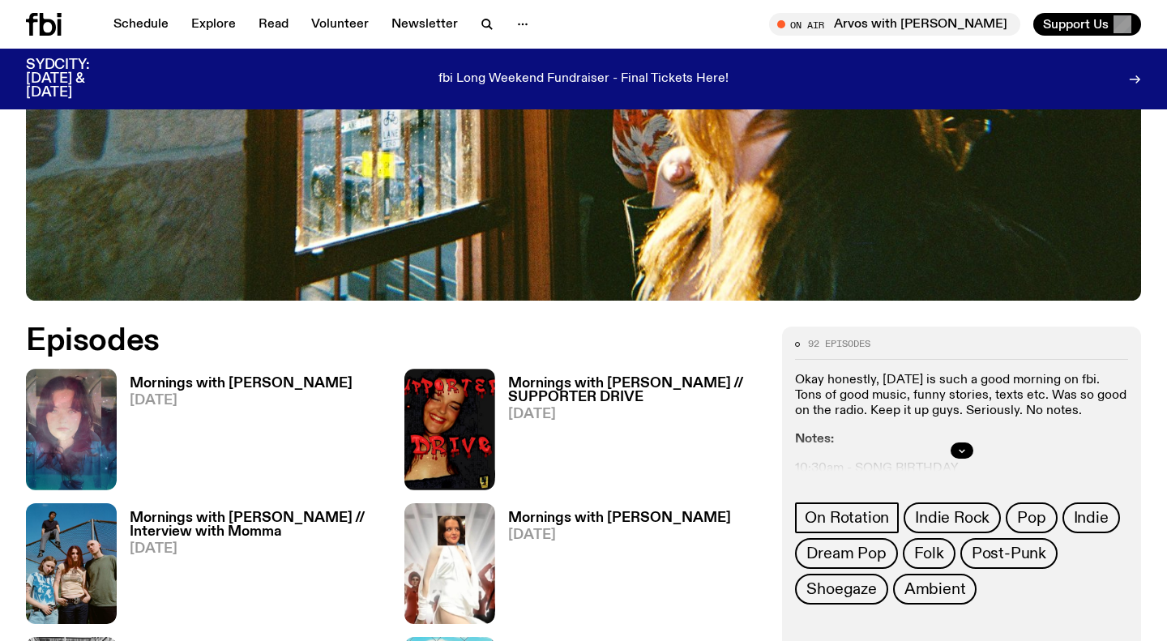
scroll to position [651, 0]
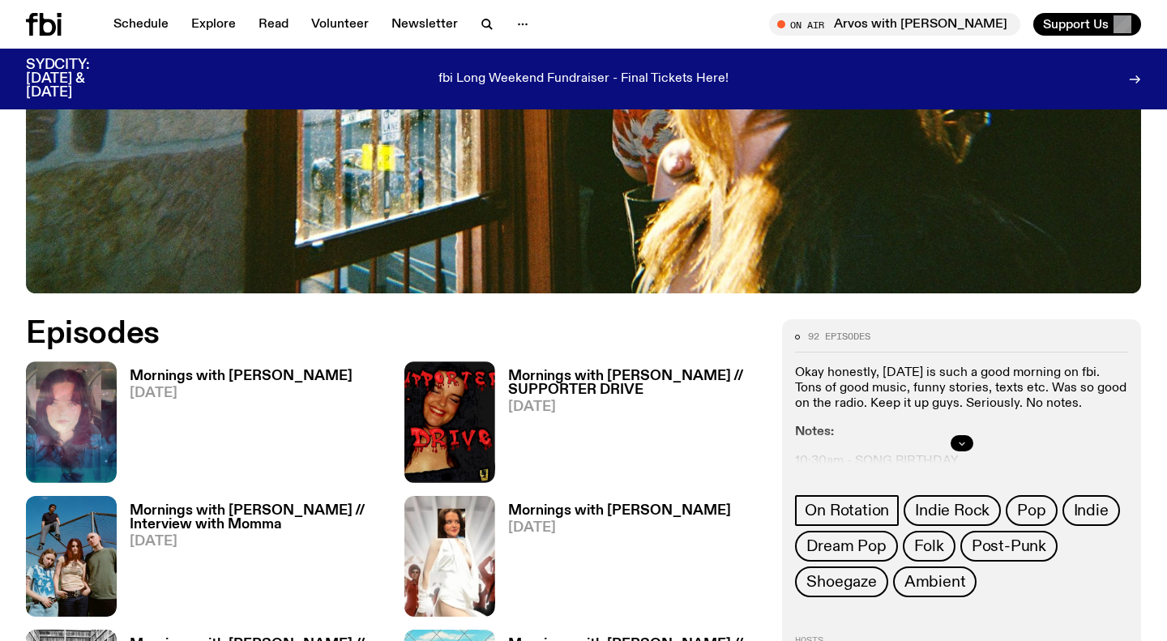
click at [961, 439] on icon "button" at bounding box center [962, 444] width 10 height 10
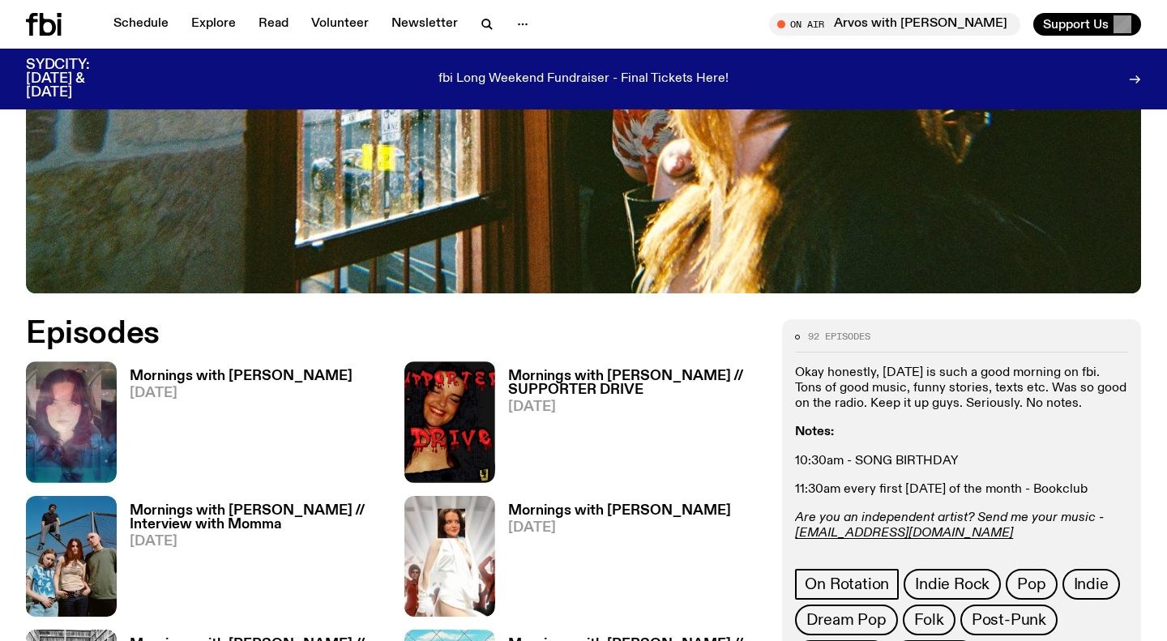
click at [192, 370] on h3 "Mornings with [PERSON_NAME]" at bounding box center [241, 377] width 223 height 14
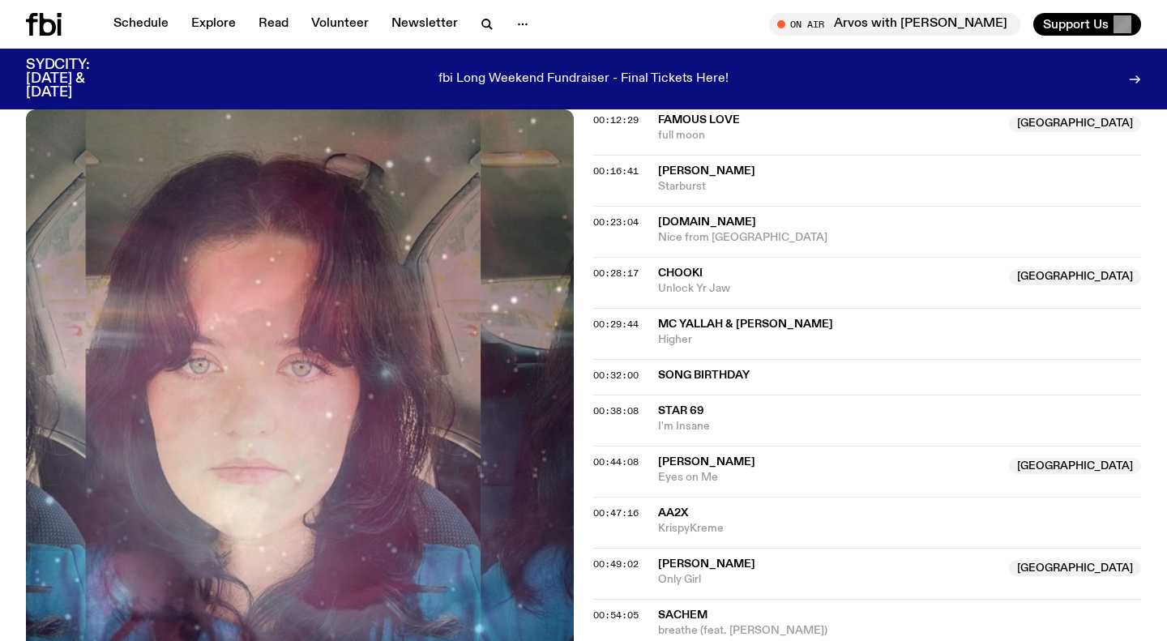
scroll to position [808, 0]
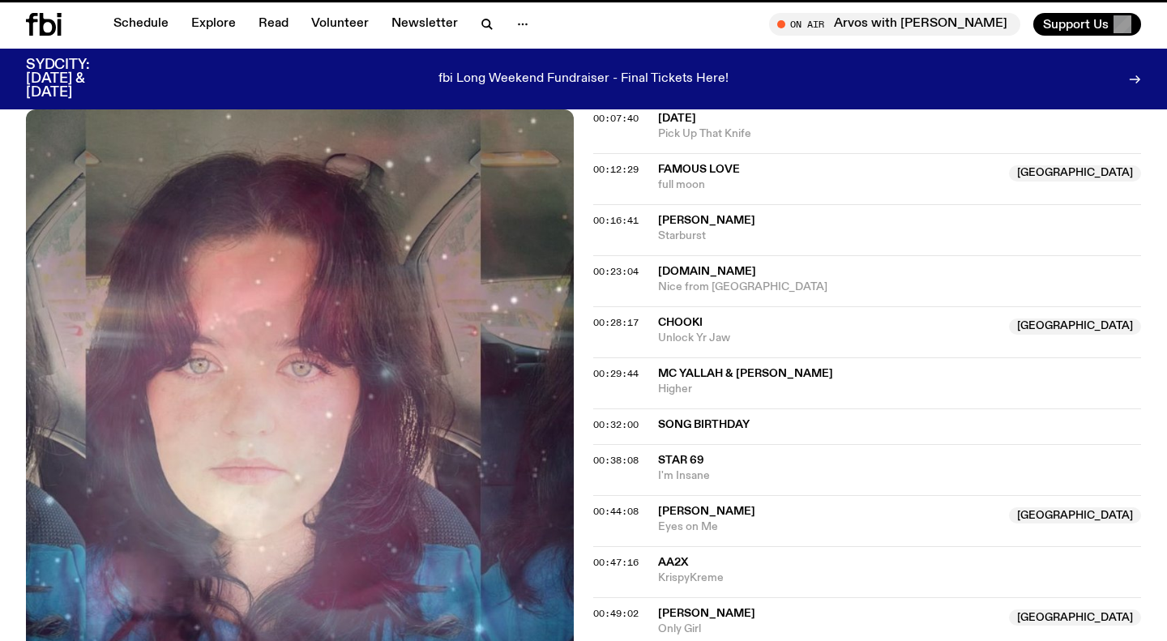
scroll to position [651, 0]
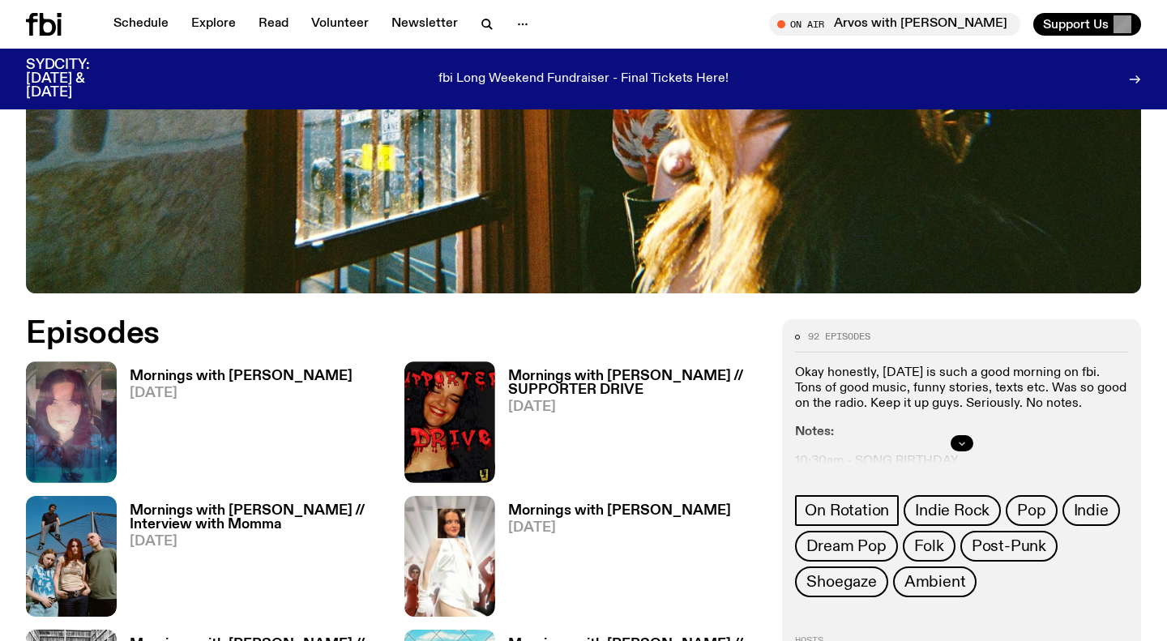
click at [956, 435] on button "button" at bounding box center [962, 443] width 23 height 16
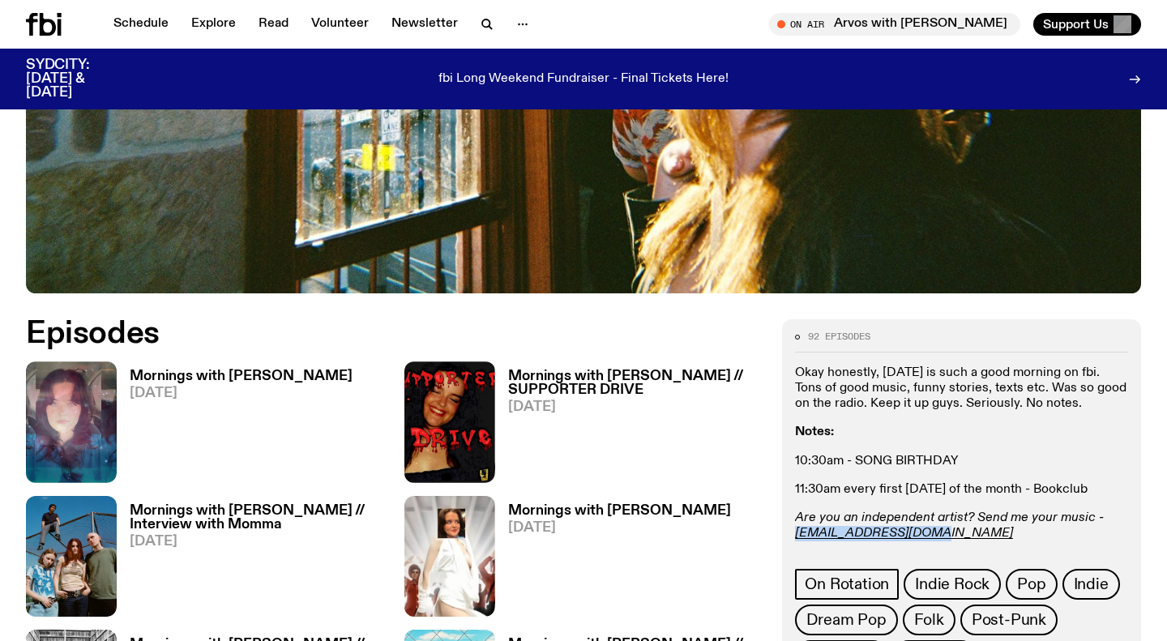
drag, startPoint x: 924, startPoint y: 467, endPoint x: 782, endPoint y: 465, distance: 141.9
click at [795, 465] on div "Okay honestly, [DATE] is such a good morning on fbi. Tons of good music, funny …" at bounding box center [961, 455] width 333 height 178
copy em "[EMAIL_ADDRESS][DOMAIN_NAME]"
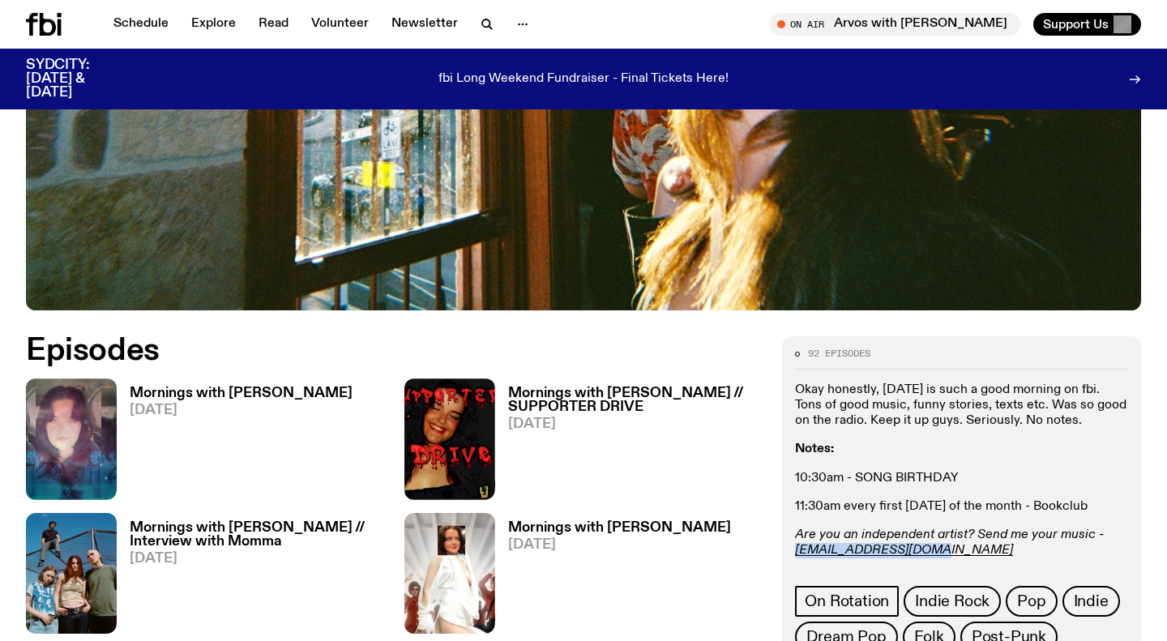
scroll to position [637, 0]
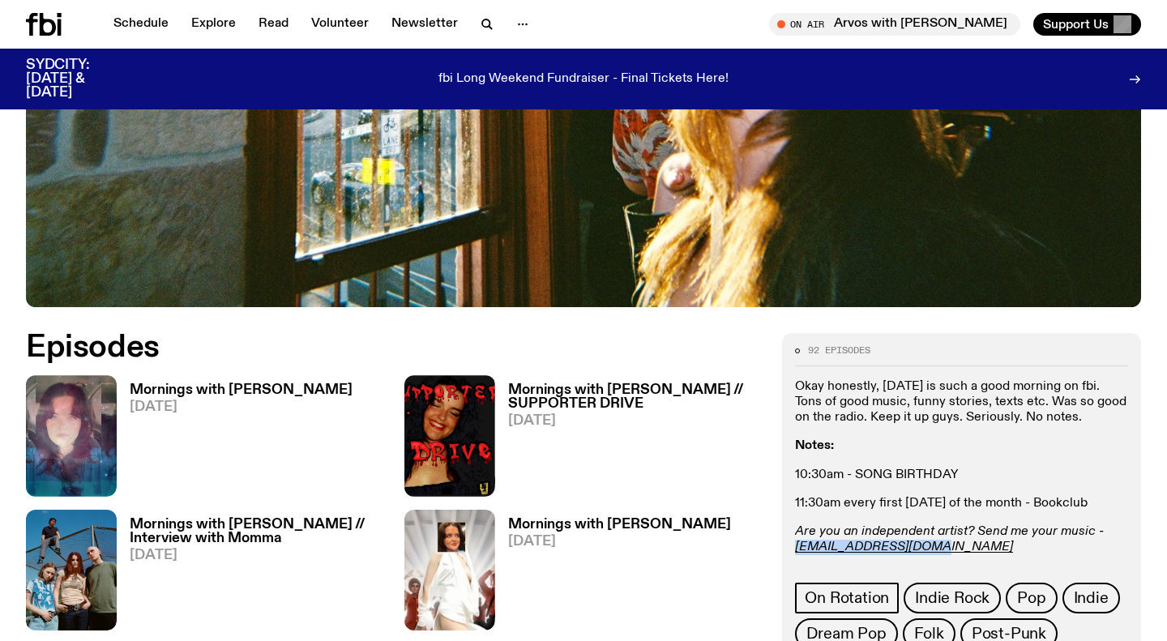
click at [223, 383] on h3 "Mornings with Freya Shields" at bounding box center [241, 390] width 223 height 14
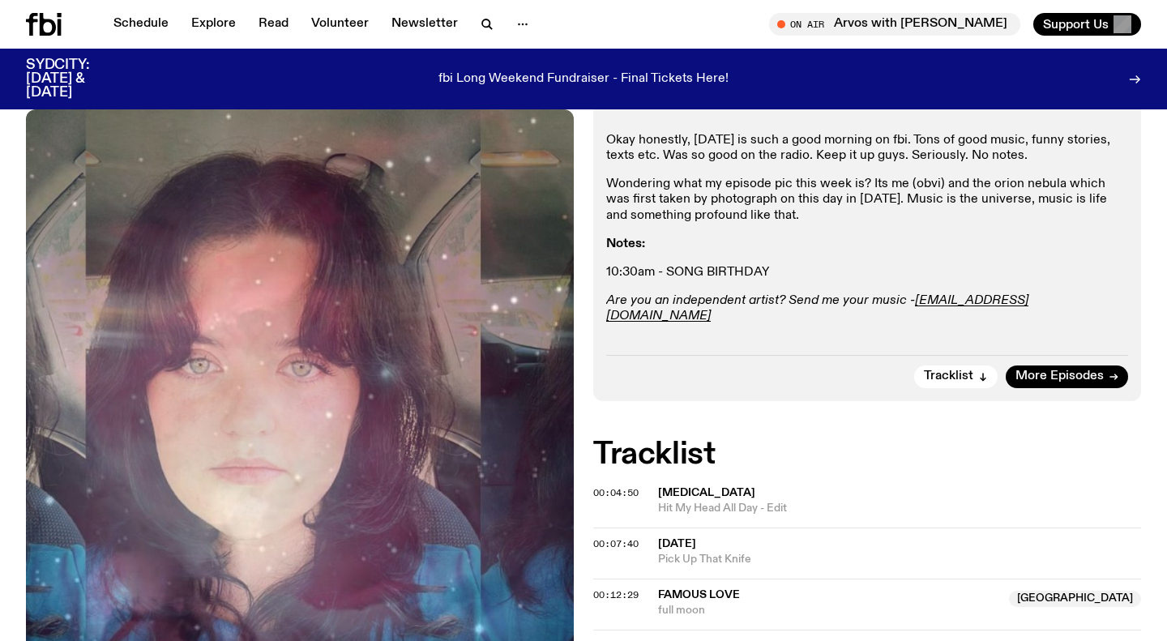
scroll to position [400, 0]
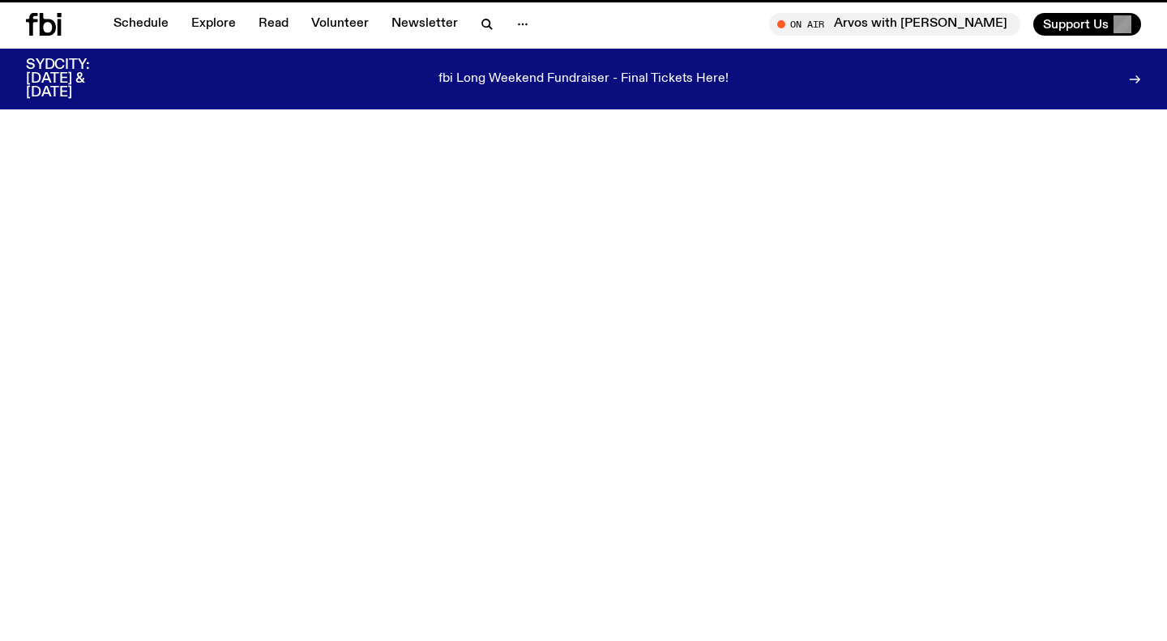
scroll to position [637, 0]
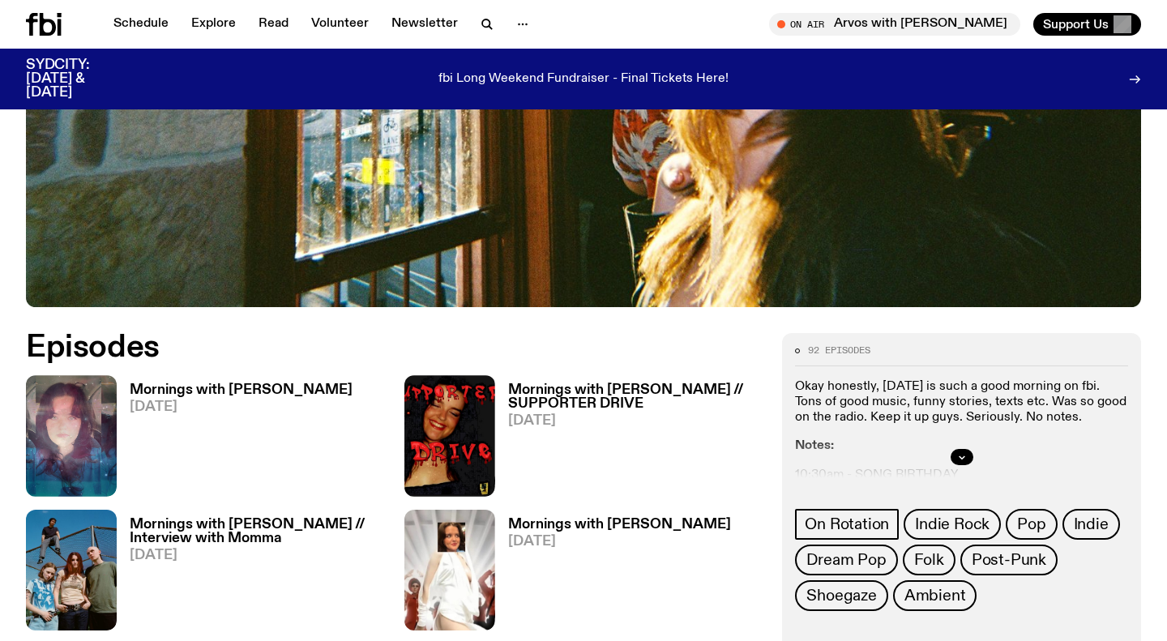
click at [557, 518] on h3 "Mornings with Freya Shields" at bounding box center [619, 525] width 223 height 14
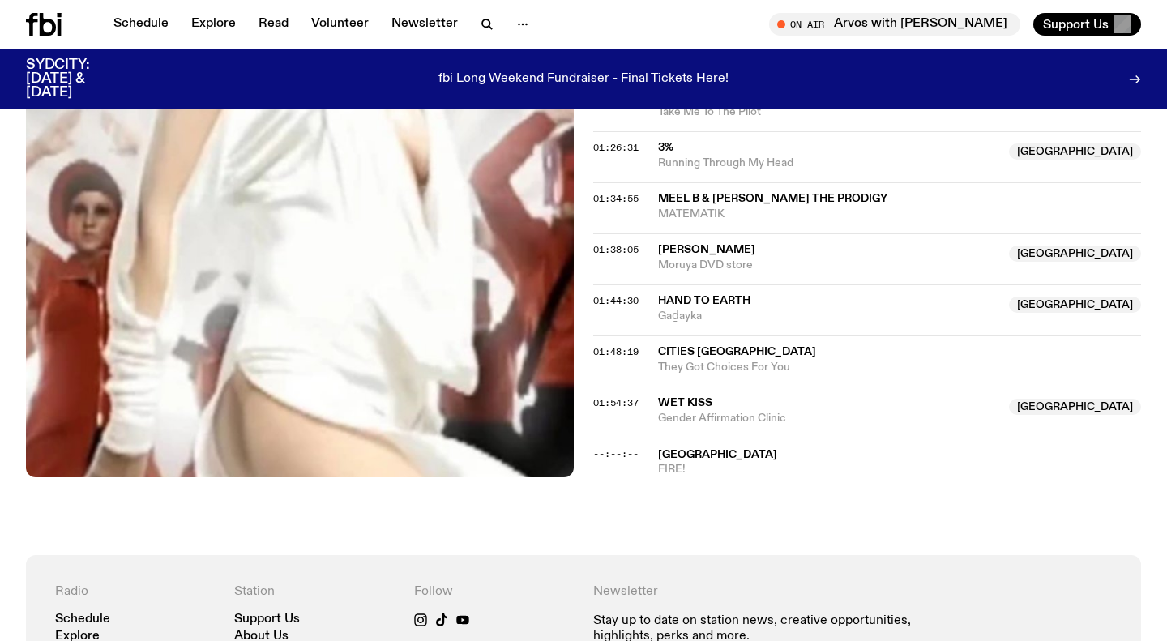
scroll to position [1556, 0]
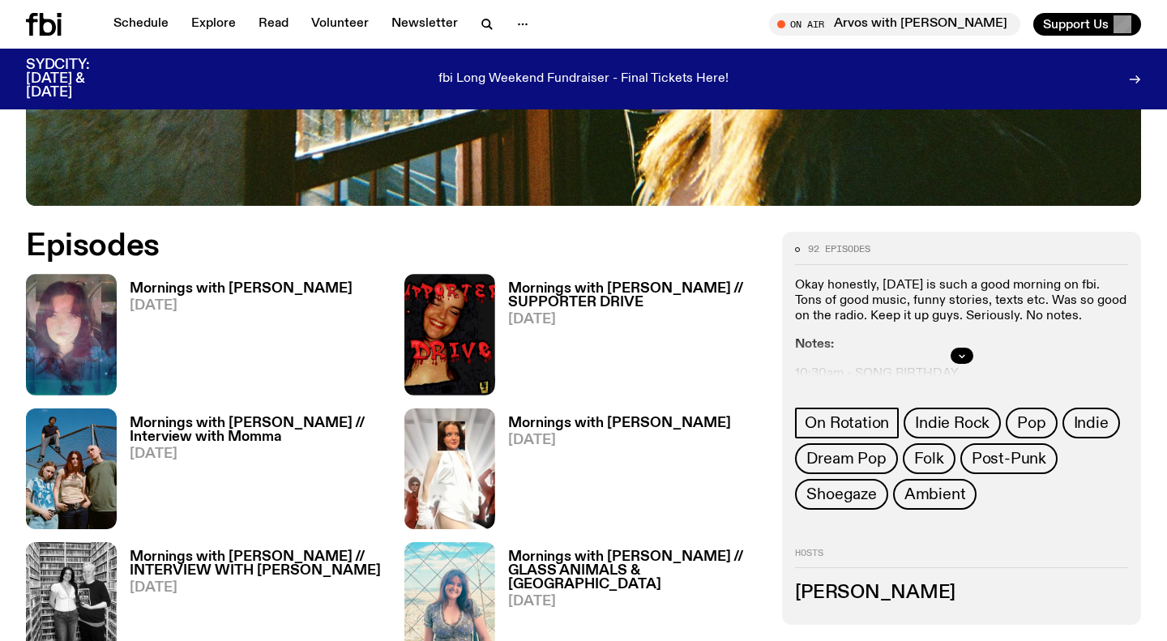
scroll to position [740, 0]
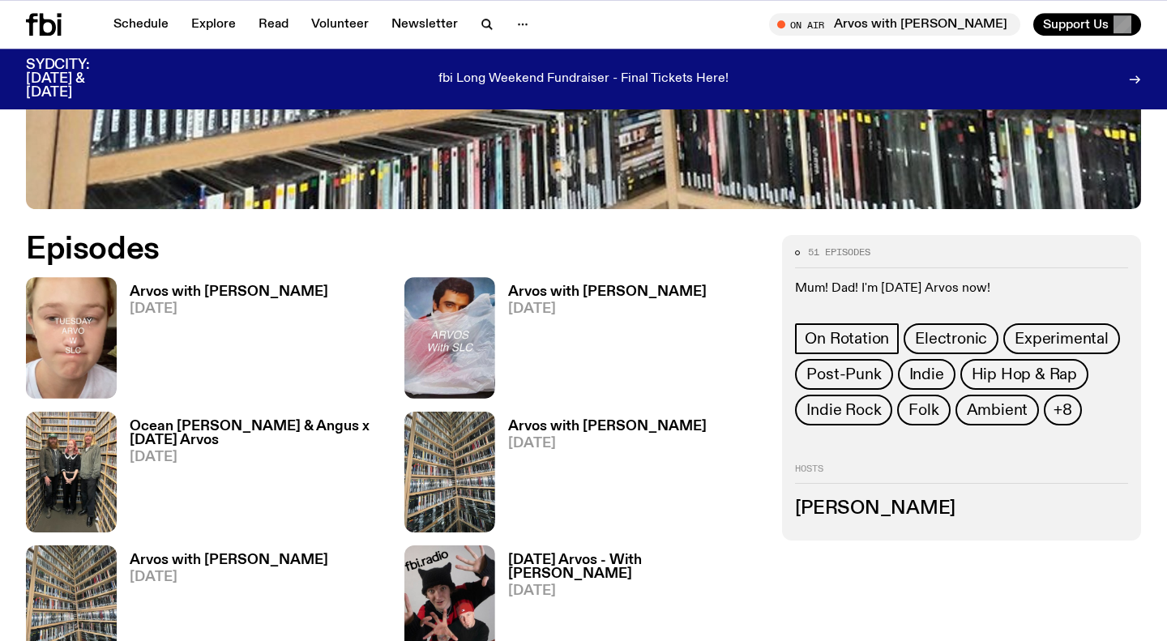
scroll to position [663, 0]
click at [240, 292] on h3 "Arvos with [PERSON_NAME]" at bounding box center [229, 292] width 199 height 14
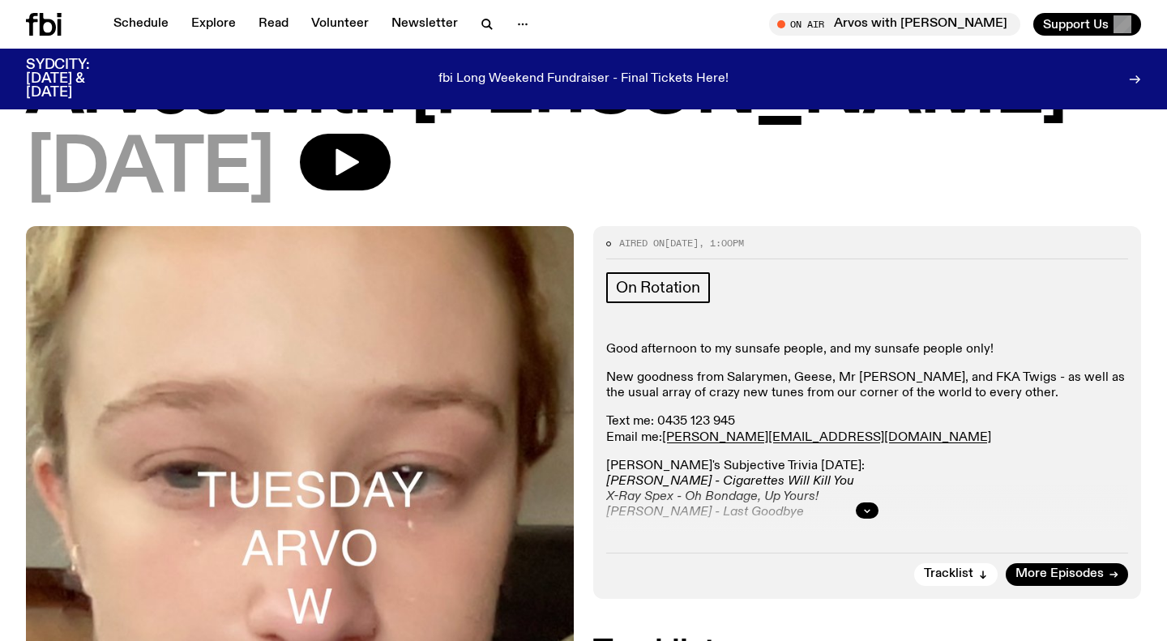
scroll to position [101, 0]
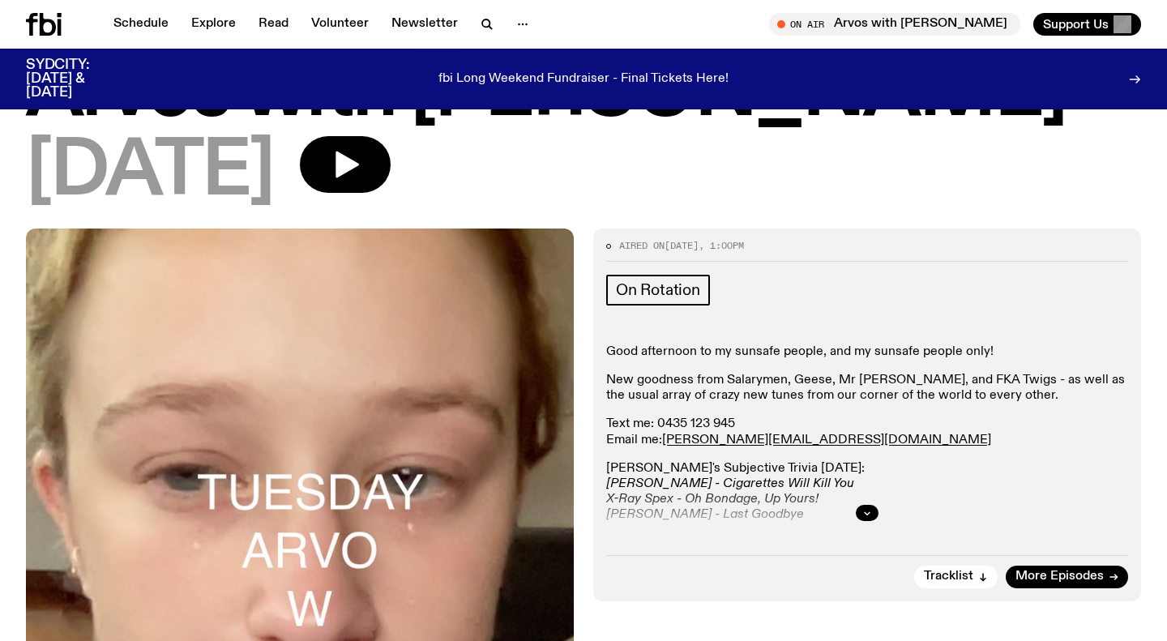
click at [864, 504] on div at bounding box center [867, 513] width 522 height 52
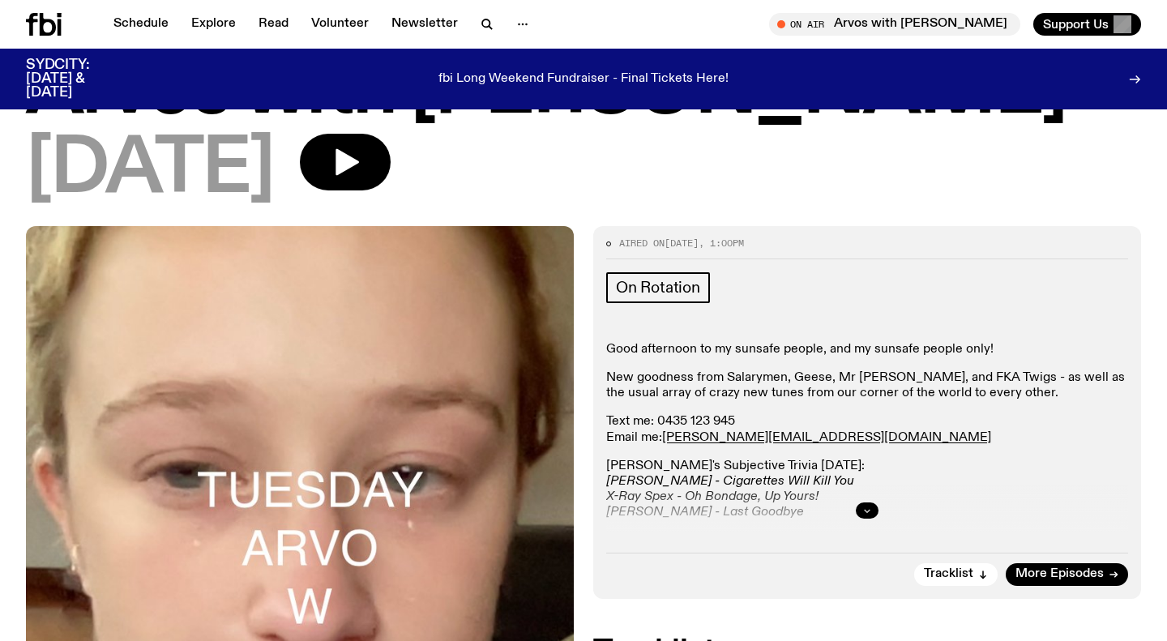
click at [863, 511] on icon "button" at bounding box center [867, 511] width 10 height 10
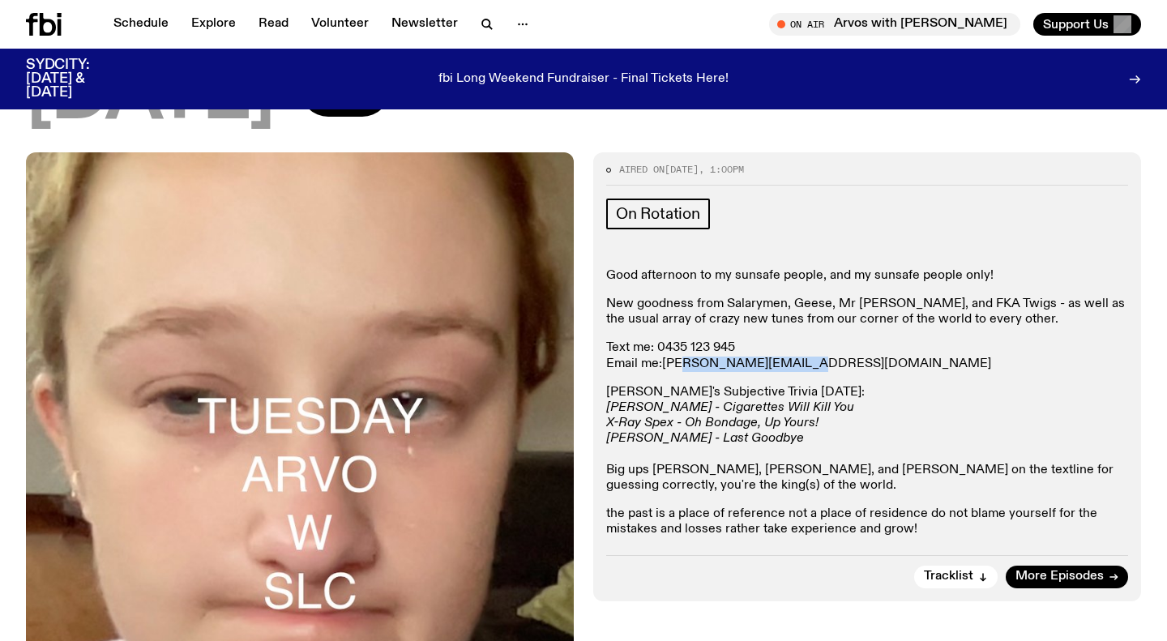
scroll to position [175, 0]
drag, startPoint x: 803, startPoint y: 356, endPoint x: 666, endPoint y: 362, distance: 136.3
click at [666, 362] on p "Text me: 0435 123 945 Email me: sabine.l@fbiradio.com" at bounding box center [867, 355] width 522 height 31
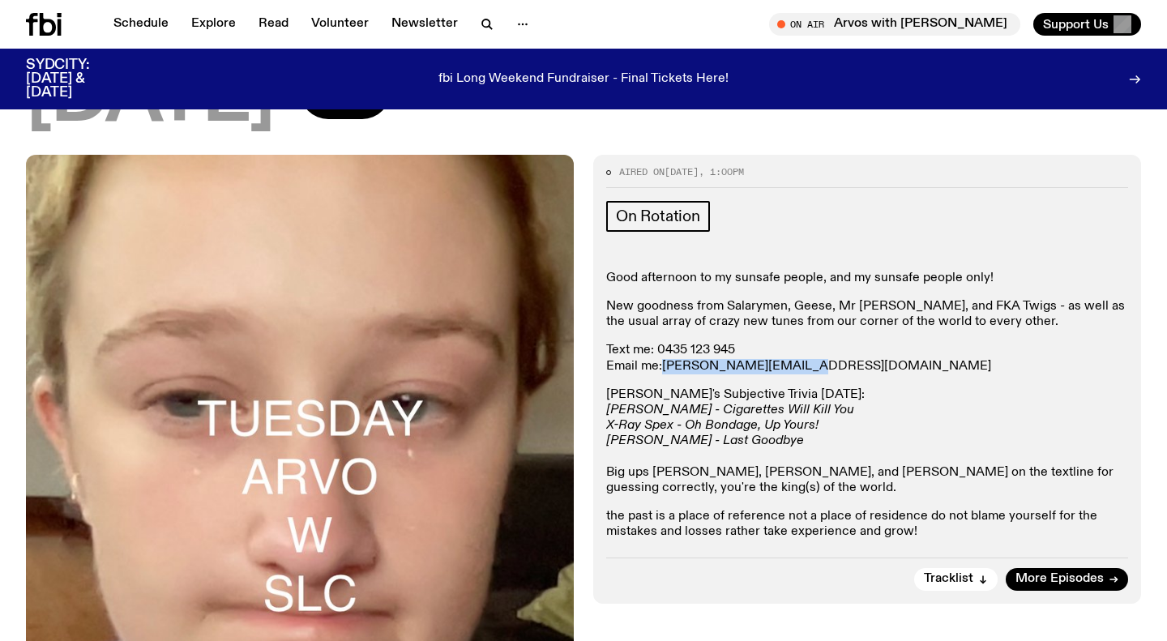
copy link "sabine.l@fbiradio.com"
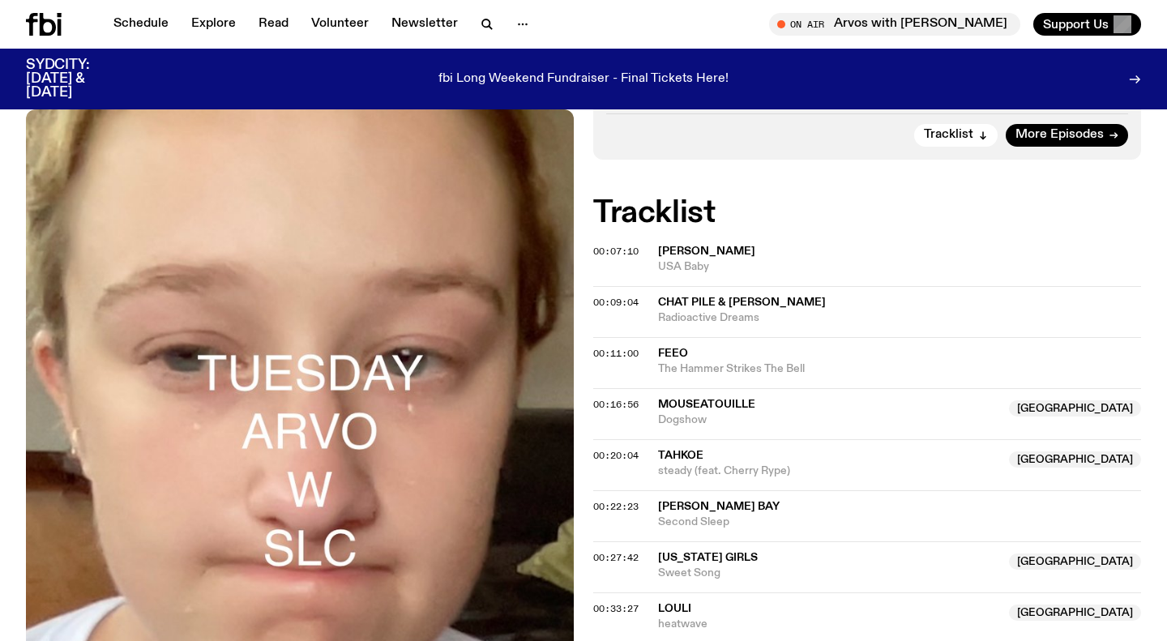
scroll to position [614, 0]
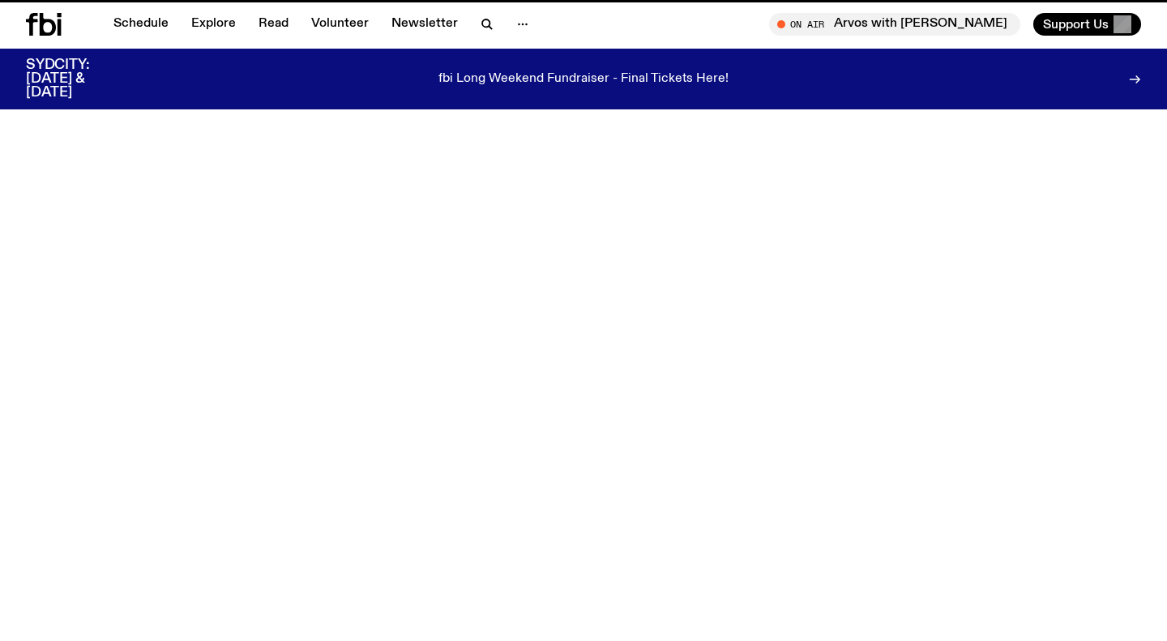
scroll to position [663, 0]
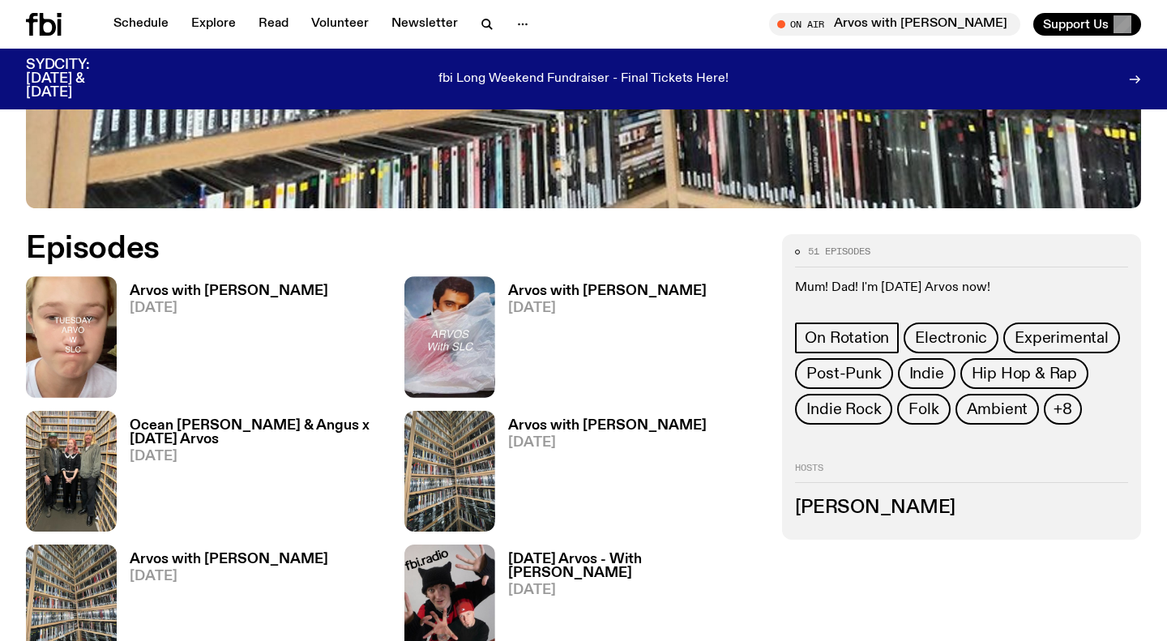
click at [577, 291] on h3 "Arvos with Sabine Lee Cook" at bounding box center [607, 292] width 199 height 14
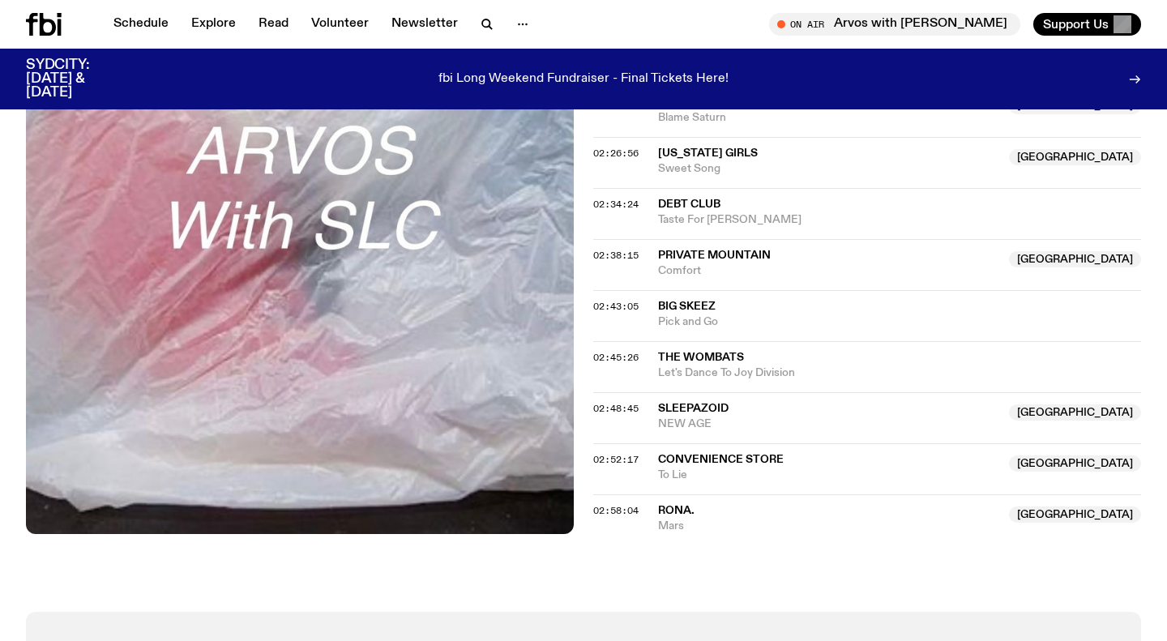
scroll to position [2405, 0]
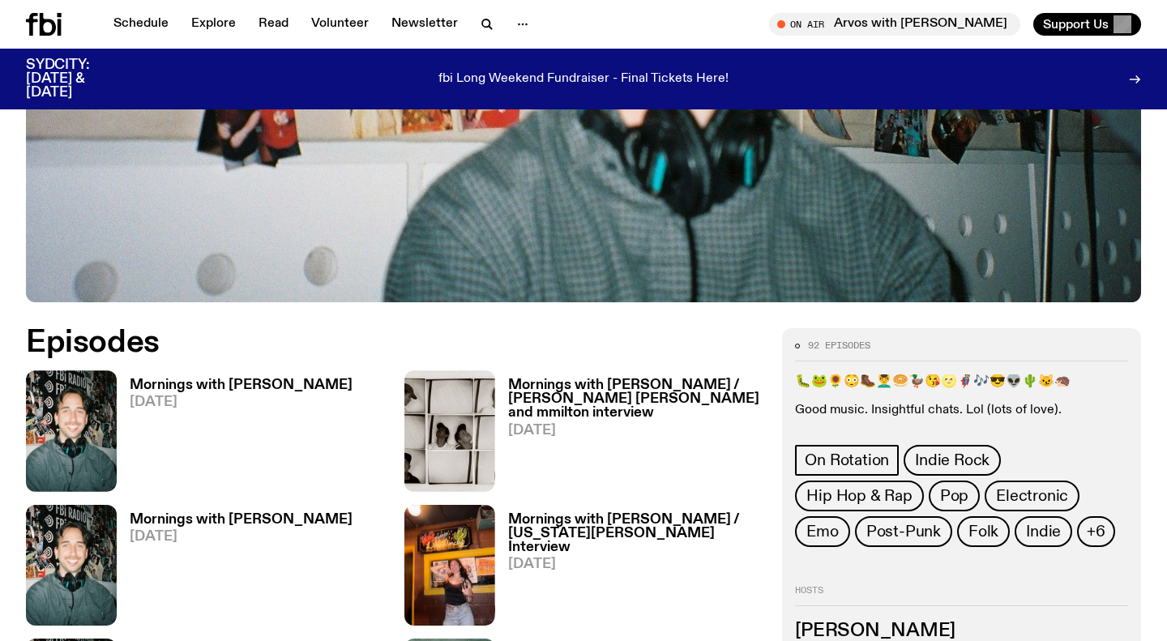
scroll to position [684, 0]
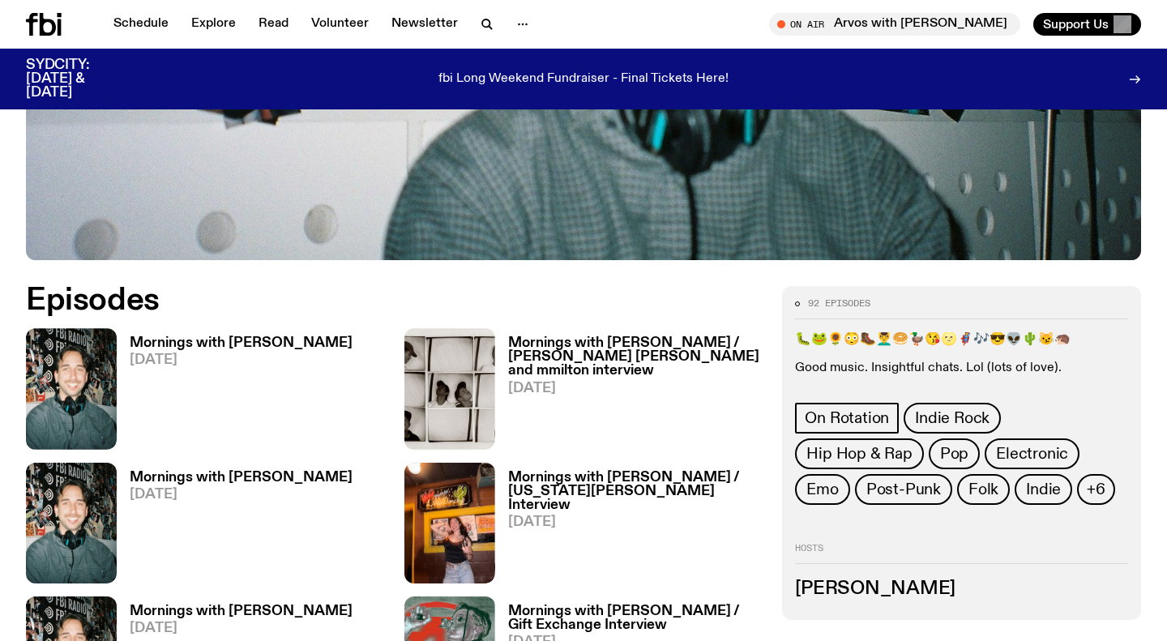
click at [177, 336] on h3 "Mornings with Ben Hansen" at bounding box center [241, 343] width 223 height 14
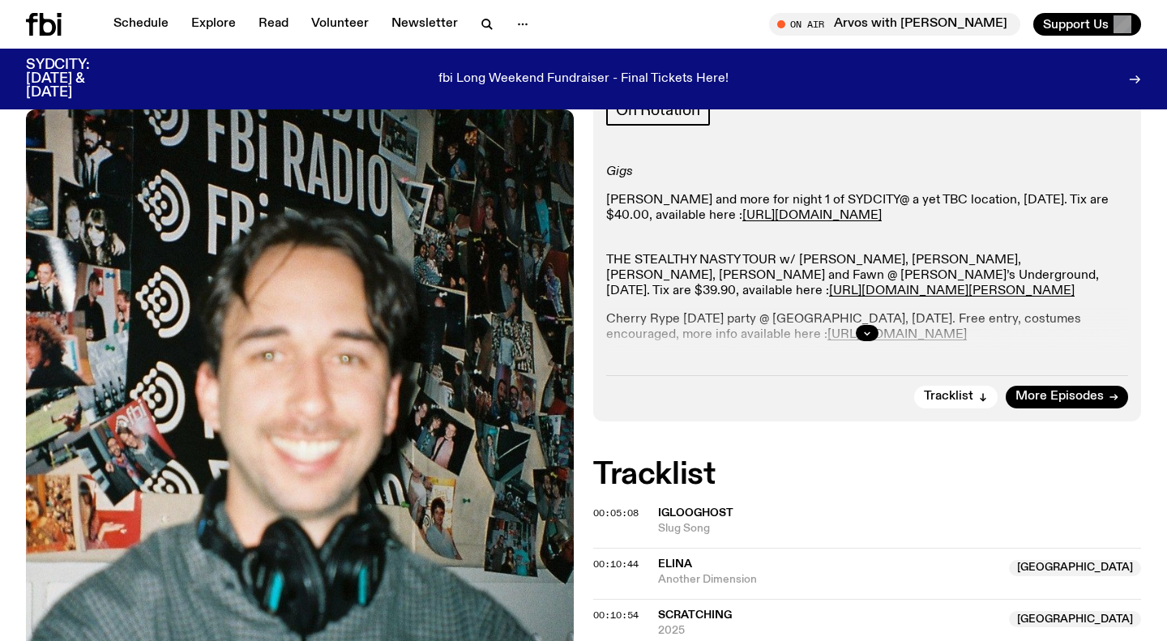
scroll to position [184, 0]
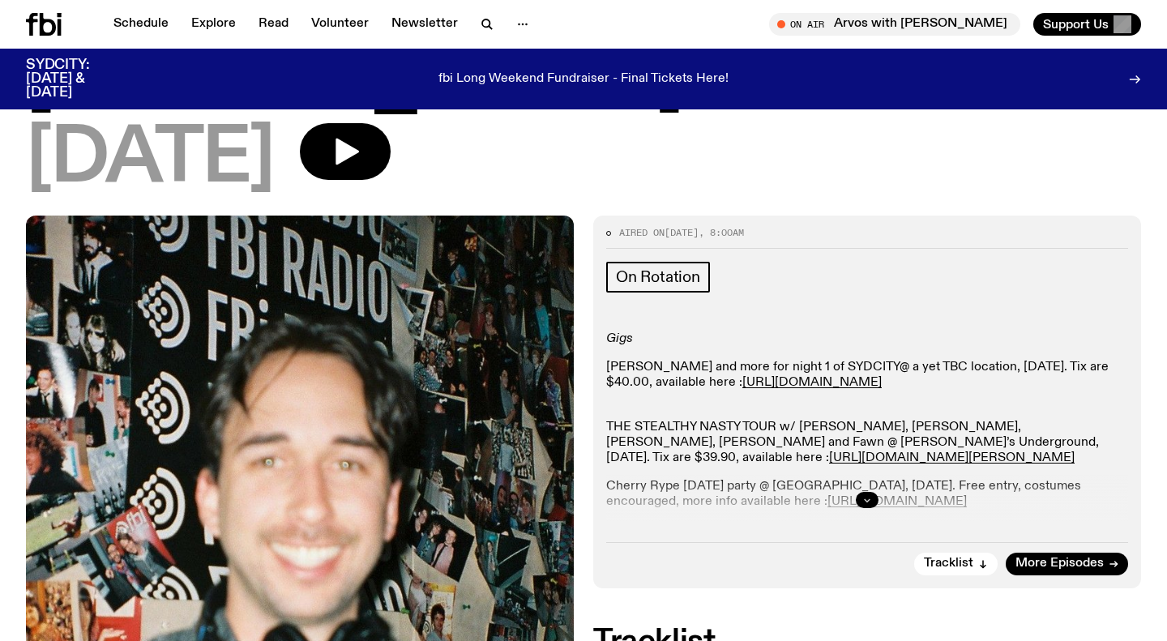
click at [870, 495] on icon "button" at bounding box center [867, 500] width 10 height 10
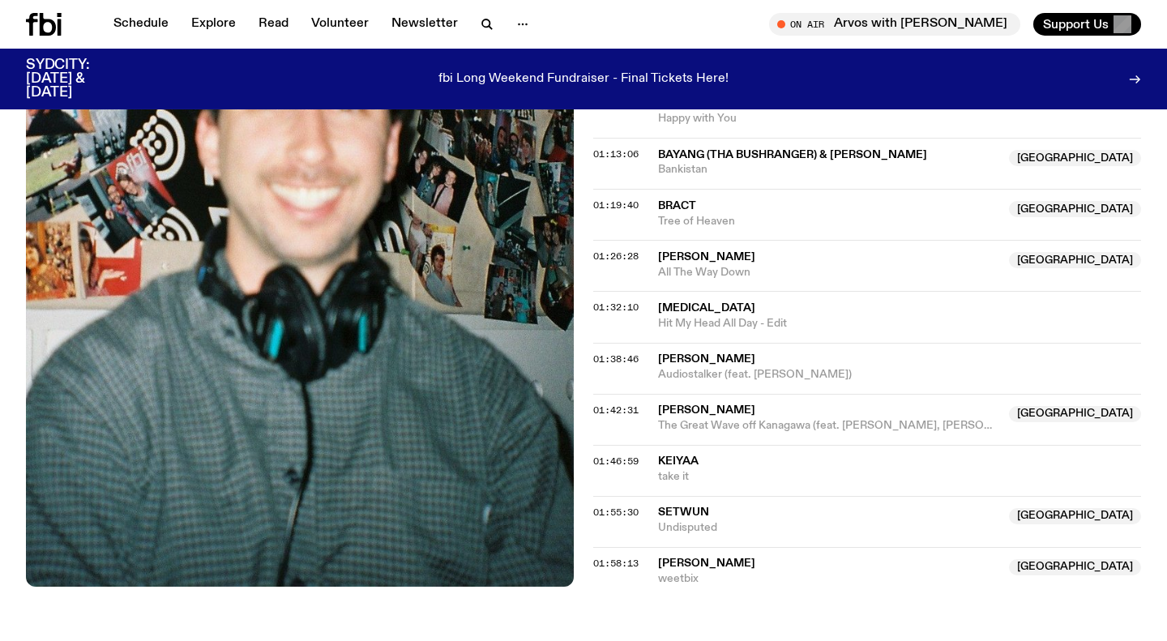
scroll to position [1483, 0]
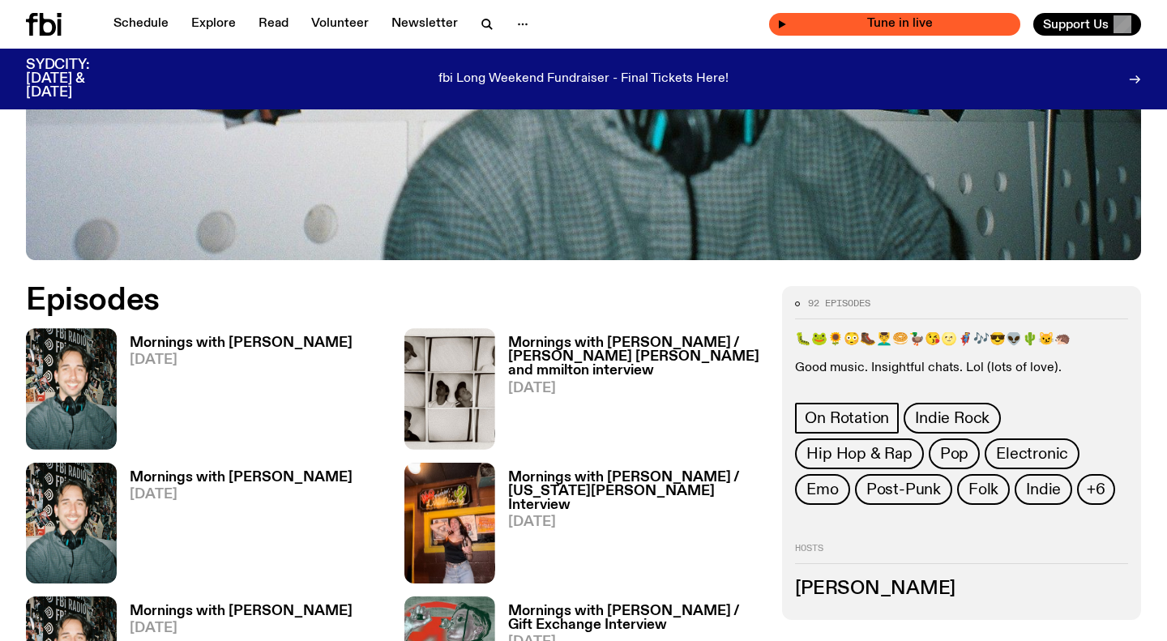
scroll to position [686, 0]
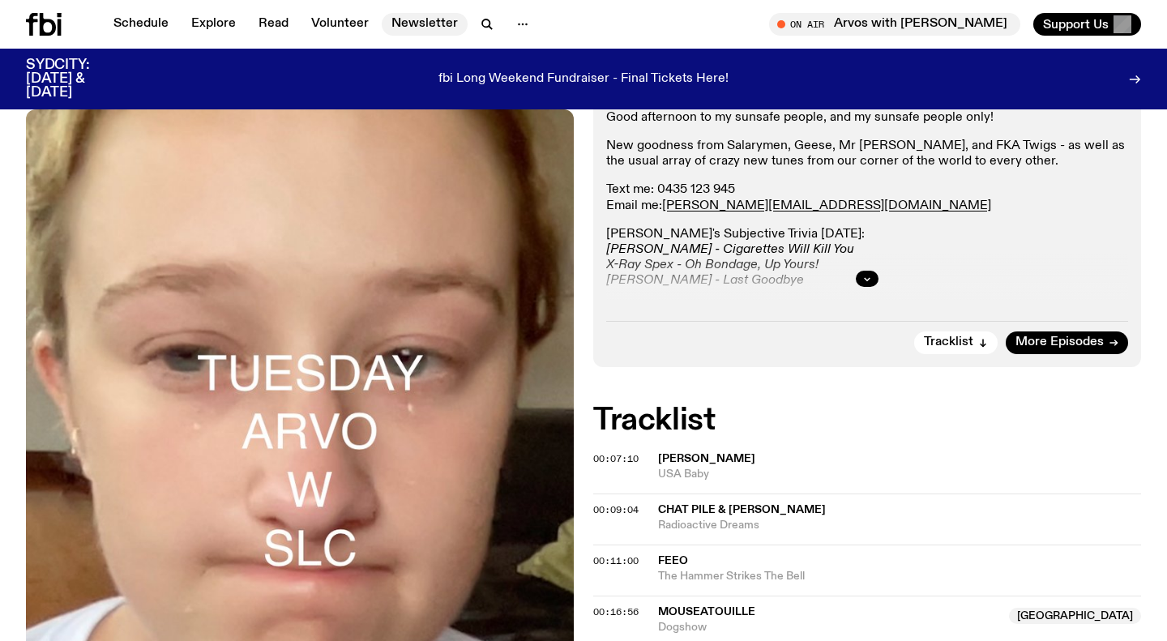
scroll to position [259, 0]
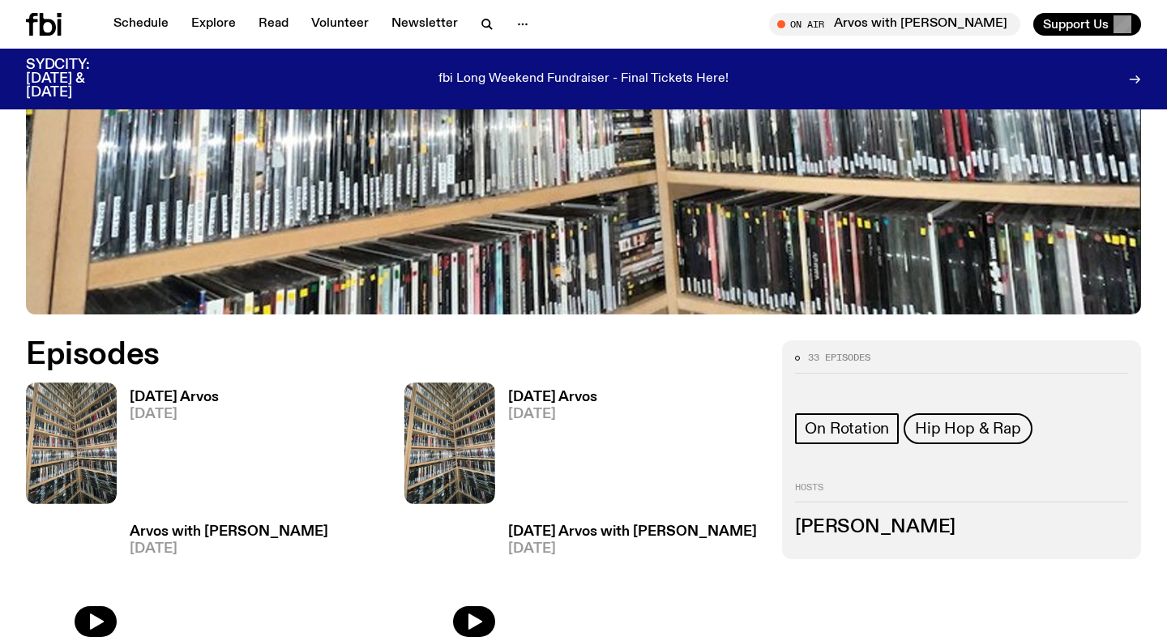
scroll to position [646, 0]
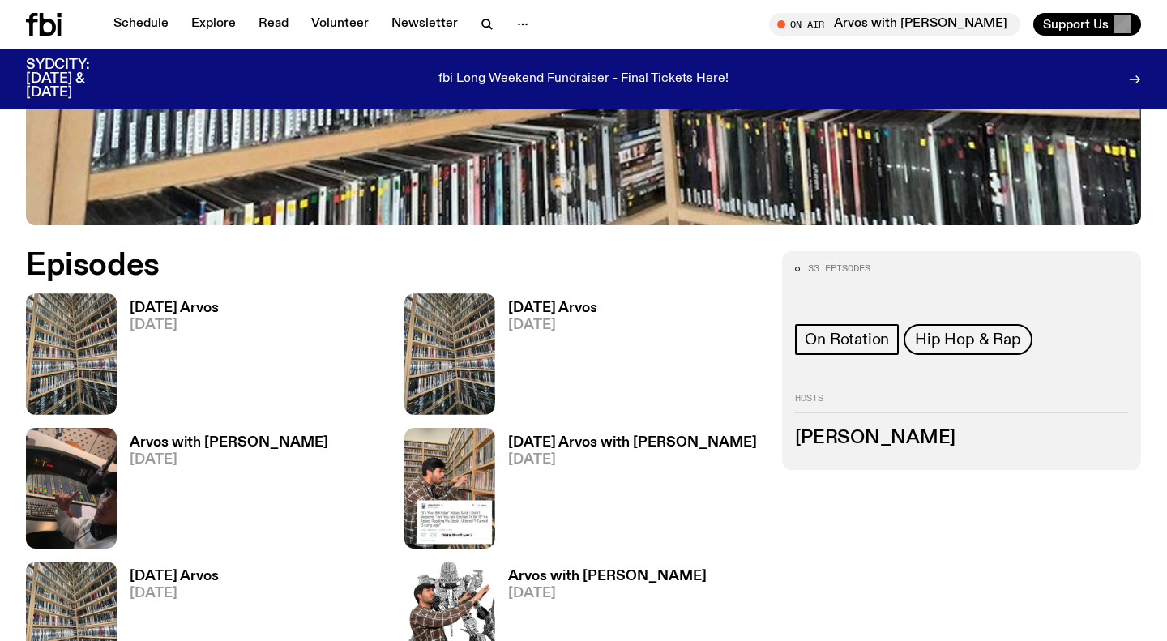
click at [212, 313] on h3 "[DATE] Arvos" at bounding box center [174, 309] width 89 height 14
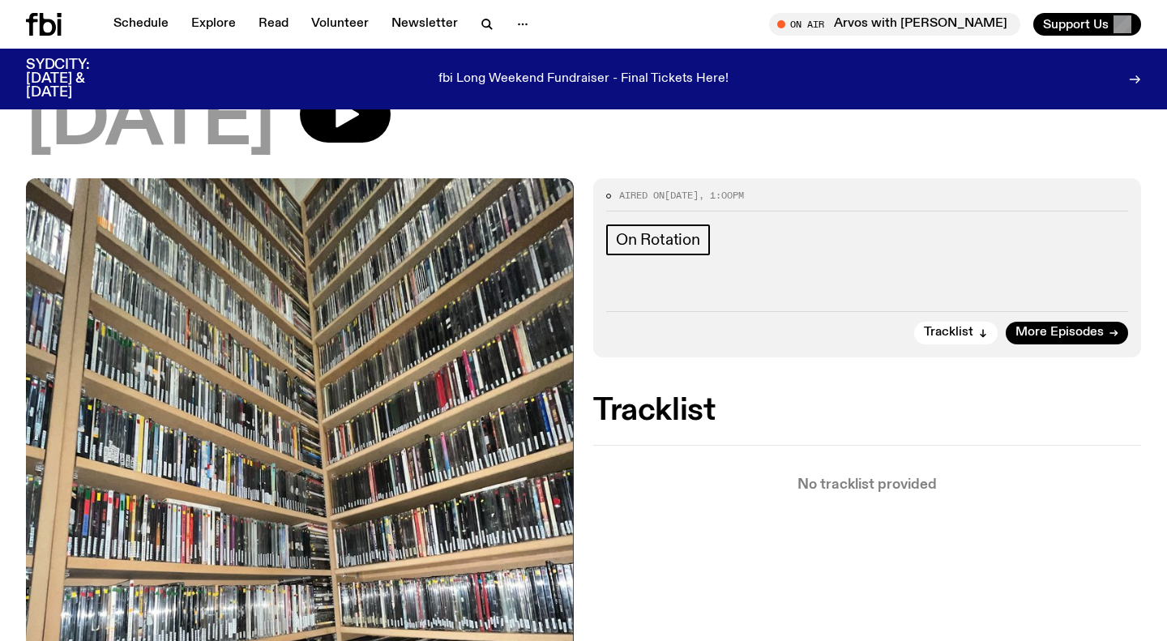
scroll to position [33, 0]
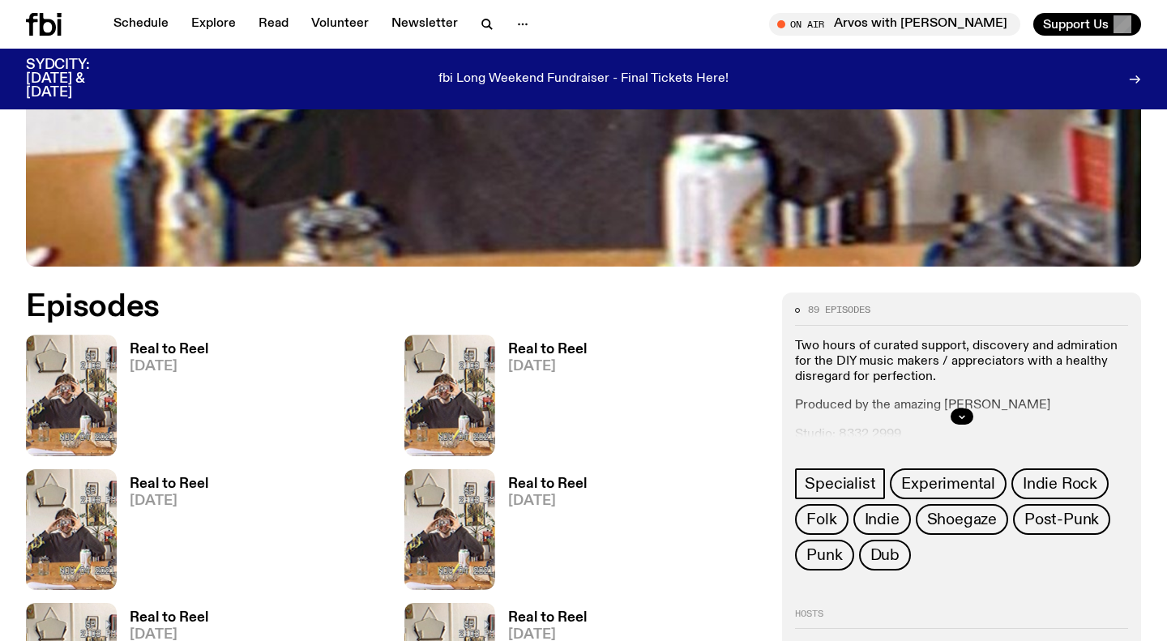
scroll to position [606, 0]
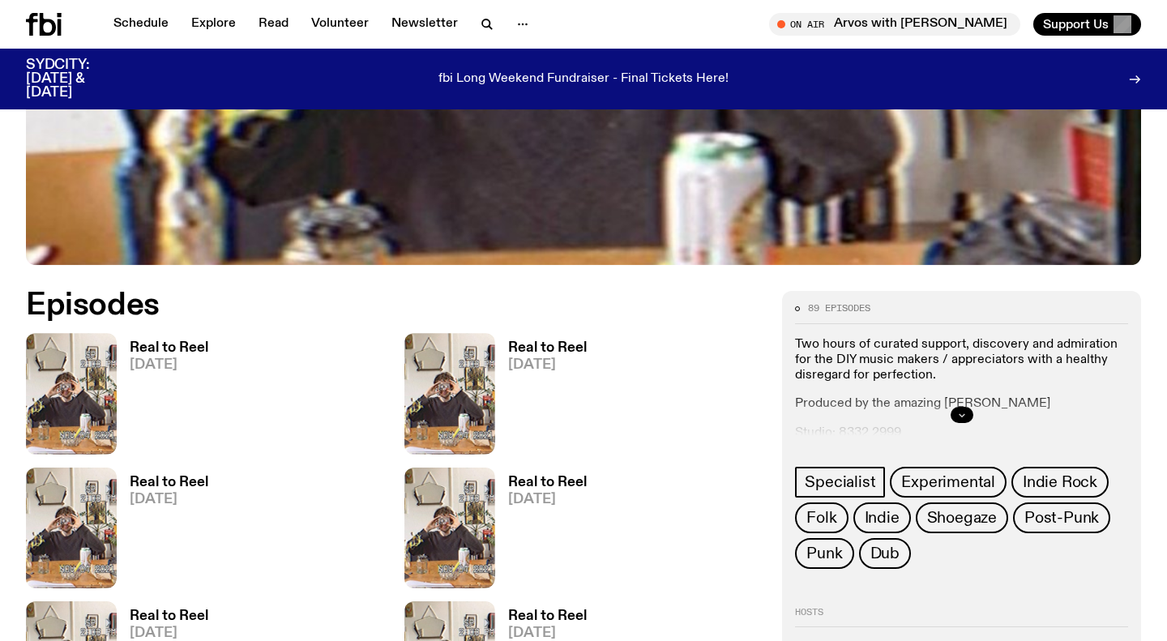
click at [965, 415] on icon "button" at bounding box center [962, 415] width 10 height 10
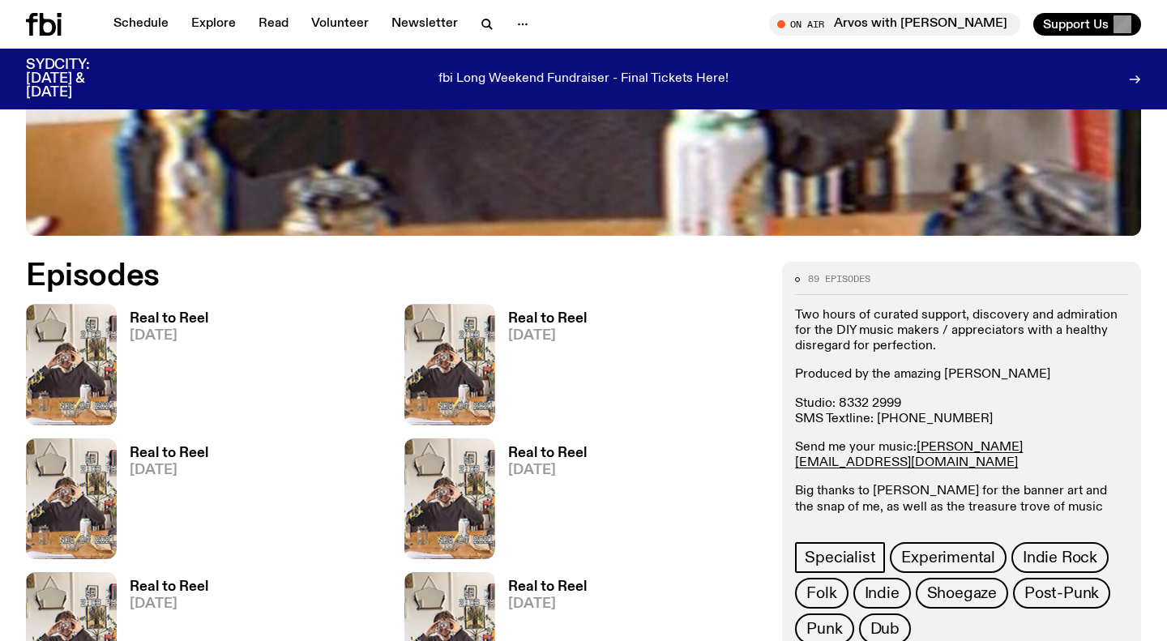
scroll to position [636, 0]
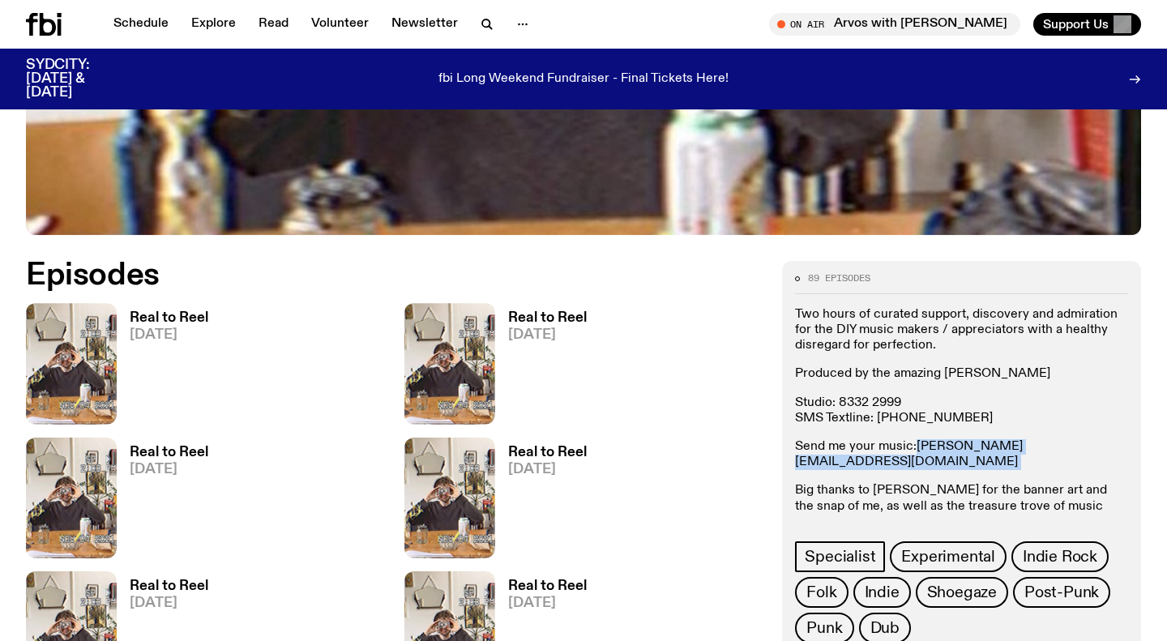
drag, startPoint x: 1055, startPoint y: 450, endPoint x: 918, endPoint y: 450, distance: 136.2
click at [918, 450] on p "Send me your music: [PERSON_NAME][EMAIL_ADDRESS][DOMAIN_NAME]" at bounding box center [961, 454] width 333 height 31
copy p "[PERSON_NAME][EMAIL_ADDRESS][DOMAIN_NAME]"
click at [152, 322] on h3 "Real to Reel" at bounding box center [169, 318] width 79 height 14
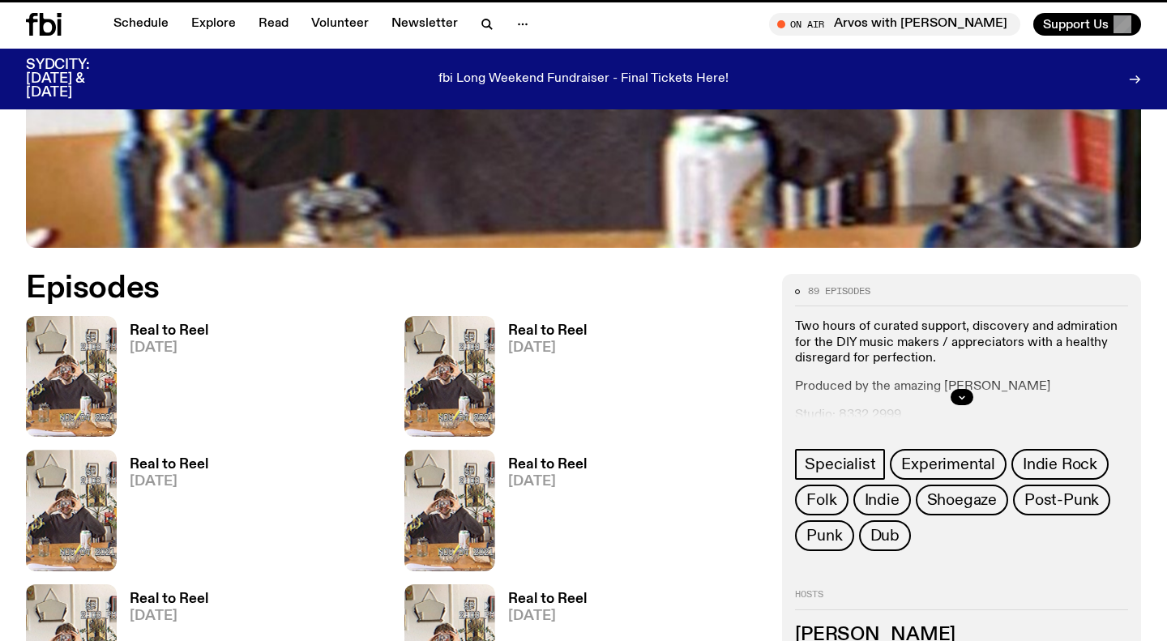
scroll to position [626, 0]
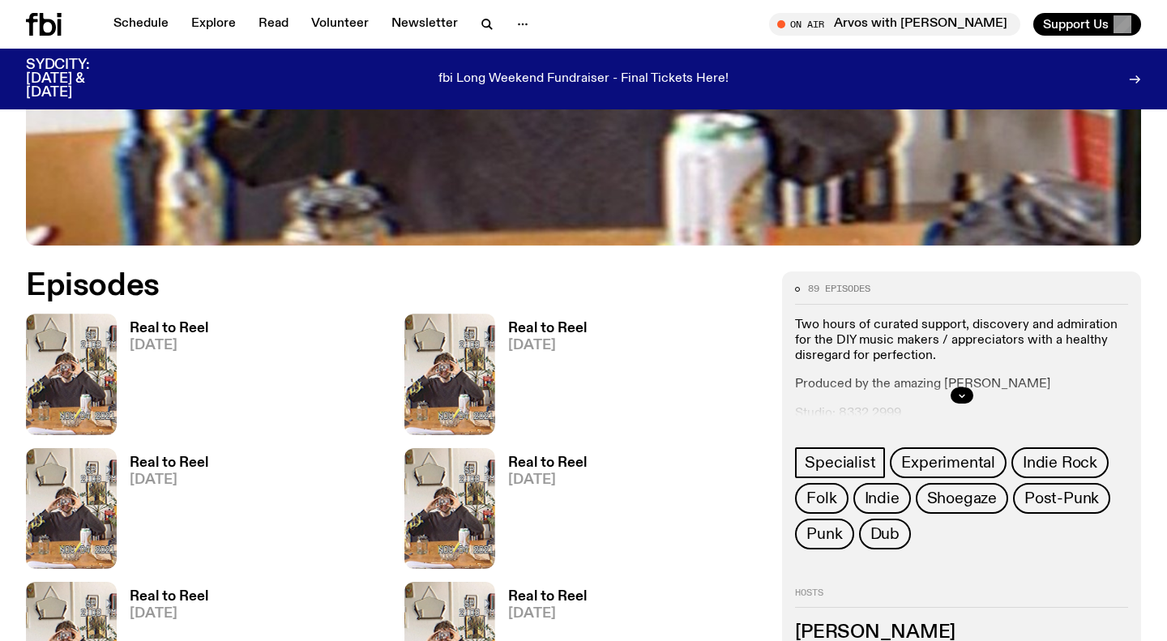
click at [539, 345] on span "[DATE]" at bounding box center [547, 346] width 79 height 14
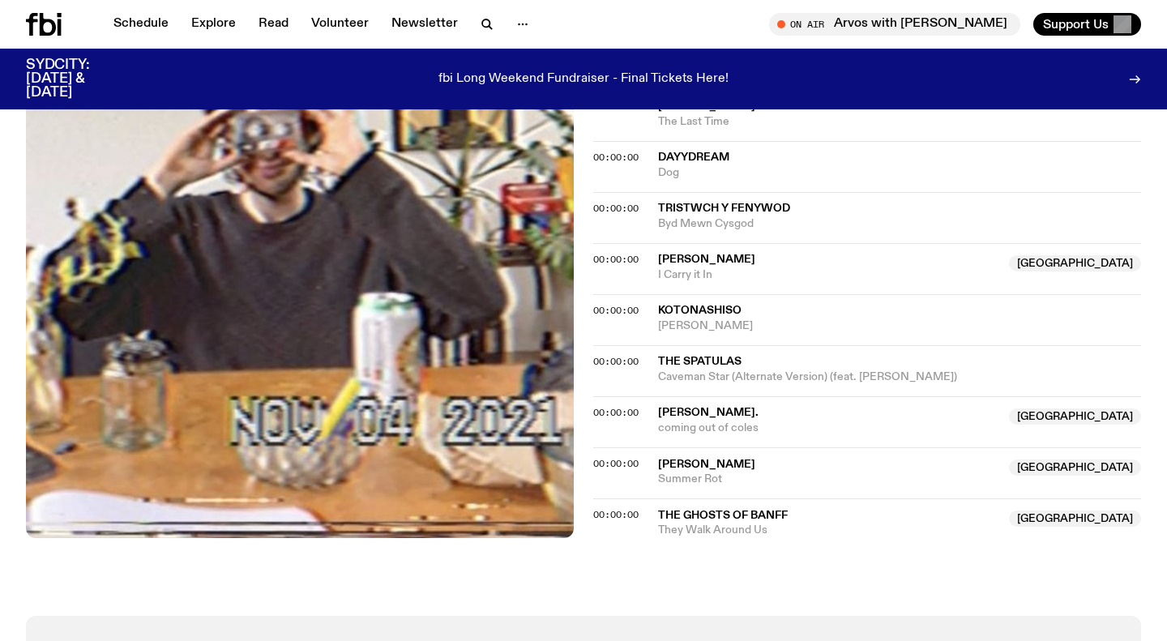
scroll to position [1337, 0]
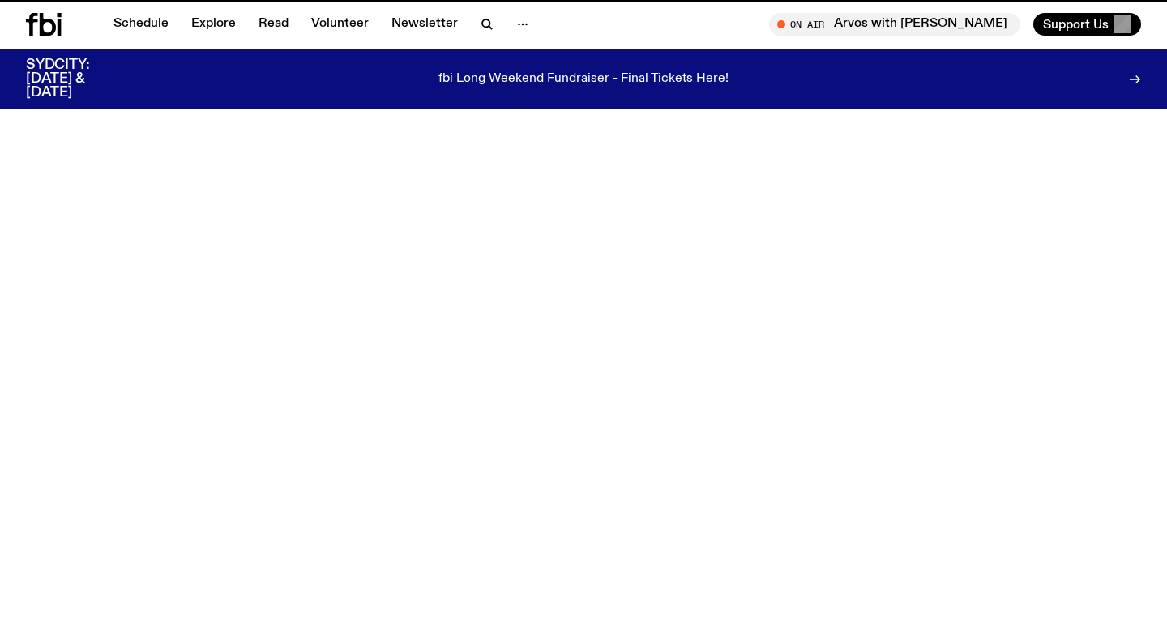
scroll to position [626, 0]
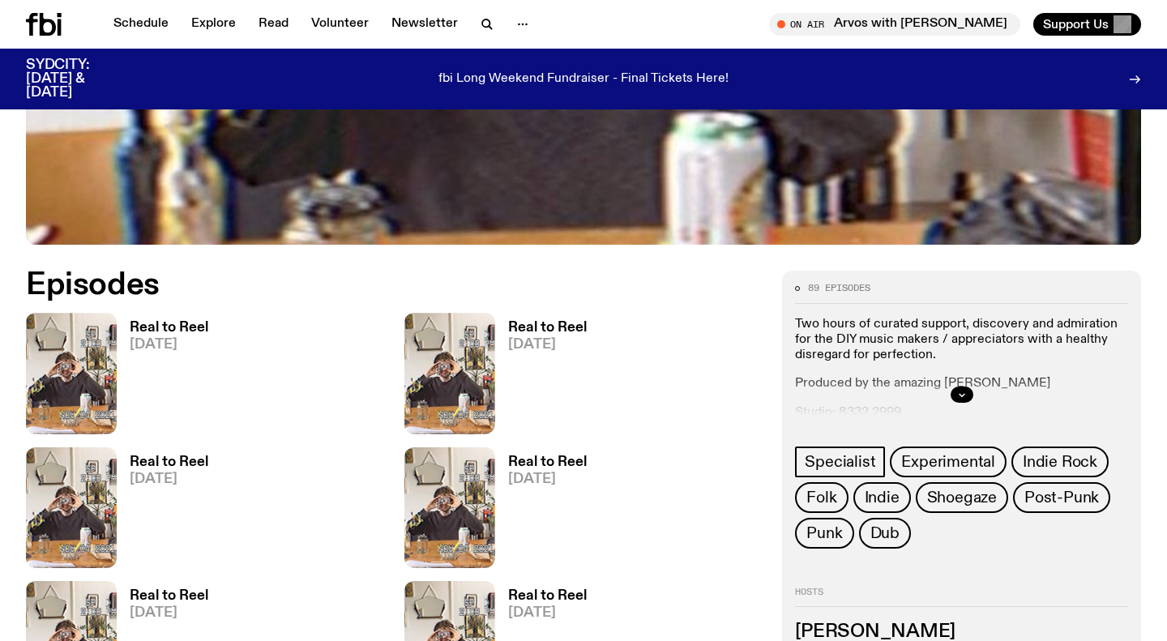
click at [131, 462] on h3 "Real to Reel" at bounding box center [169, 463] width 79 height 14
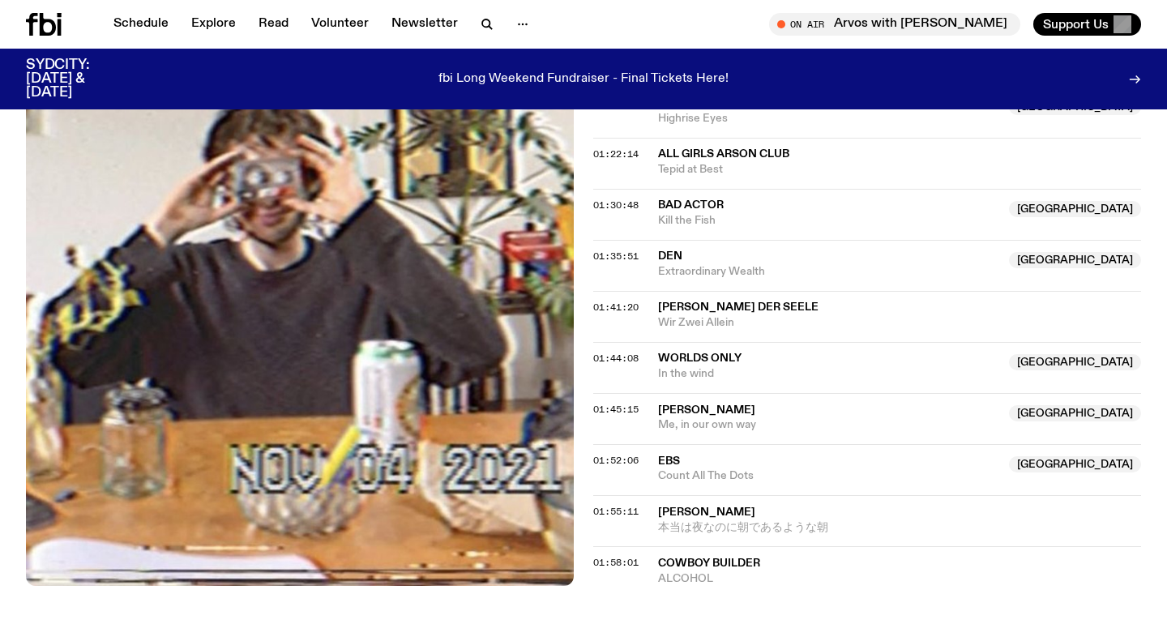
scroll to position [1422, 0]
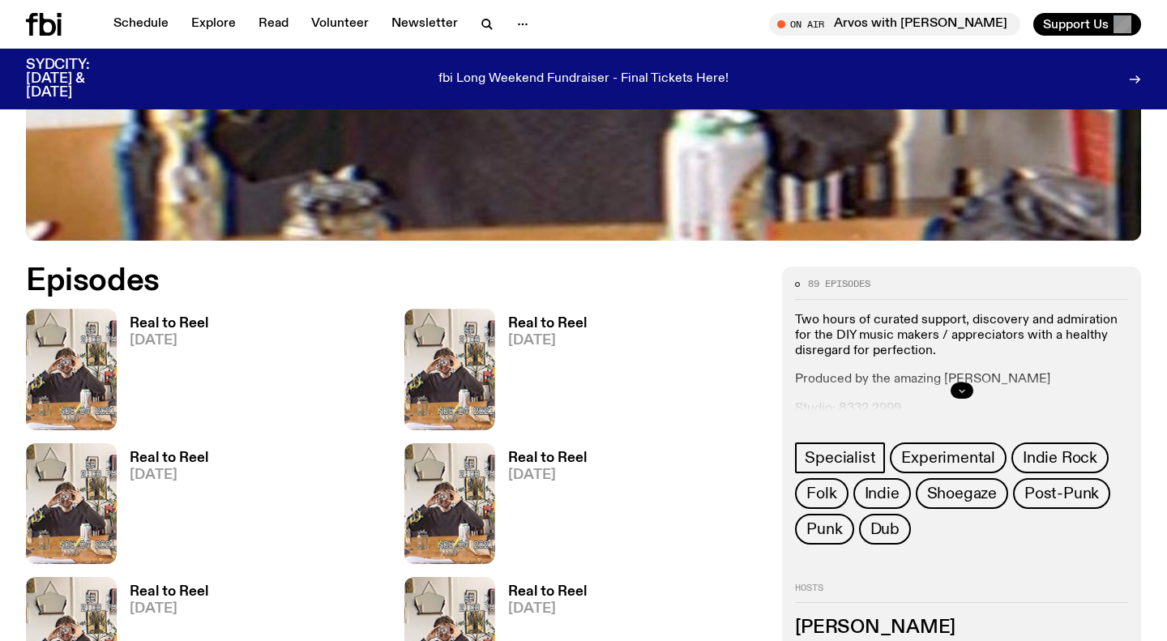
scroll to position [632, 0]
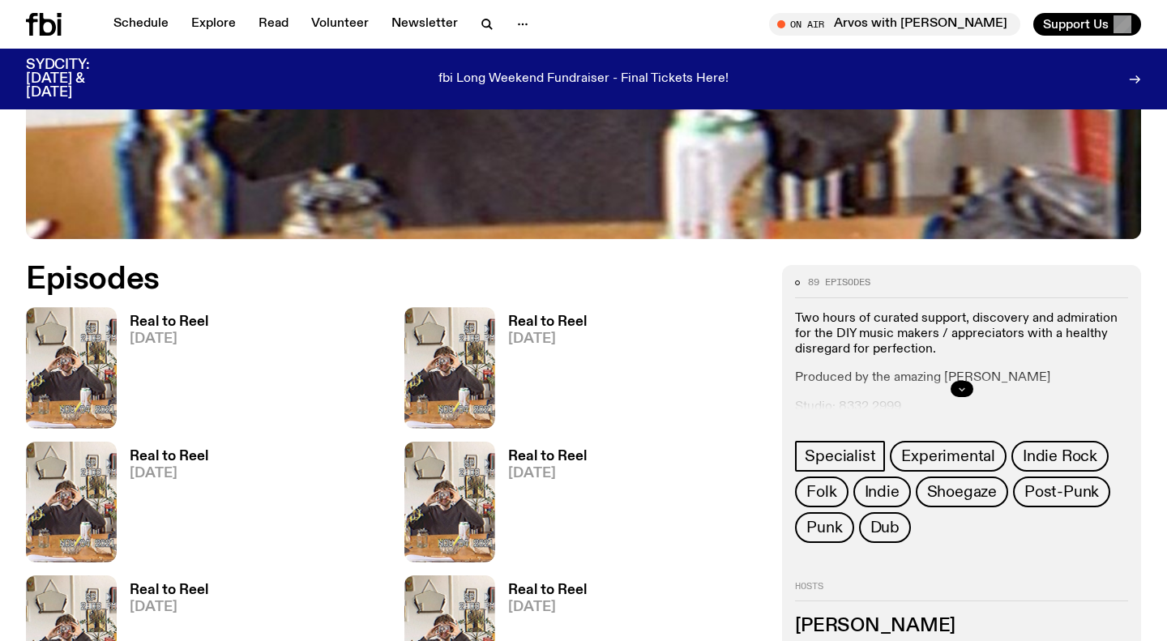
click at [964, 387] on icon "button" at bounding box center [962, 389] width 10 height 10
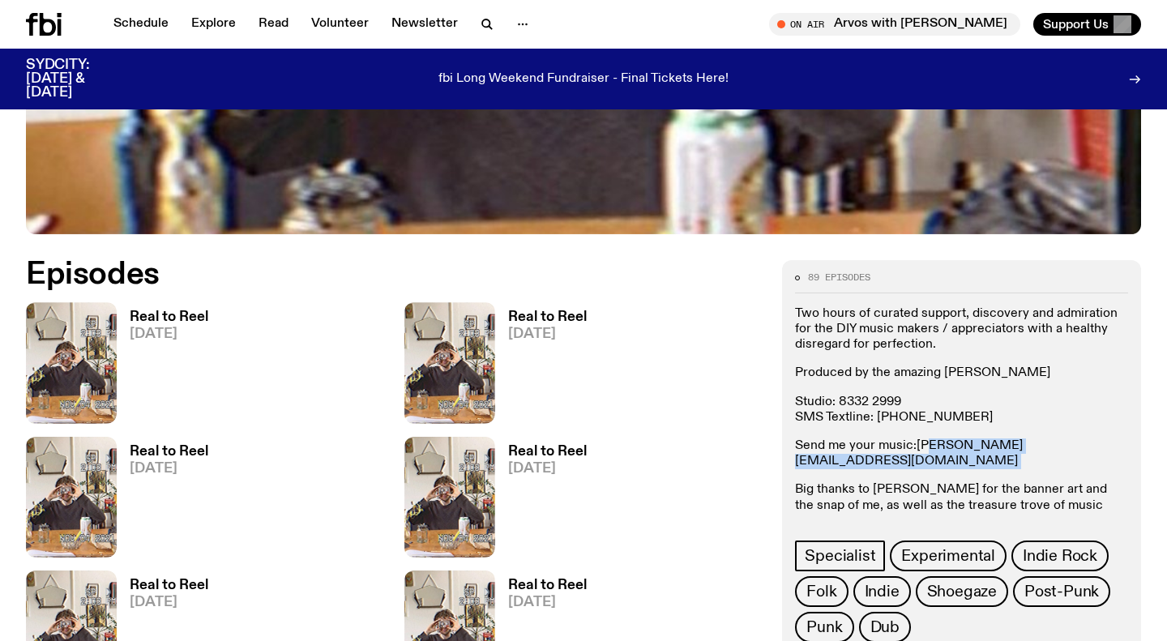
scroll to position [638, 0]
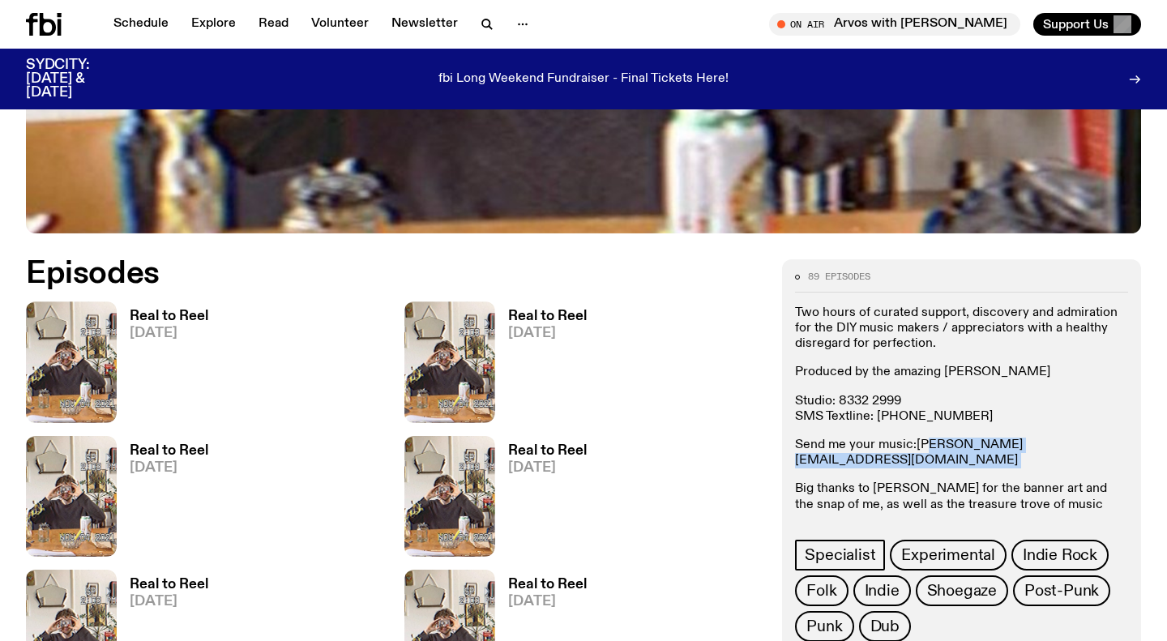
drag, startPoint x: 1053, startPoint y: 457, endPoint x: 919, endPoint y: 443, distance: 134.5
click at [918, 443] on p "Send me your music: [PERSON_NAME][EMAIL_ADDRESS][DOMAIN_NAME]" at bounding box center [961, 453] width 333 height 31
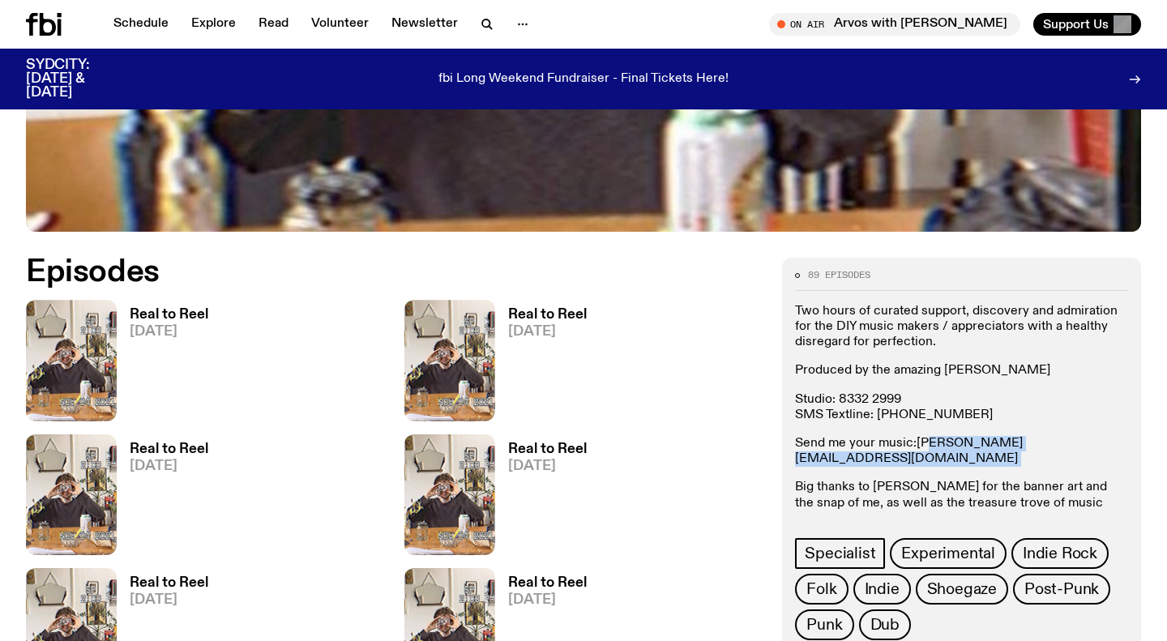
copy p "Send me your music: [PERSON_NAME][EMAIL_ADDRESS][DOMAIN_NAME]"
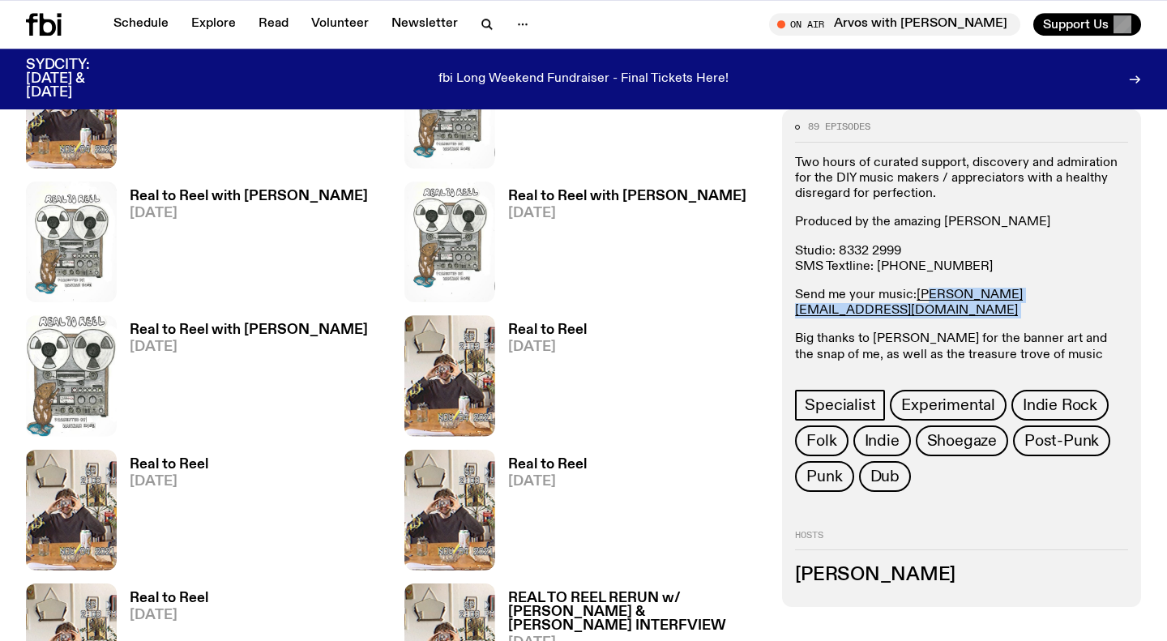
scroll to position [1439, 0]
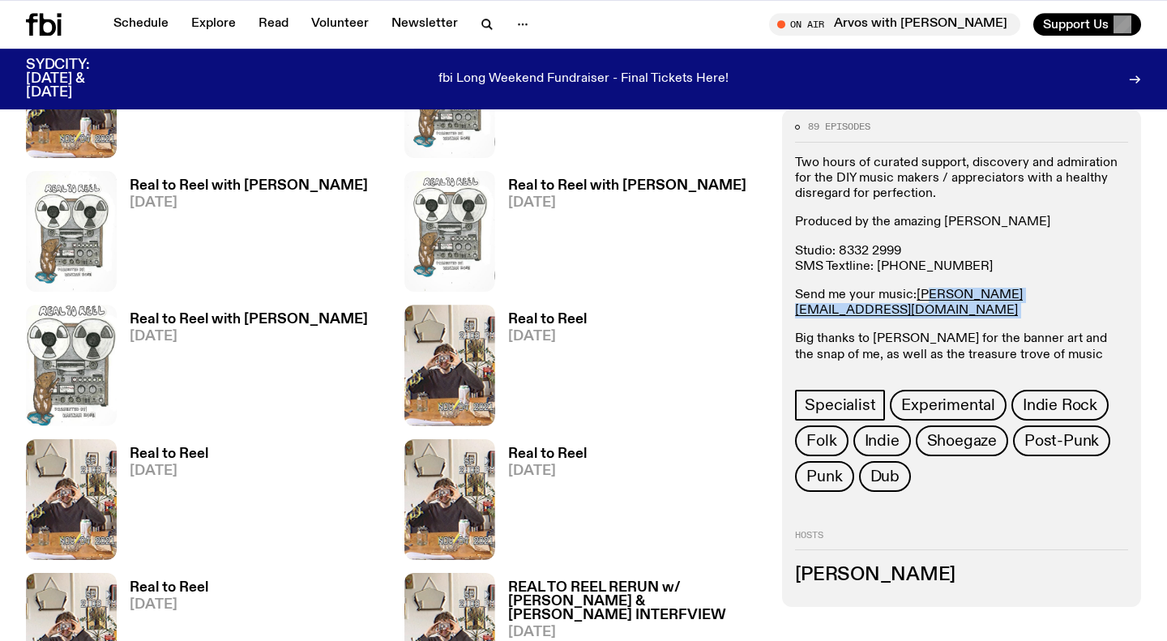
click at [604, 190] on h3 "Real to Reel with [PERSON_NAME]" at bounding box center [627, 186] width 238 height 14
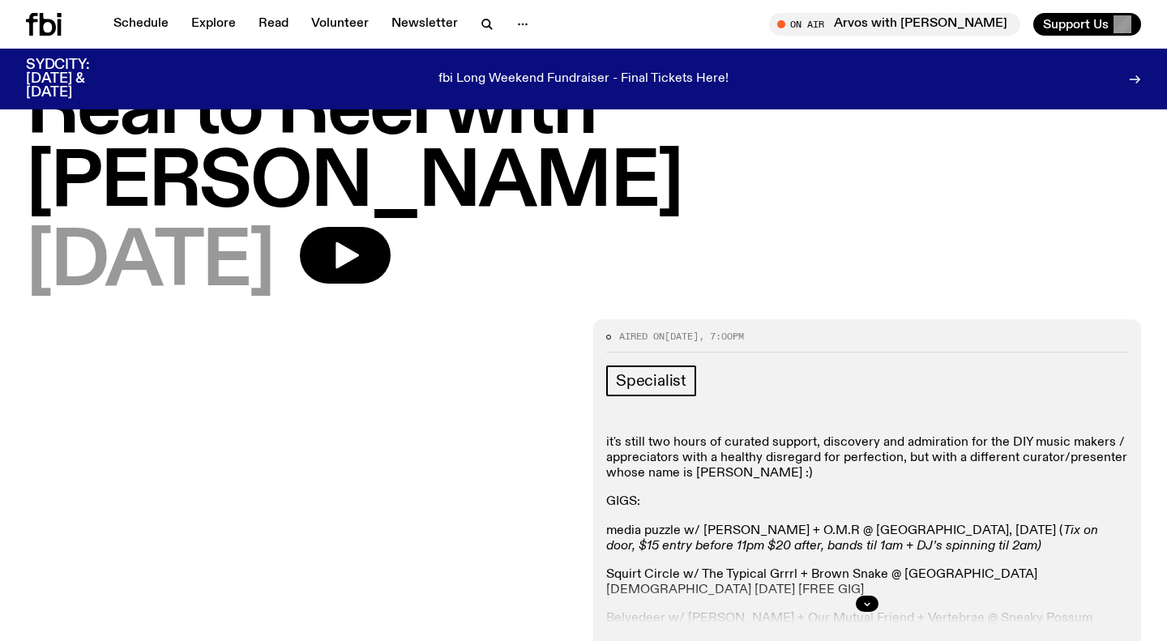
scroll to position [86, 0]
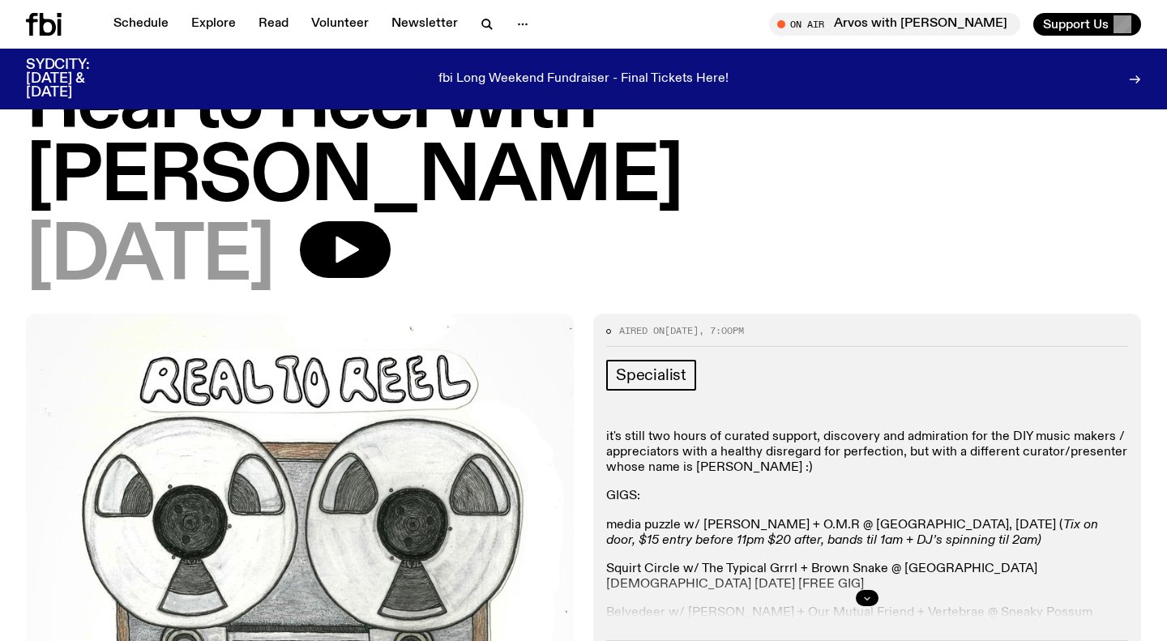
drag, startPoint x: 862, startPoint y: 525, endPoint x: 858, endPoint y: 516, distance: 10.9
click at [862, 590] on button "button" at bounding box center [867, 598] width 23 height 16
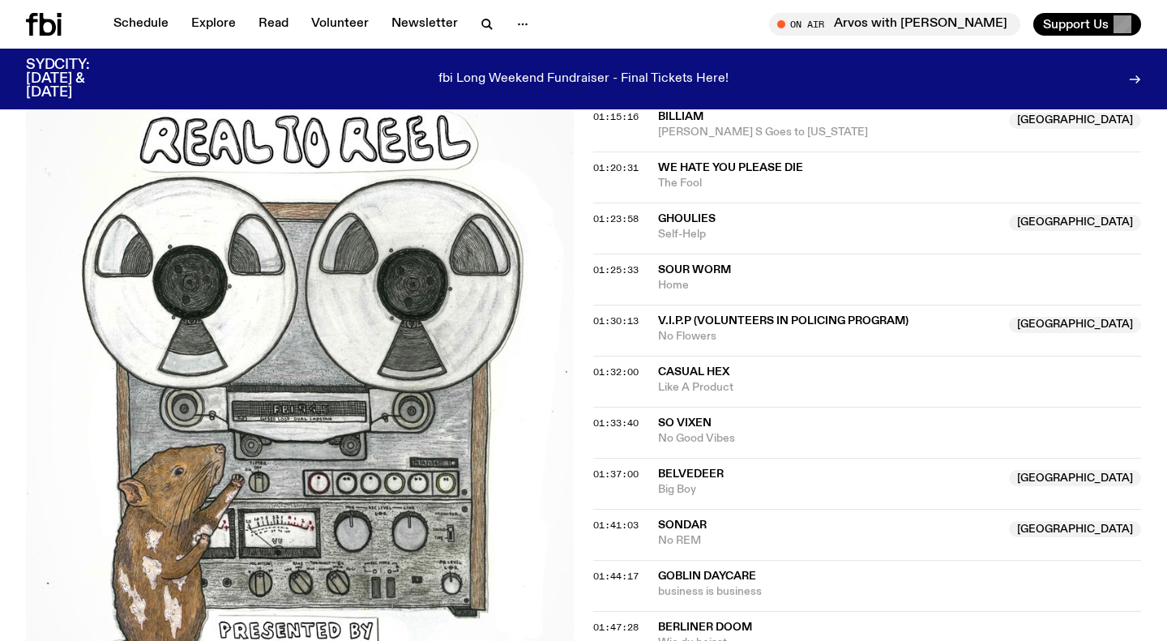
scroll to position [1774, 0]
